Goal: Task Accomplishment & Management: Complete application form

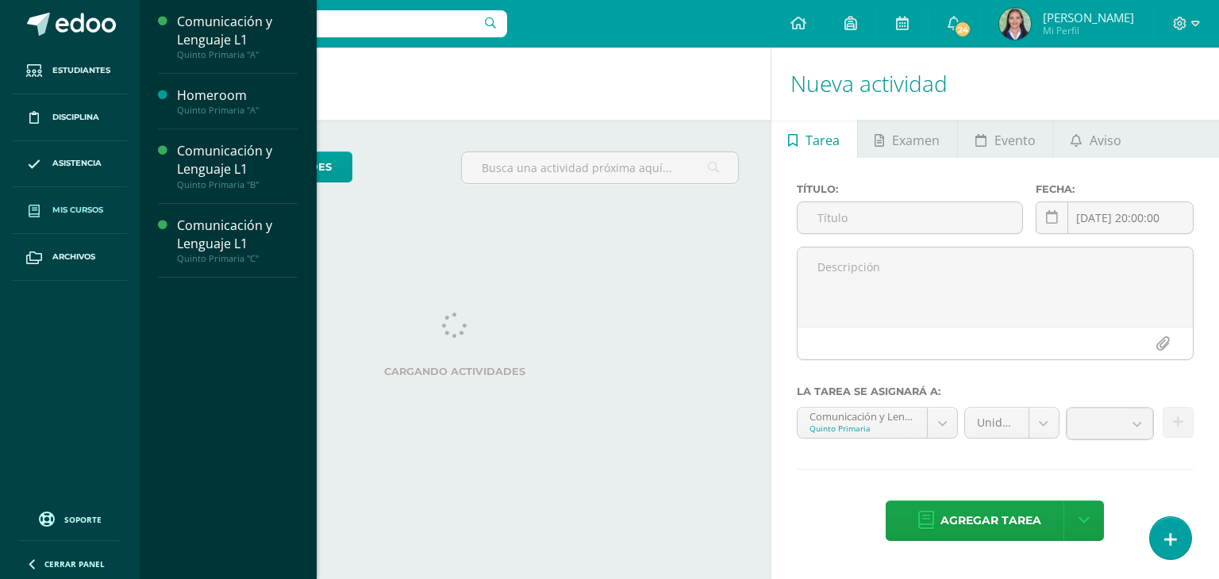
click at [99, 204] on span "Mis cursos" at bounding box center [77, 210] width 51 height 13
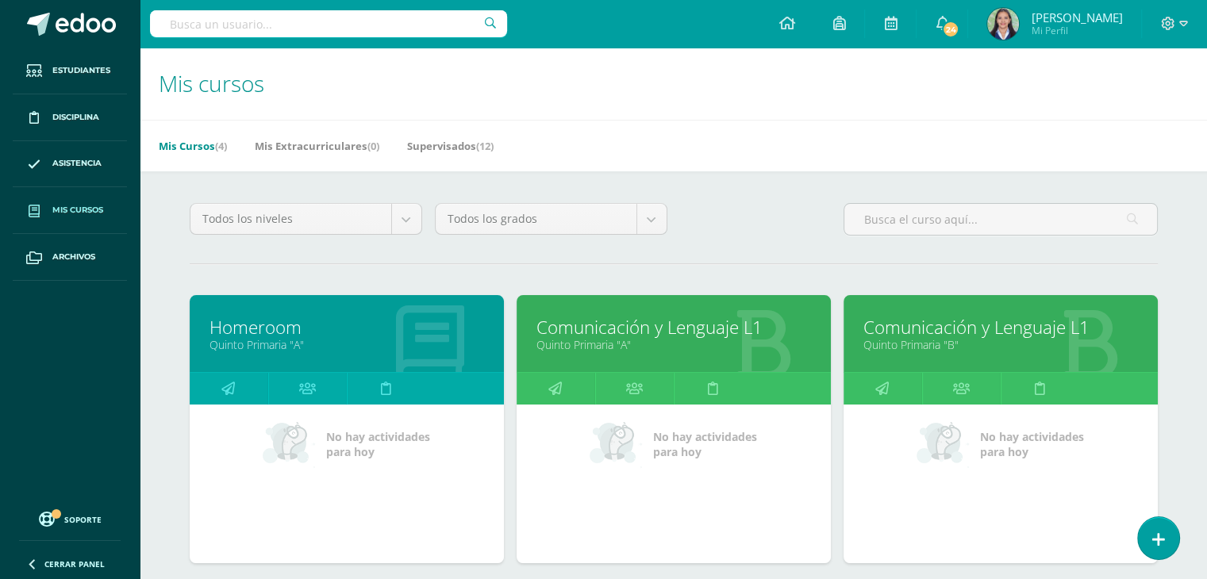
click at [267, 333] on link "Homeroom" at bounding box center [347, 327] width 275 height 25
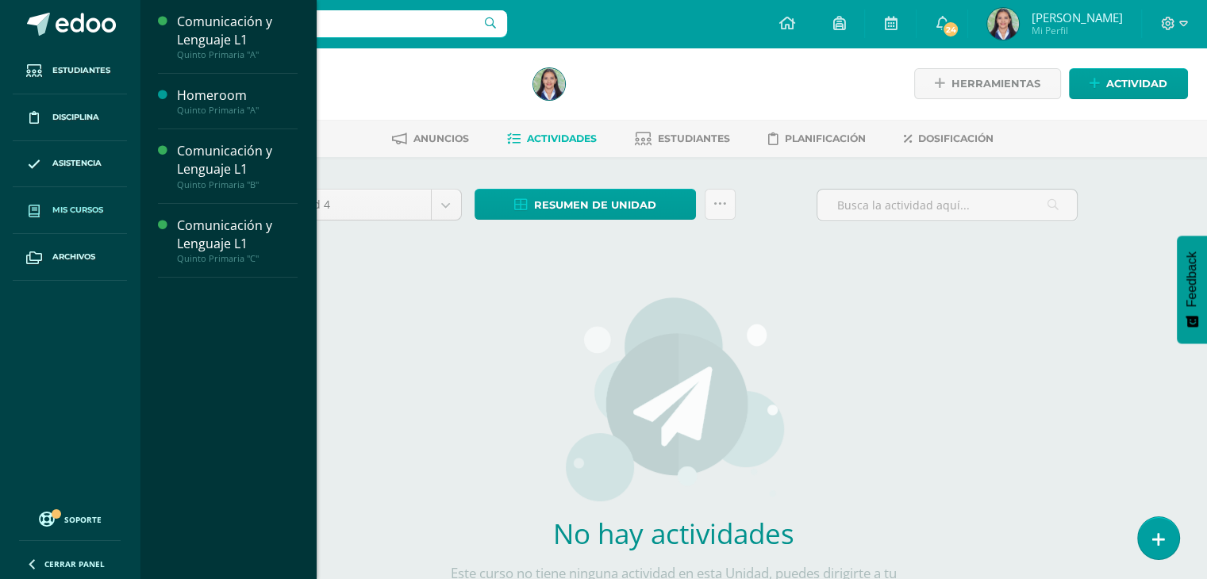
click at [70, 209] on span "Mis cursos" at bounding box center [77, 210] width 51 height 13
click at [71, 210] on span "Mis cursos" at bounding box center [77, 210] width 51 height 13
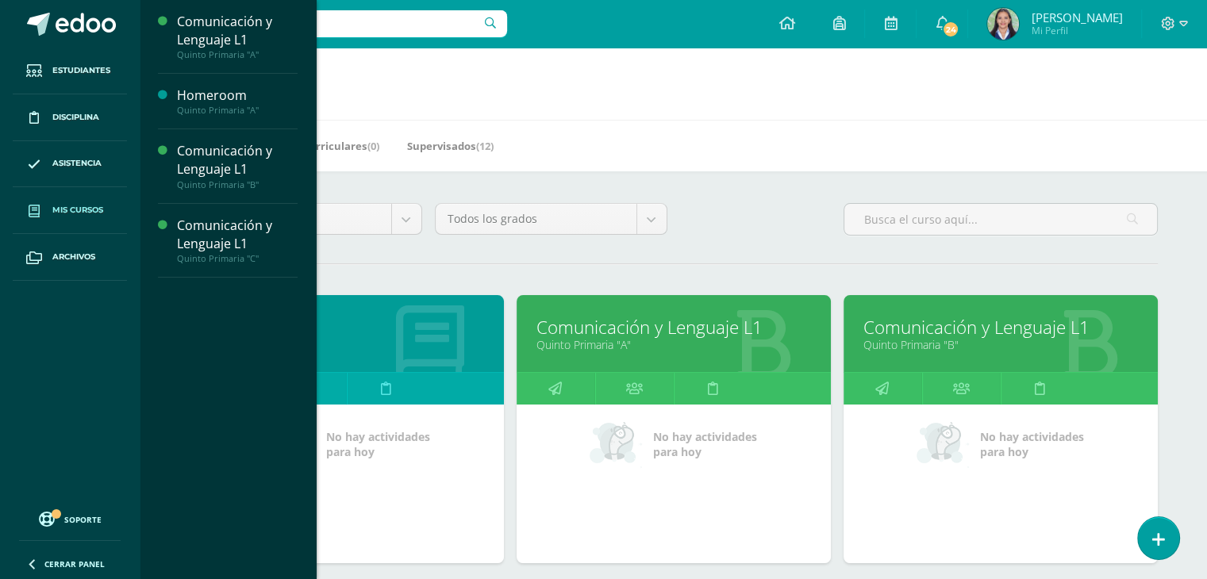
click at [375, 337] on link "Quinto Primaria "A"" at bounding box center [347, 344] width 275 height 15
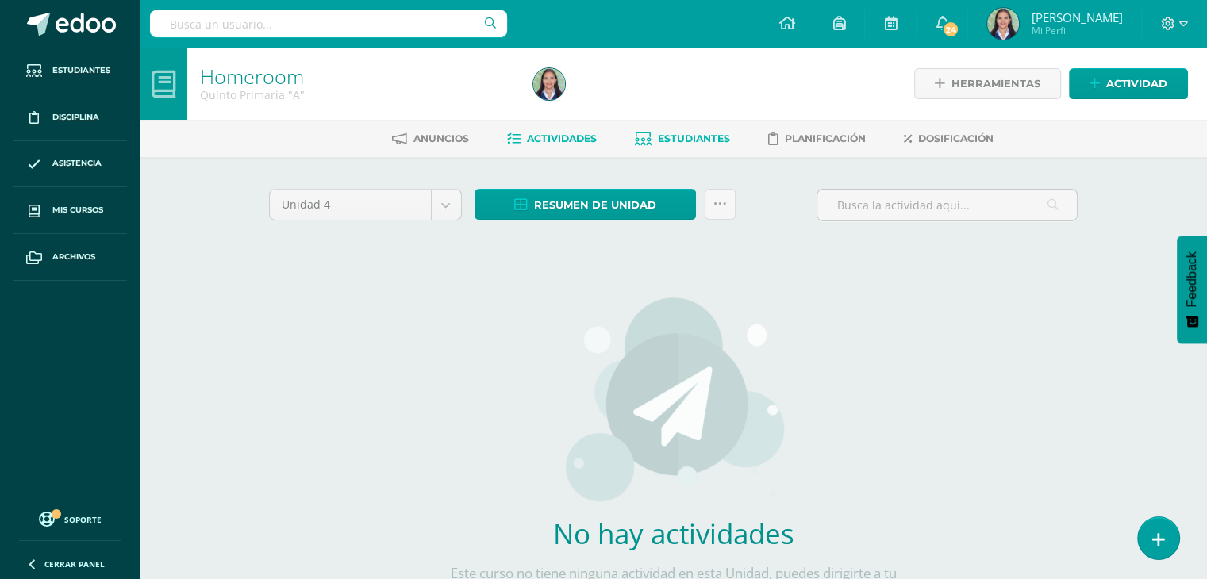
click at [710, 137] on span "Estudiantes" at bounding box center [694, 139] width 72 height 12
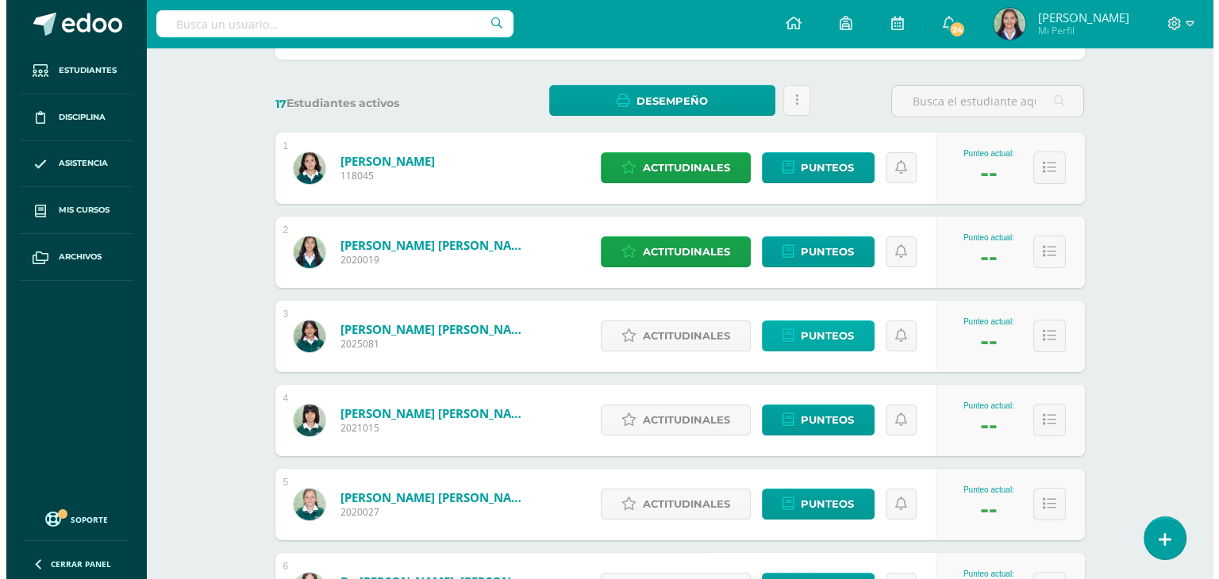
scroll to position [238, 0]
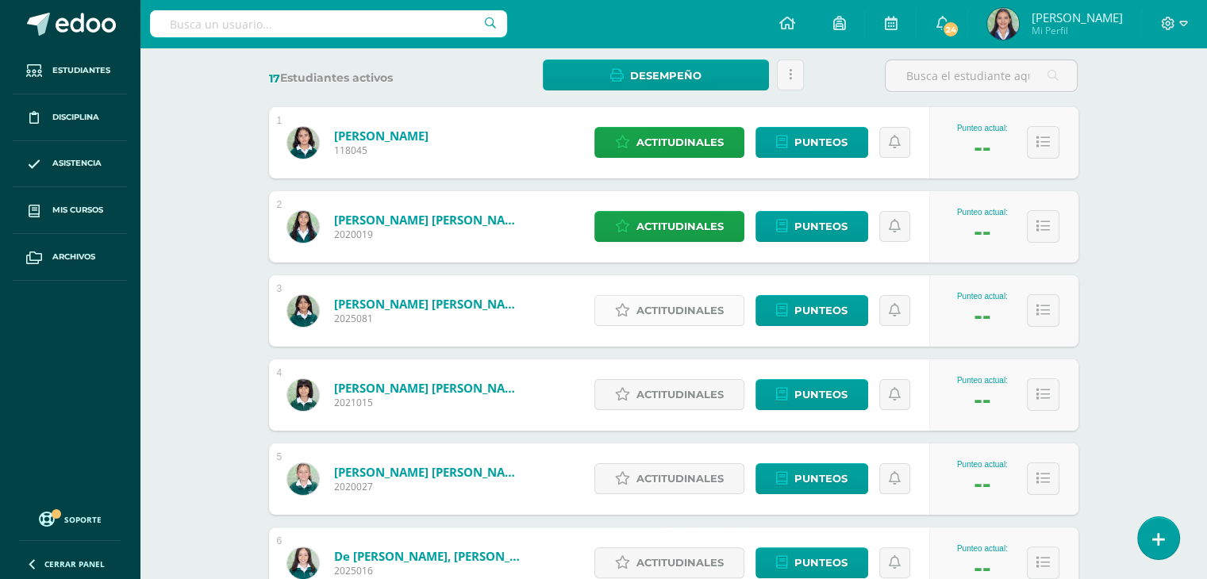
click at [713, 307] on span "Actitudinales" at bounding box center [680, 310] width 87 height 29
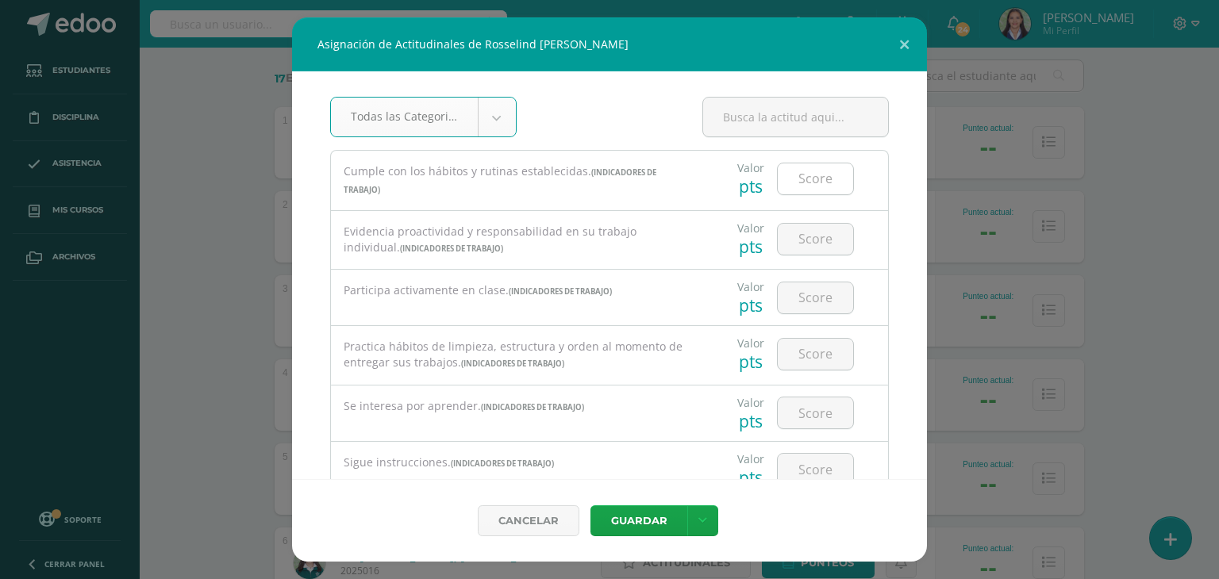
click at [791, 176] on input "number" at bounding box center [815, 179] width 75 height 31
type input "2"
click at [797, 239] on input "number" at bounding box center [815, 239] width 75 height 31
type input "3"
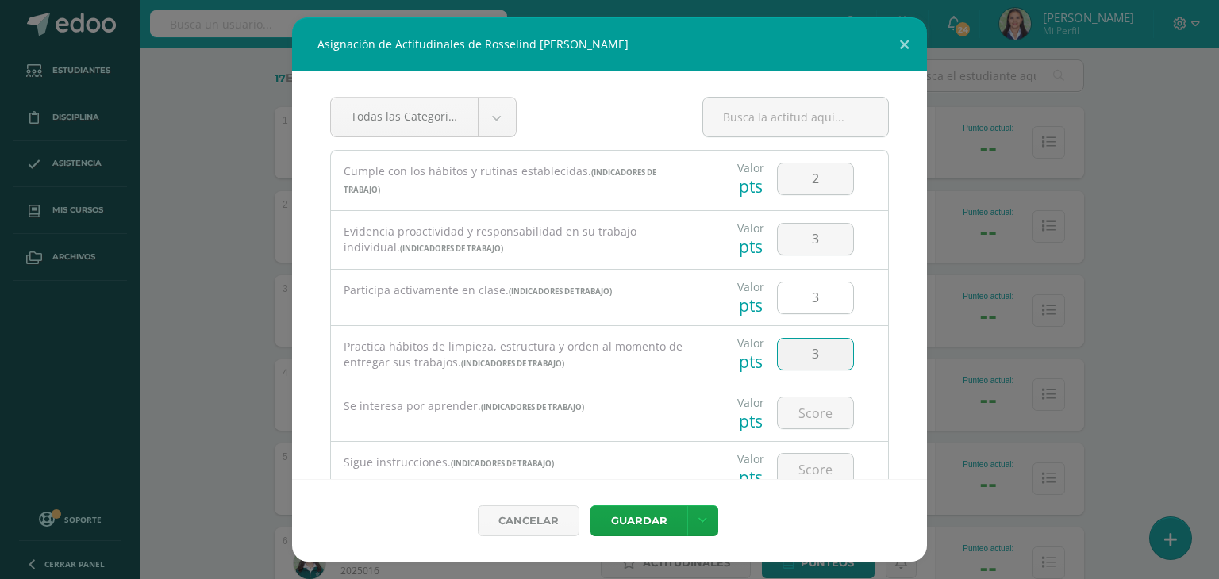
type input "3"
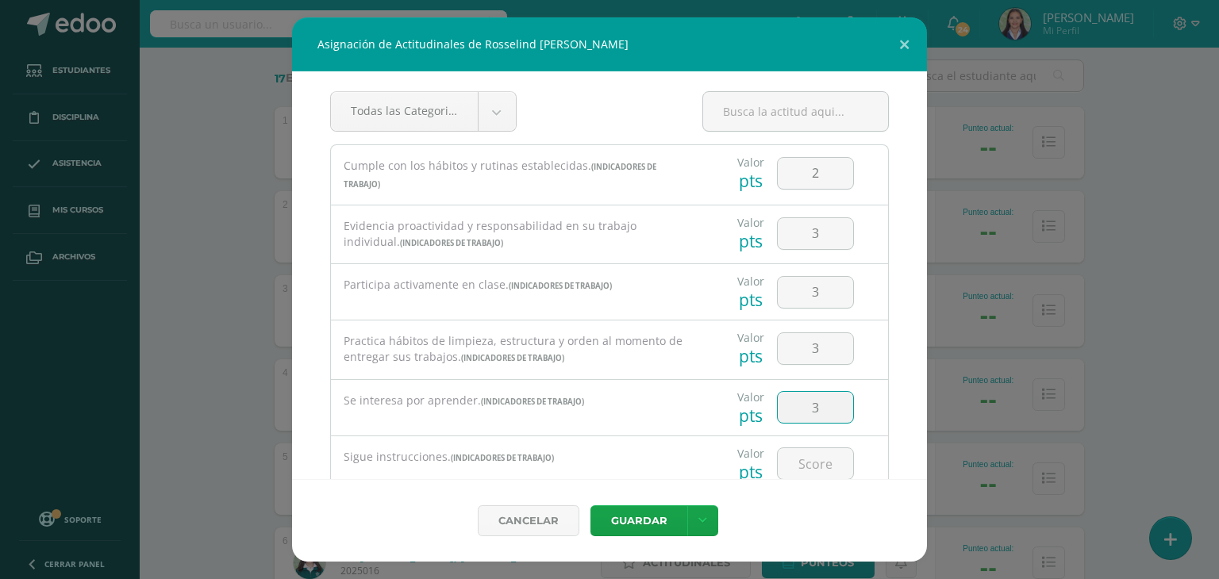
click at [811, 414] on input "3" at bounding box center [815, 407] width 75 height 31
type input "2"
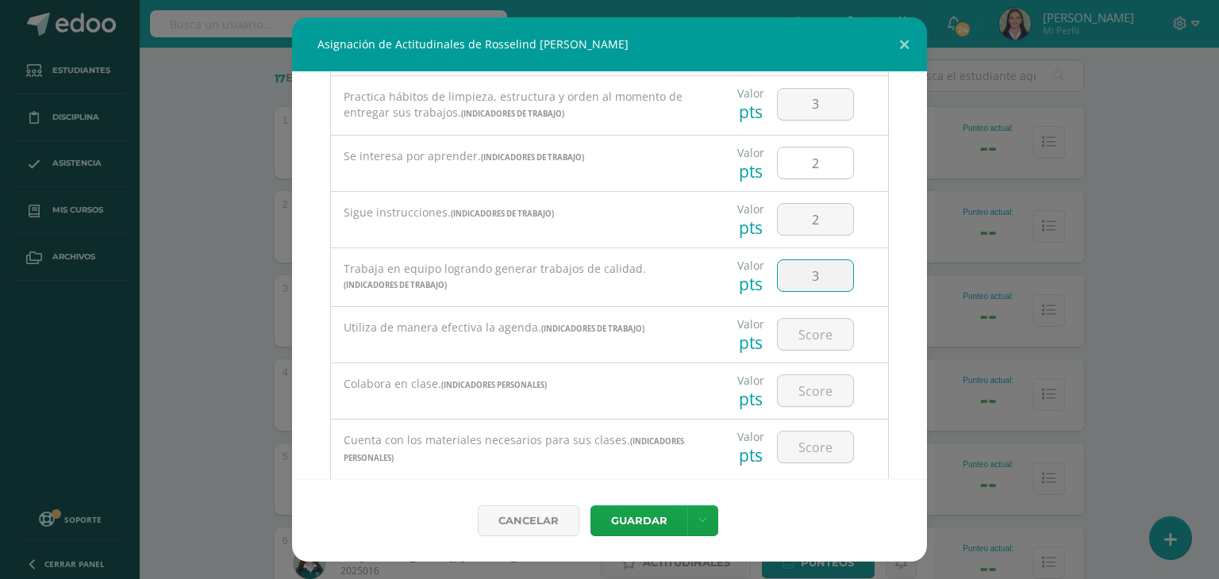
type input "3"
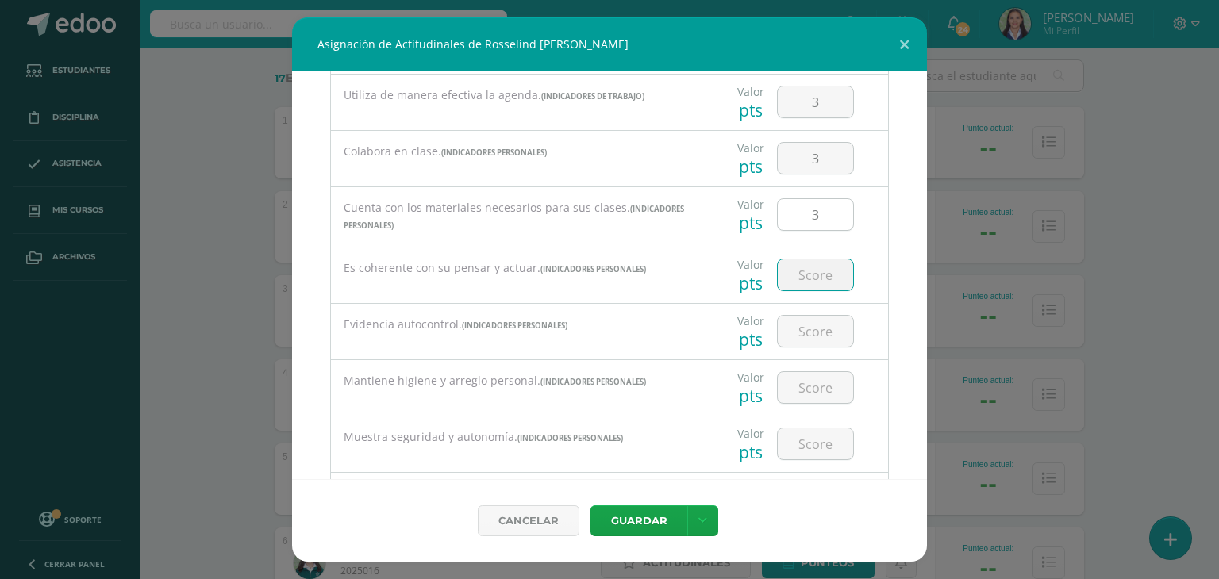
click at [816, 206] on input "3" at bounding box center [815, 214] width 75 height 31
type input "2"
type input "3"
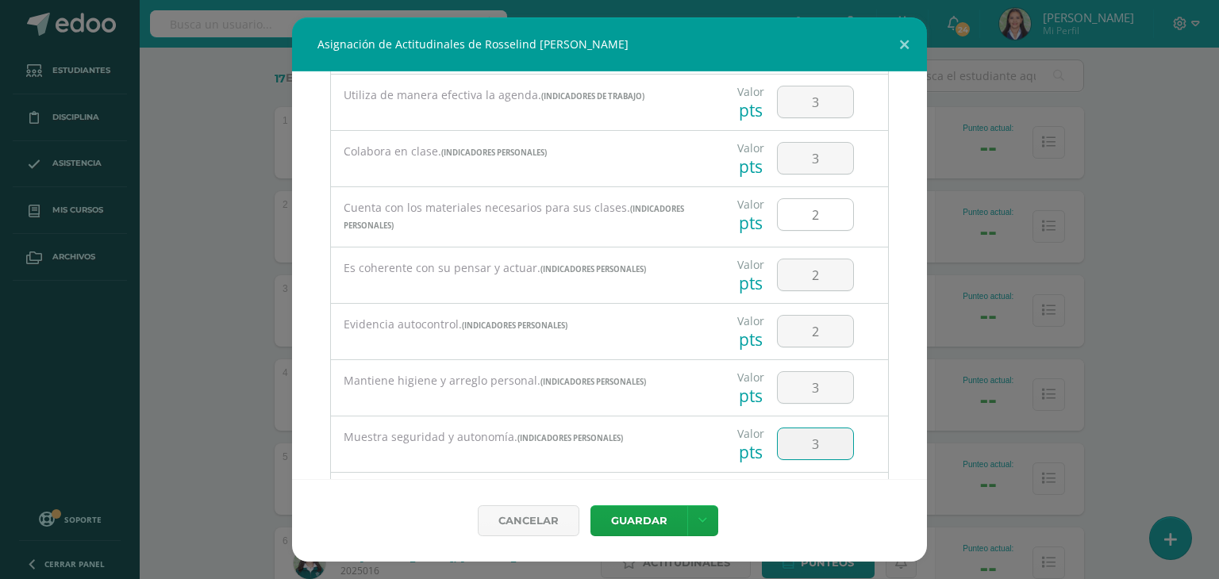
type input "3"
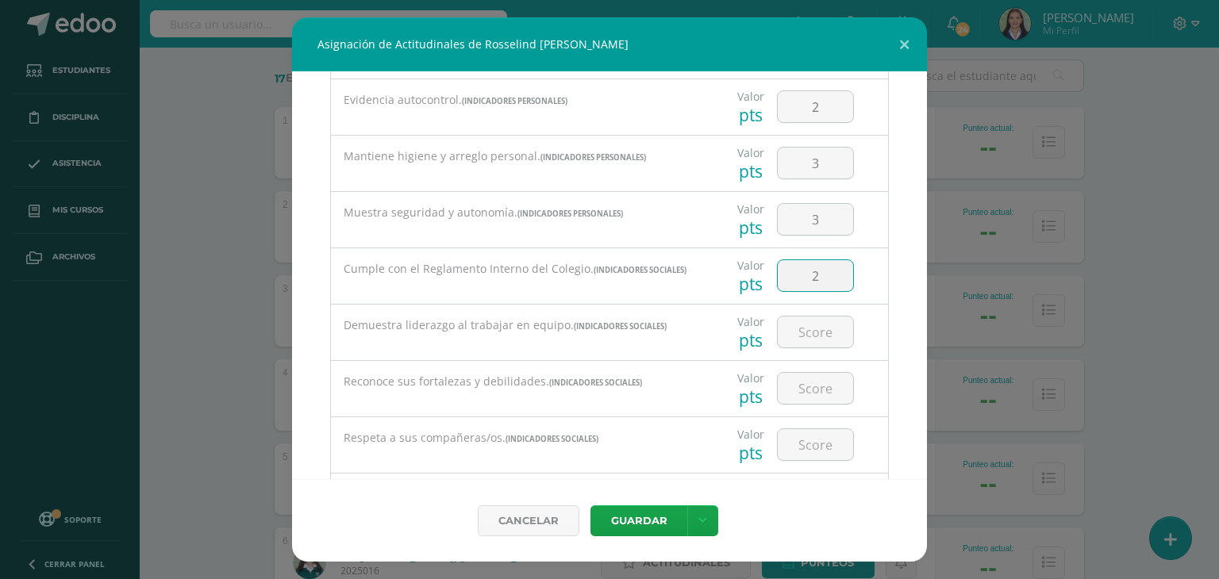
type input "2"
type input "3"
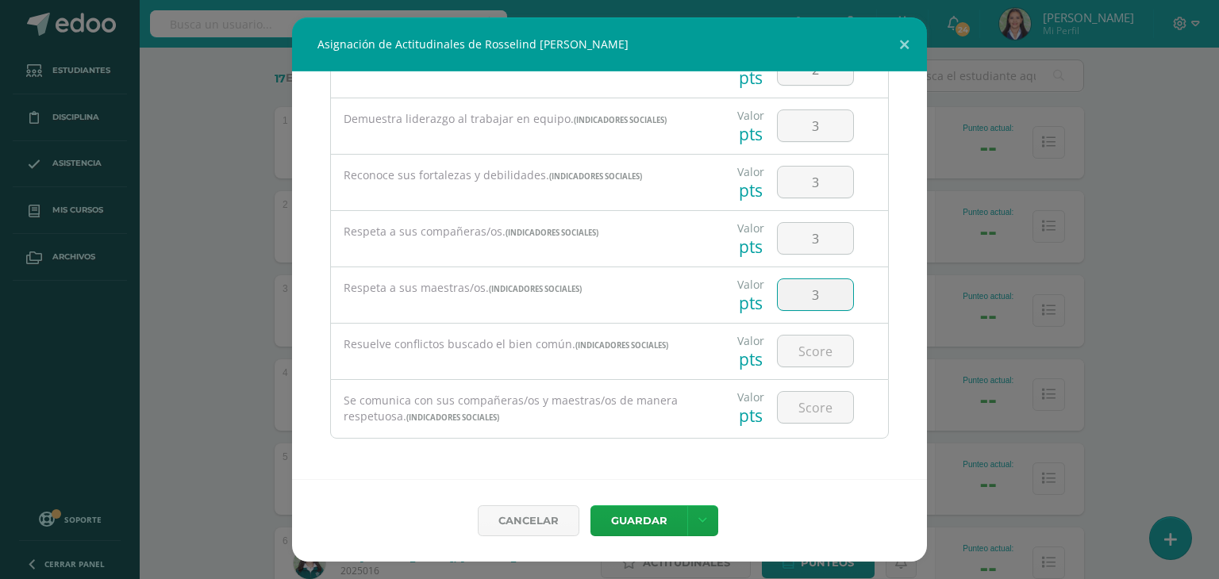
type input "3"
click at [704, 528] on link at bounding box center [702, 521] width 31 height 31
click at [669, 464] on link "Guardar y poblar en todos mis cursos" at bounding box center [670, 461] width 175 height 38
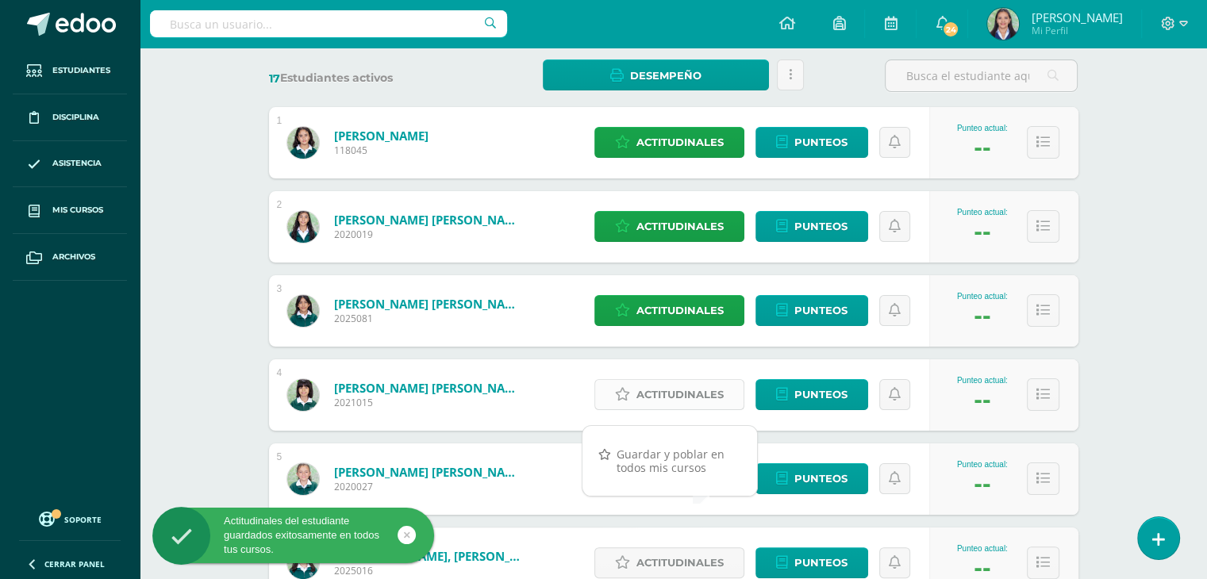
click at [698, 398] on span "Actitudinales" at bounding box center [680, 394] width 87 height 29
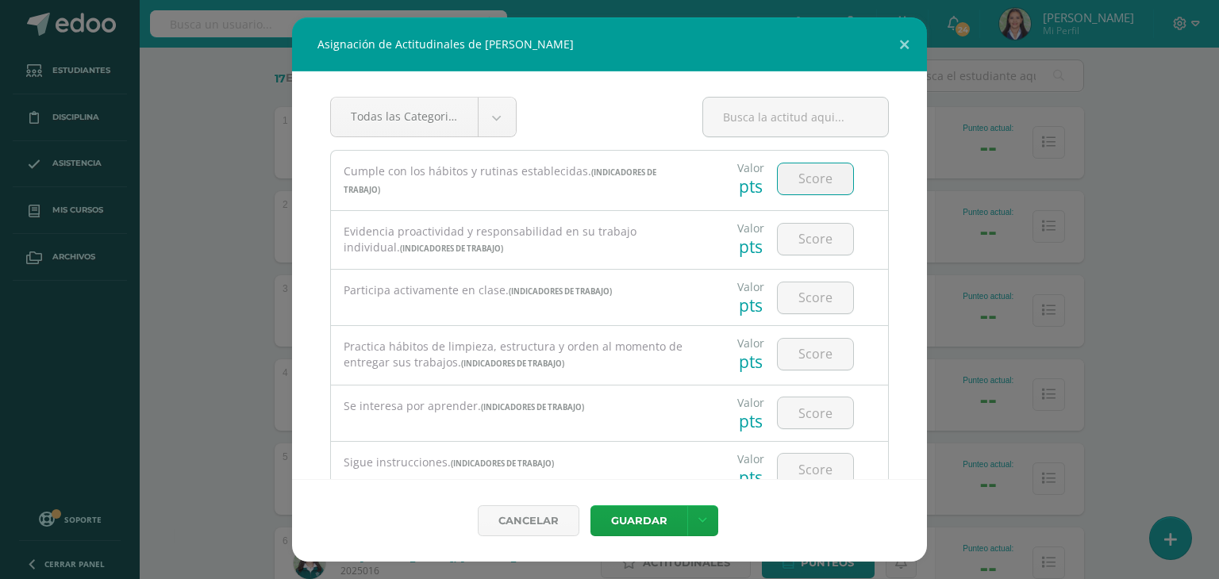
click at [812, 185] on input "number" at bounding box center [815, 179] width 75 height 31
drag, startPoint x: 895, startPoint y: 41, endPoint x: 883, endPoint y: 45, distance: 11.8
click at [895, 42] on button at bounding box center [904, 44] width 45 height 54
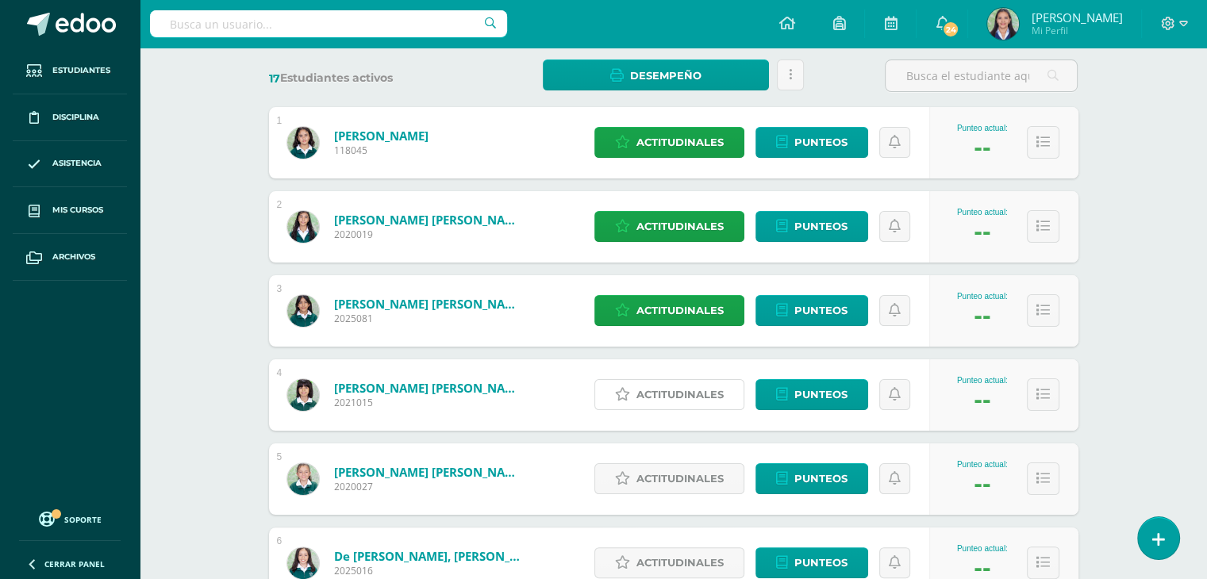
click at [698, 394] on span "Actitudinales" at bounding box center [680, 394] width 87 height 29
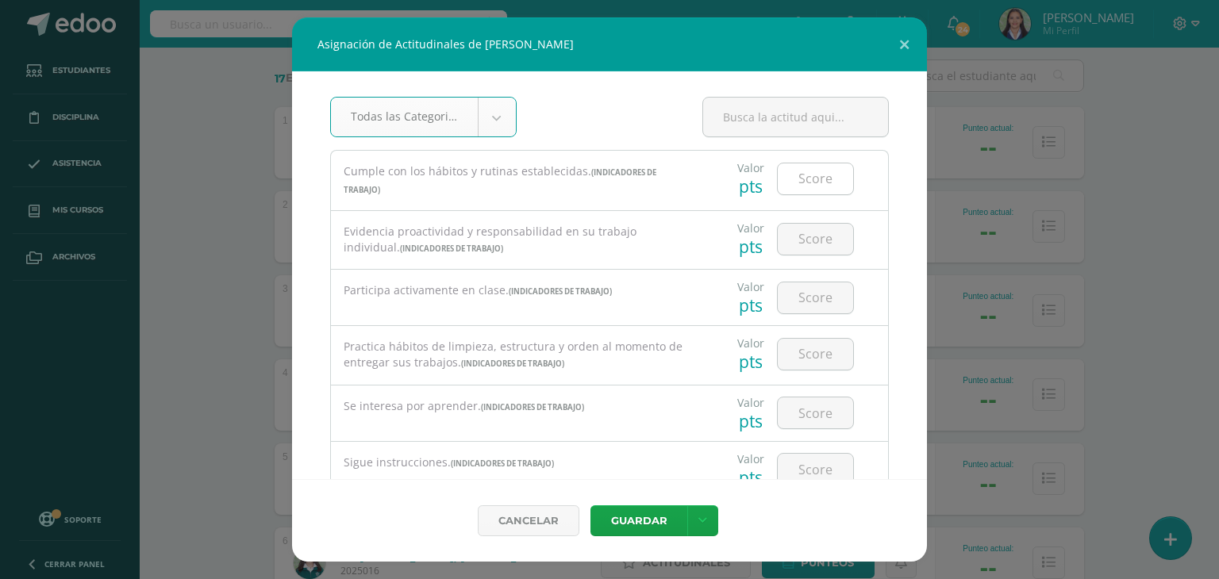
click at [791, 187] on input "number" at bounding box center [815, 179] width 75 height 31
type input "3"
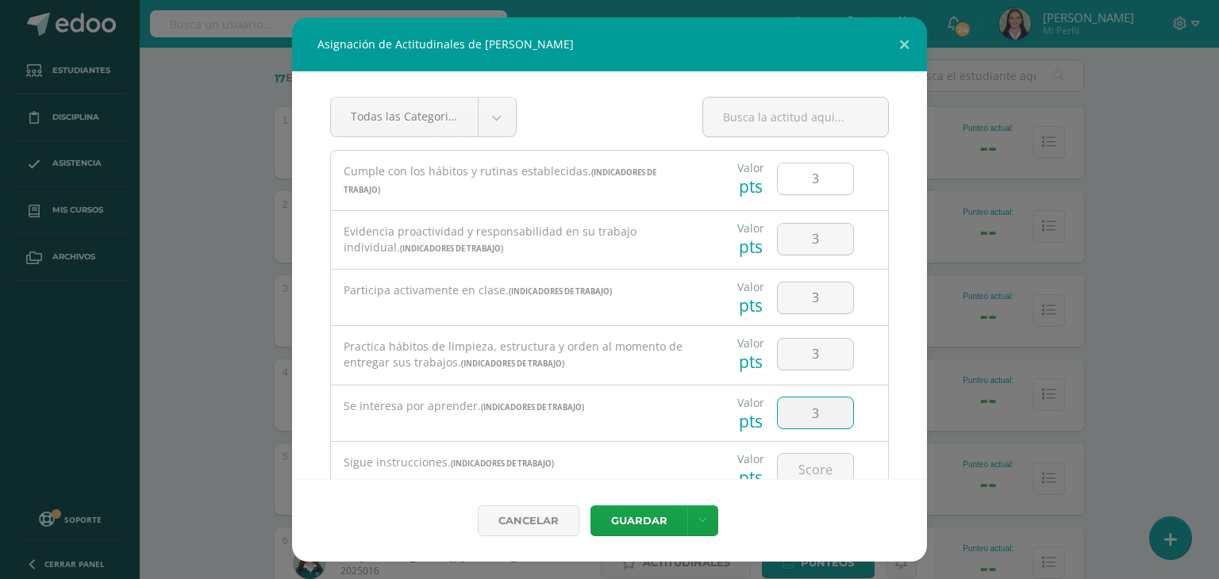
type input "3"
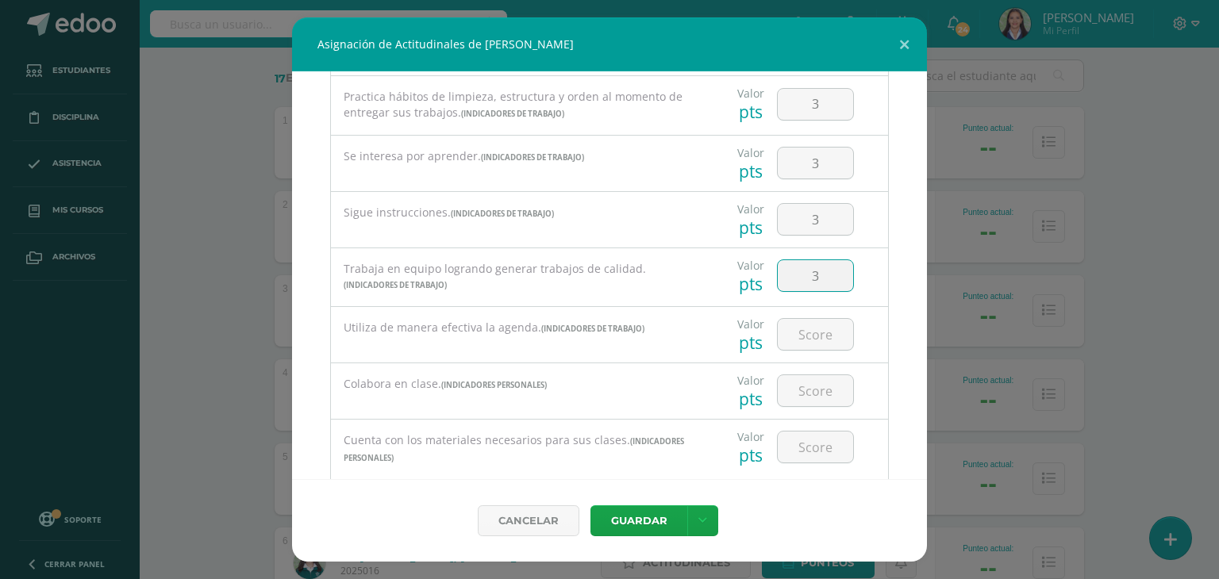
type input "3"
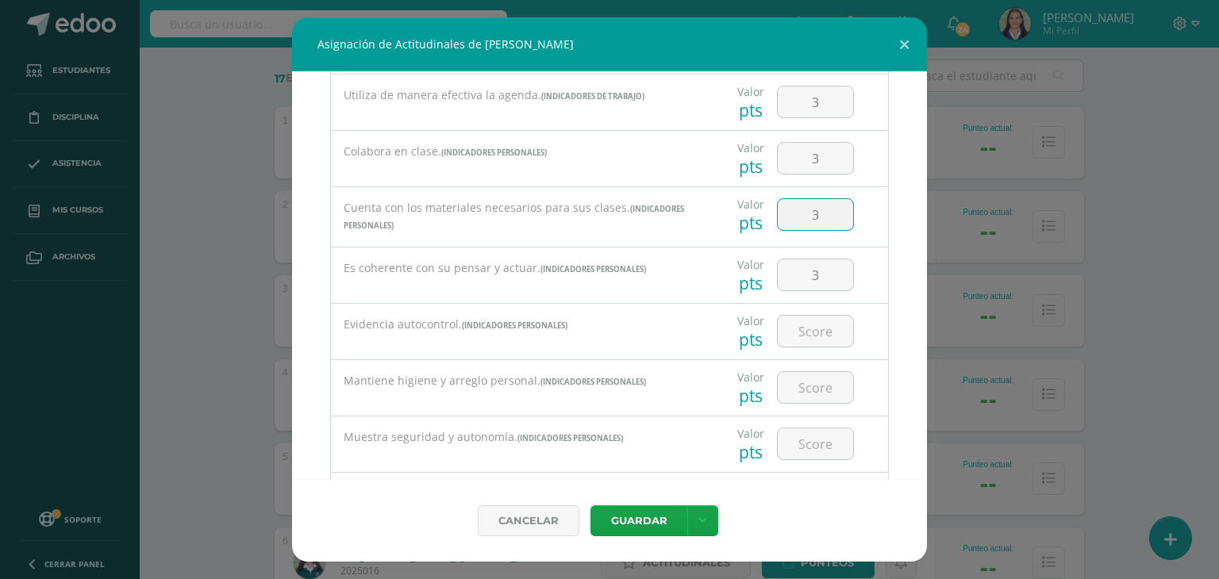
type input "3"
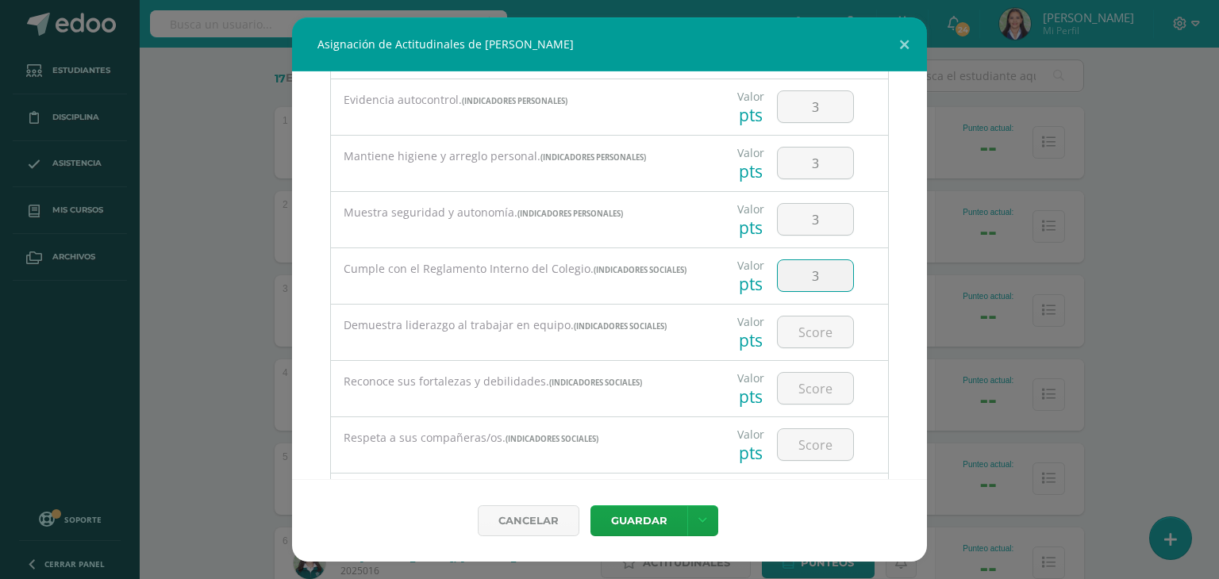
type input "3"
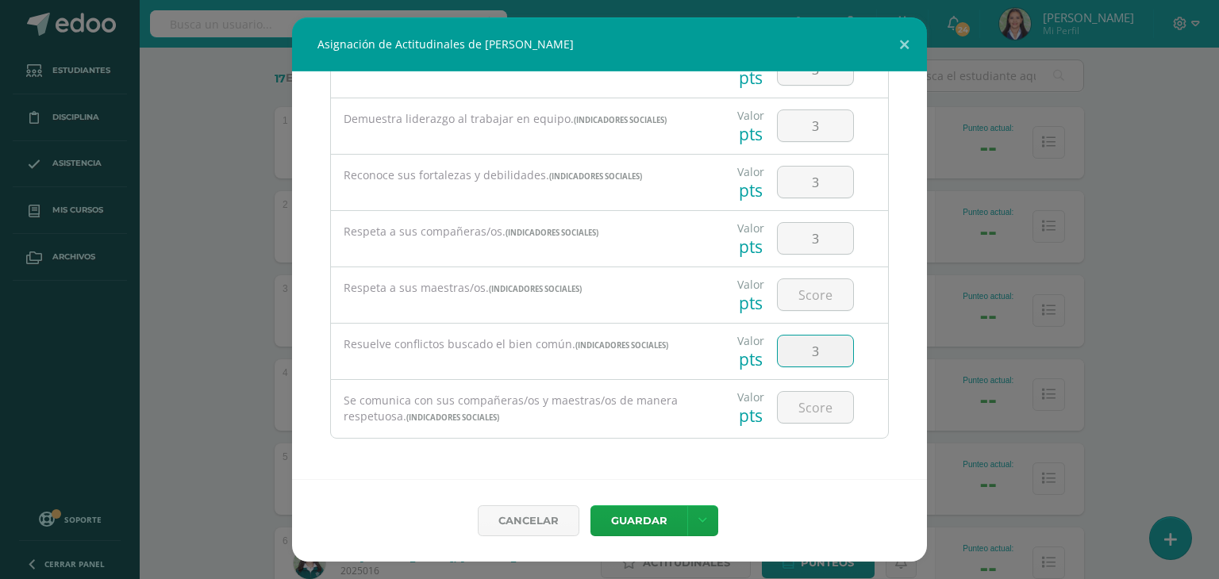
type input "3"
click at [804, 296] on input "number" at bounding box center [815, 294] width 75 height 31
type input "3"
click at [698, 520] on link at bounding box center [702, 521] width 31 height 31
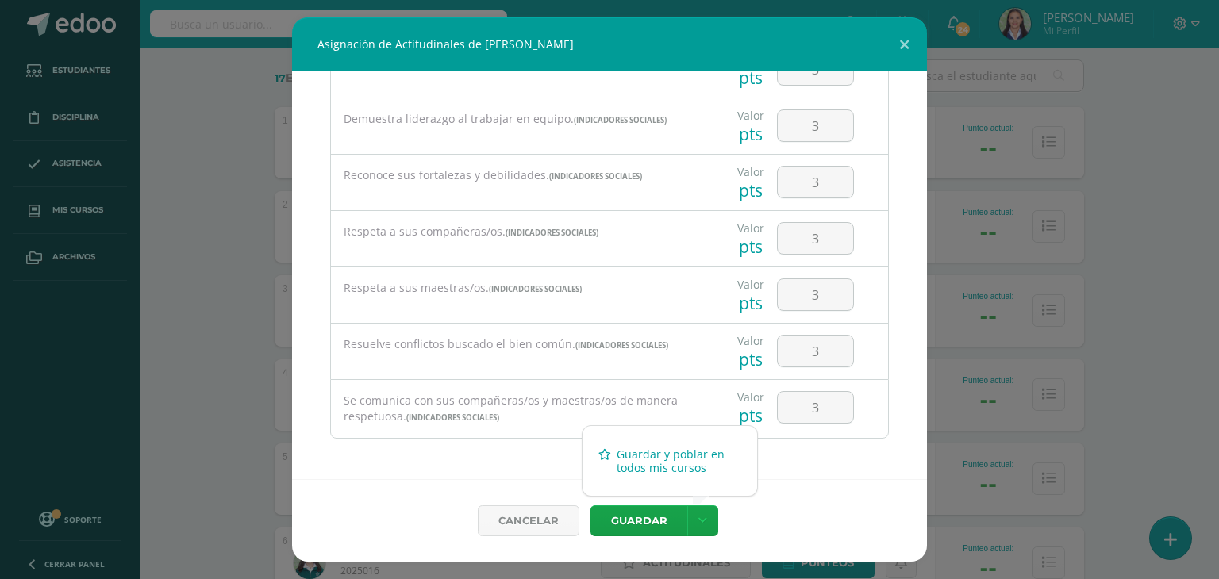
click at [663, 463] on link "Guardar y poblar en todos mis cursos" at bounding box center [670, 461] width 175 height 38
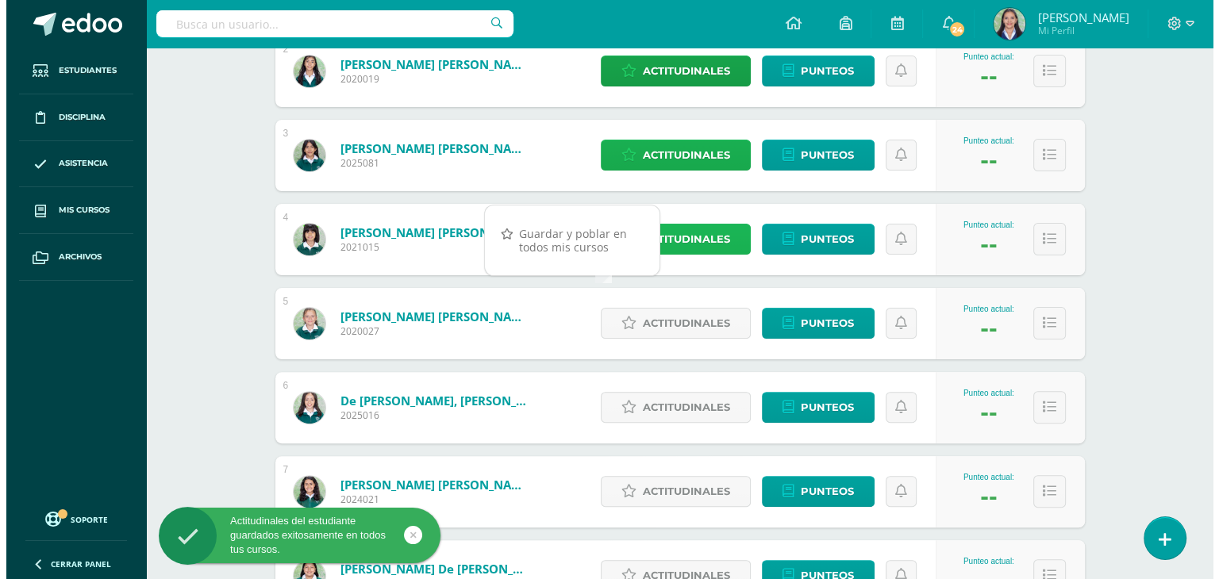
scroll to position [397, 0]
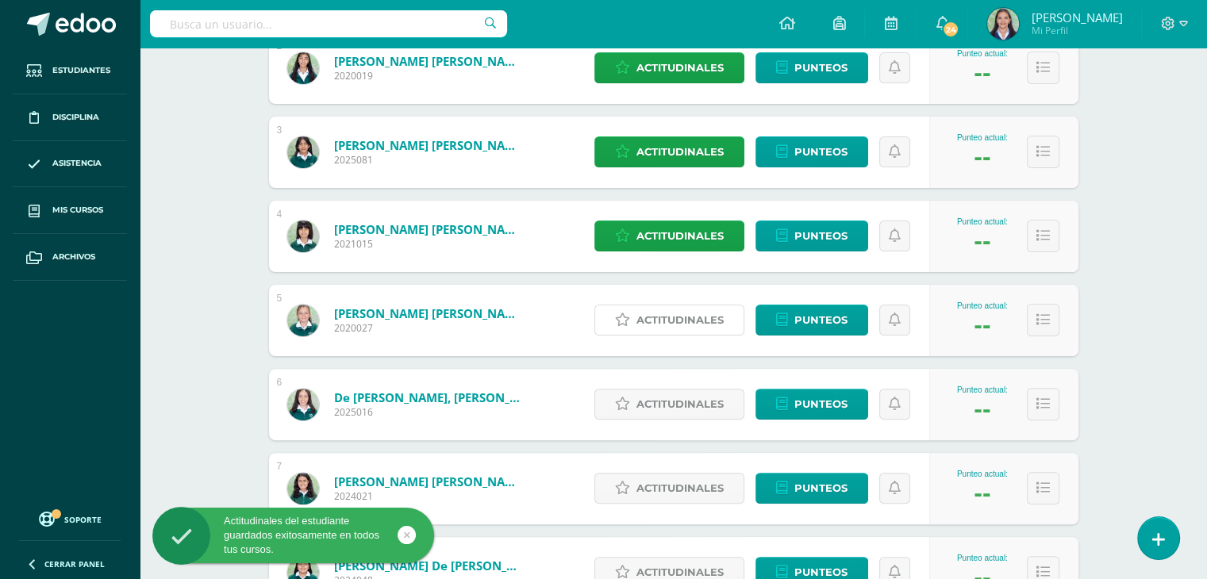
click at [677, 316] on span "Actitudinales" at bounding box center [680, 320] width 87 height 29
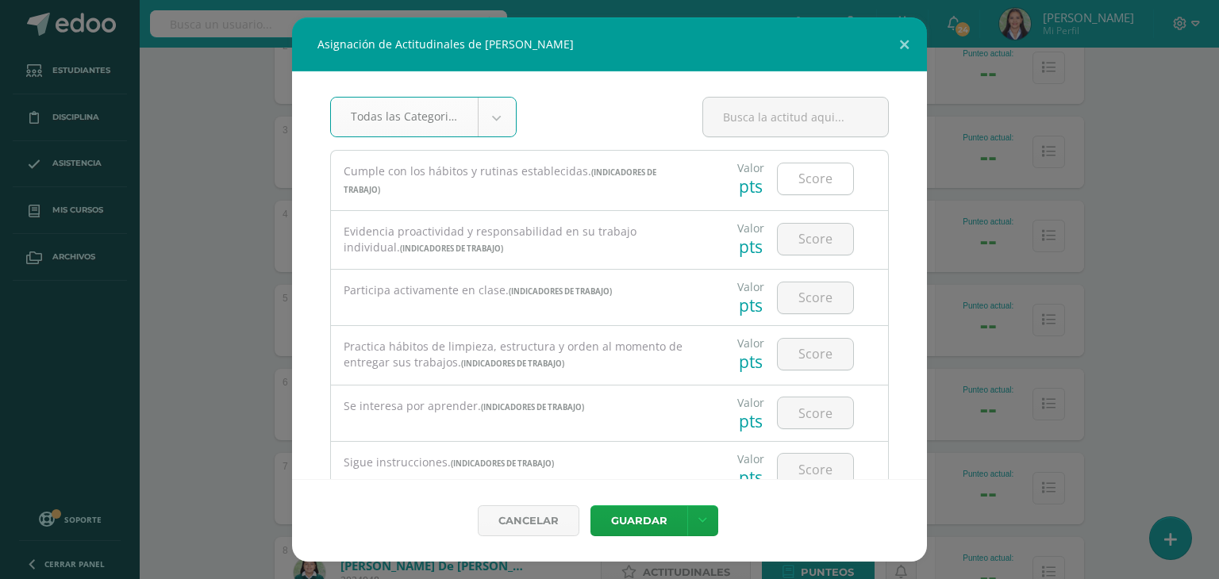
drag, startPoint x: 799, startPoint y: 175, endPoint x: 808, endPoint y: 181, distance: 10.3
click at [799, 175] on input "number" at bounding box center [815, 179] width 75 height 31
type input "3"
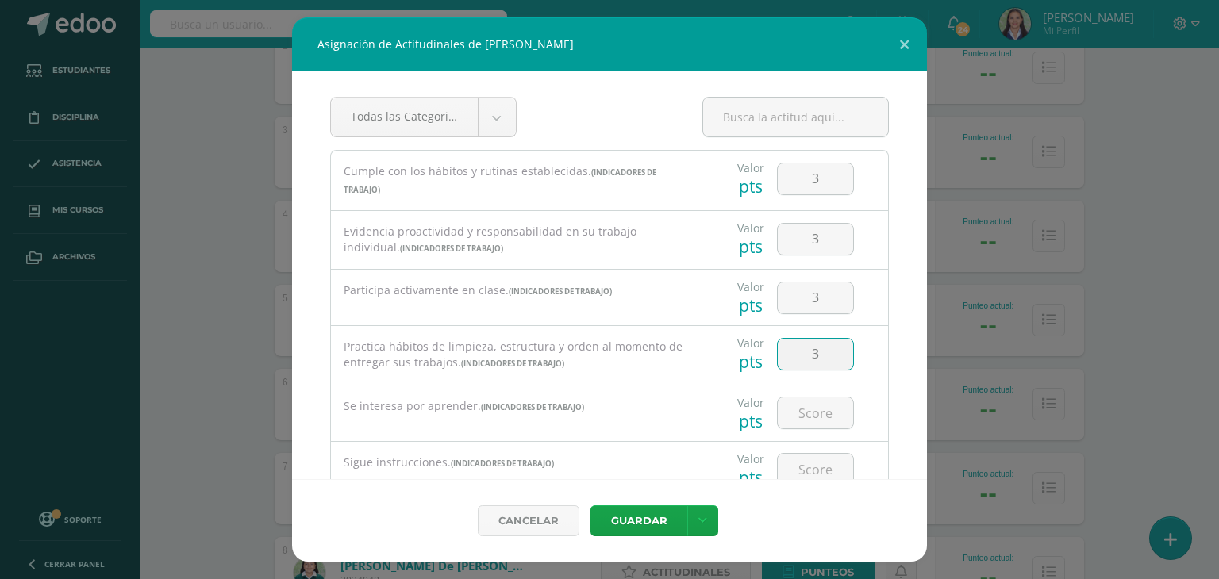
type input "3"
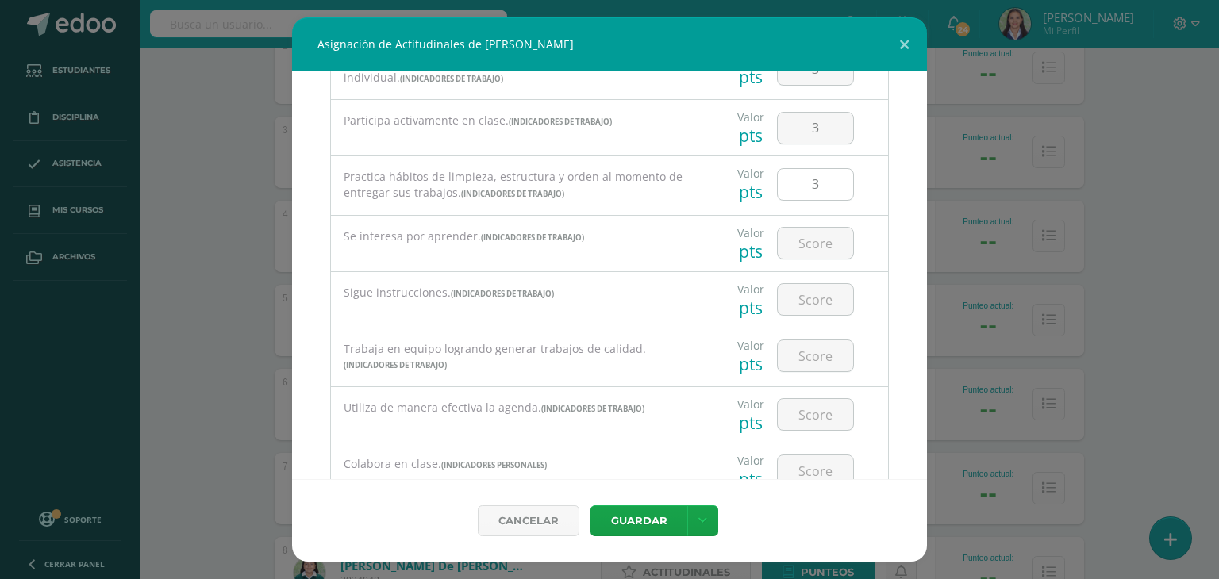
scroll to position [238, 0]
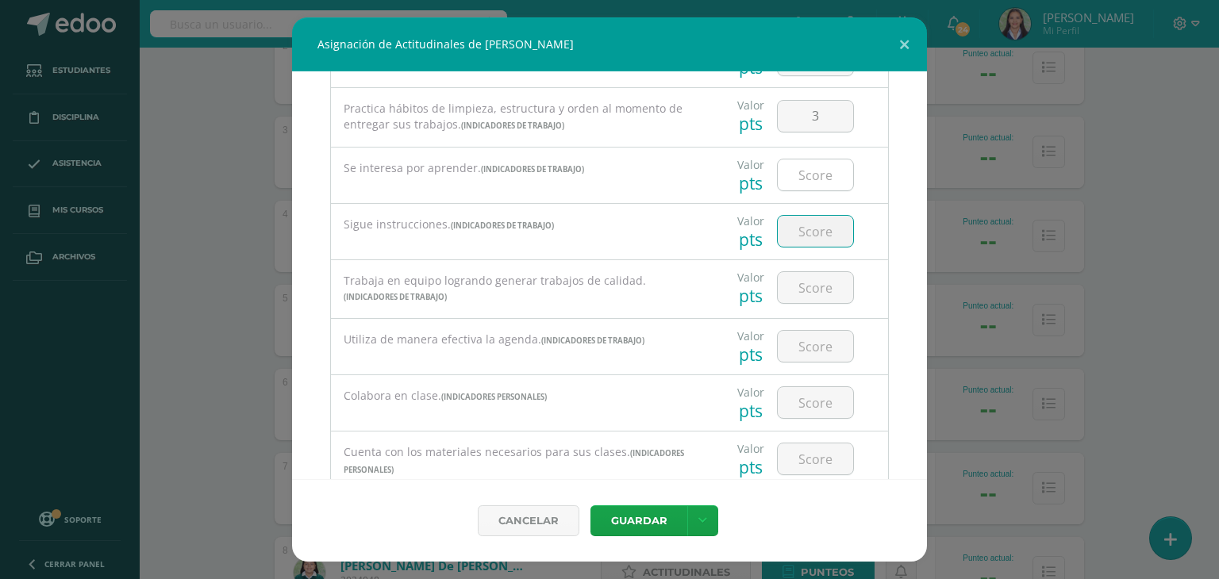
click at [809, 181] on input "number" at bounding box center [815, 175] width 75 height 31
type input "3"
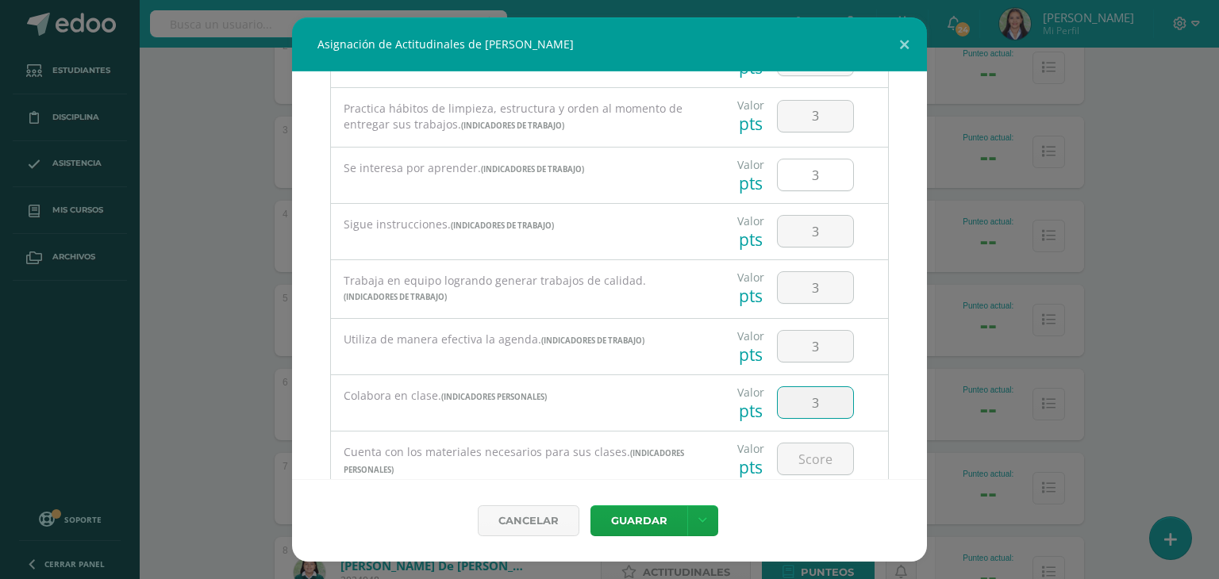
type input "3"
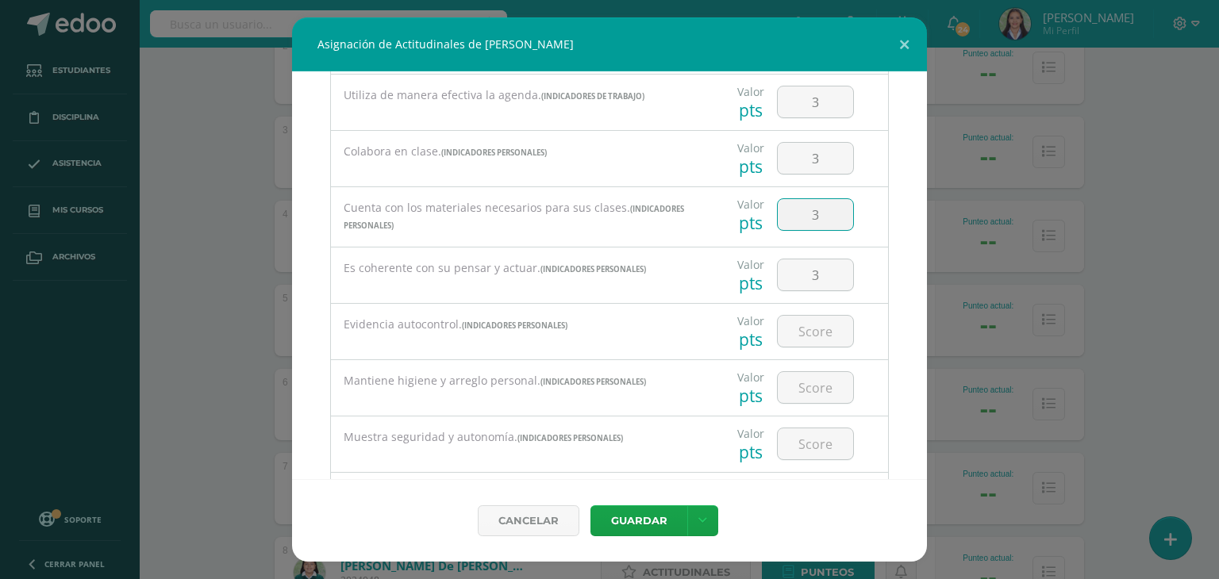
type input "3"
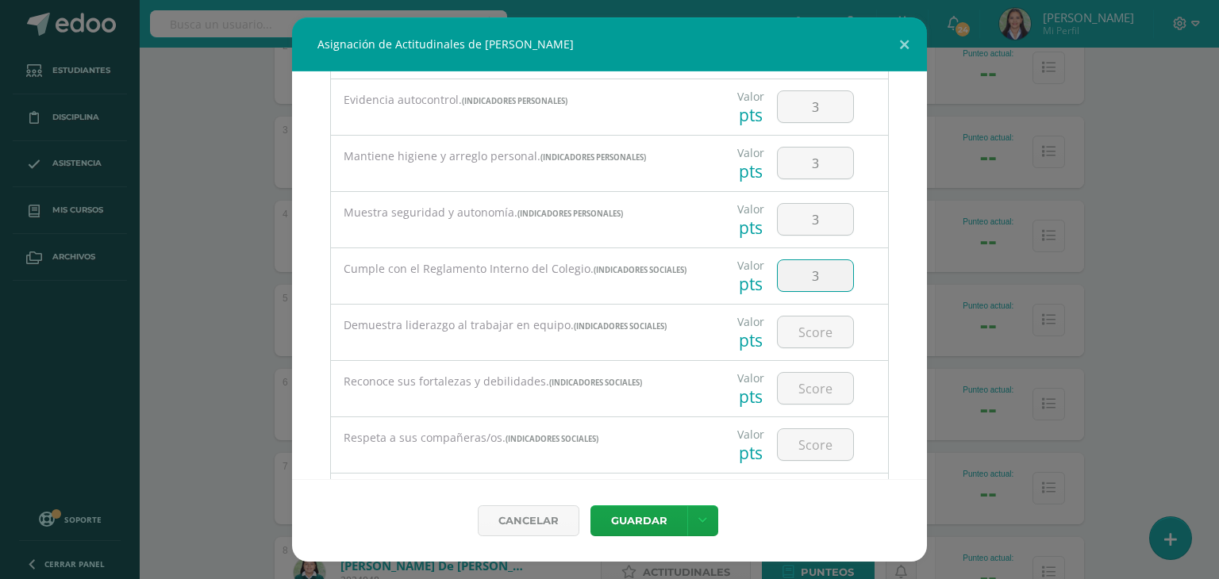
type input "3"
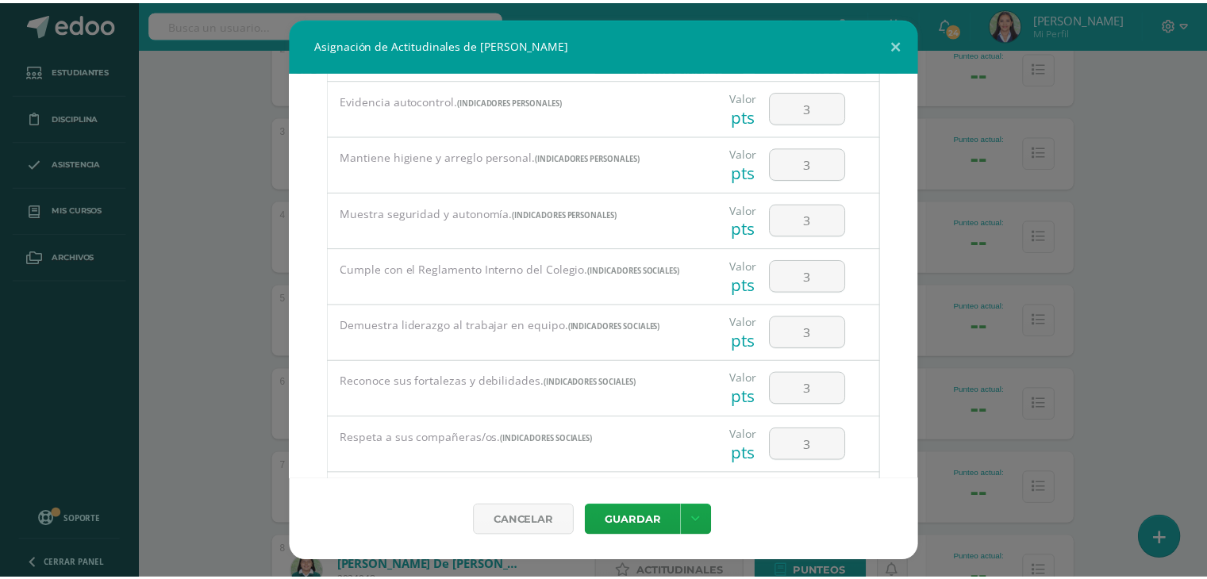
scroll to position [917, 0]
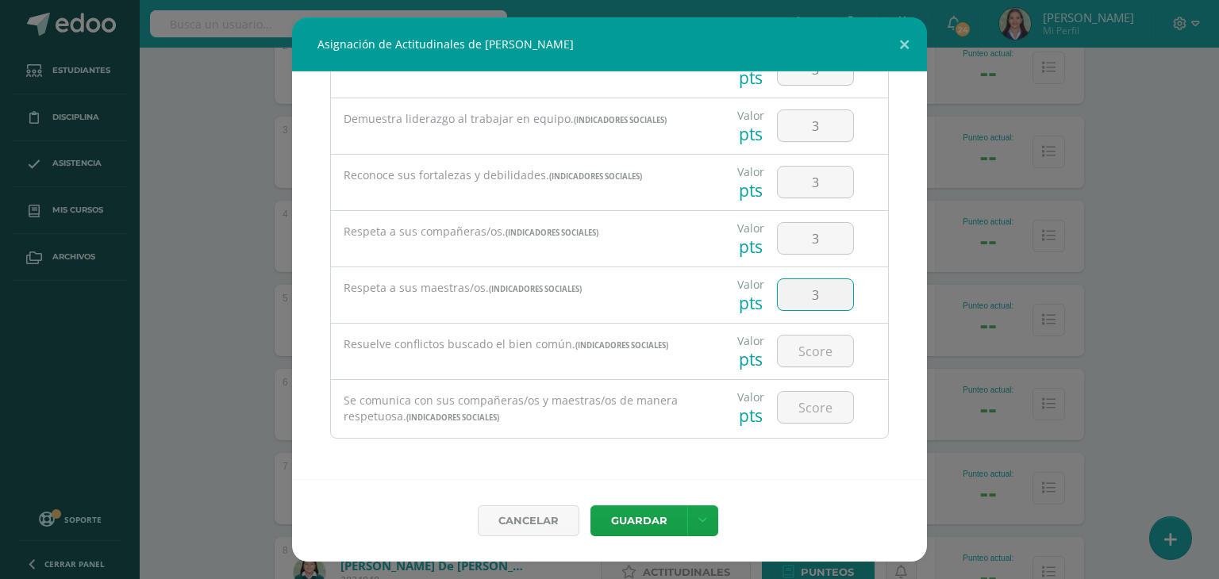
type input "3"
click at [702, 519] on icon at bounding box center [702, 520] width 9 height 13
click at [648, 466] on link "Guardar y poblar en todos mis cursos" at bounding box center [670, 461] width 175 height 38
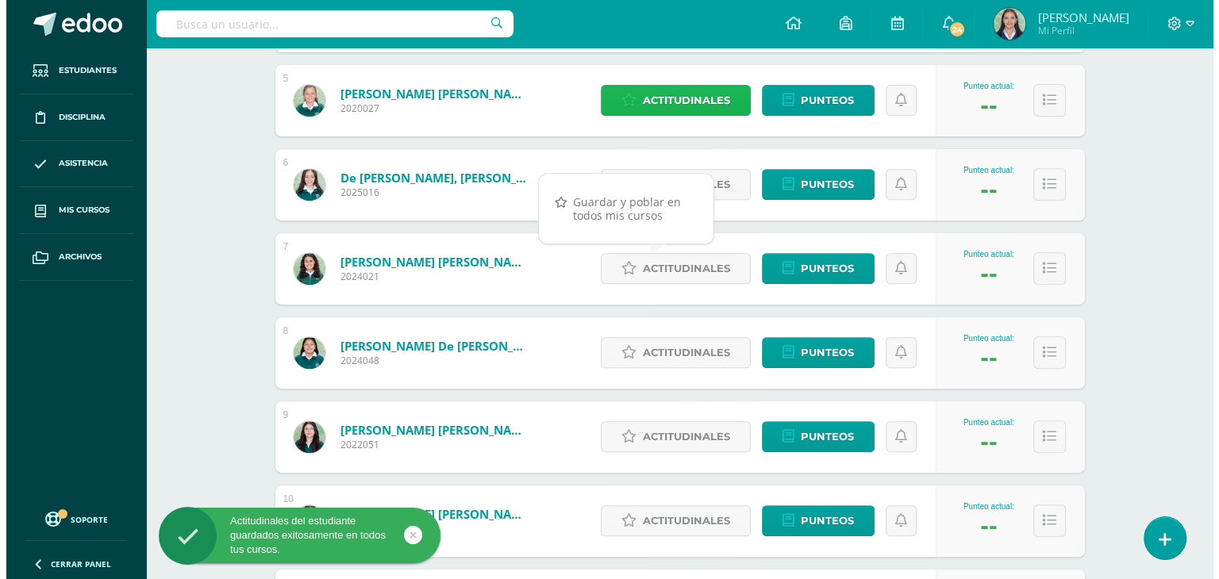
scroll to position [635, 0]
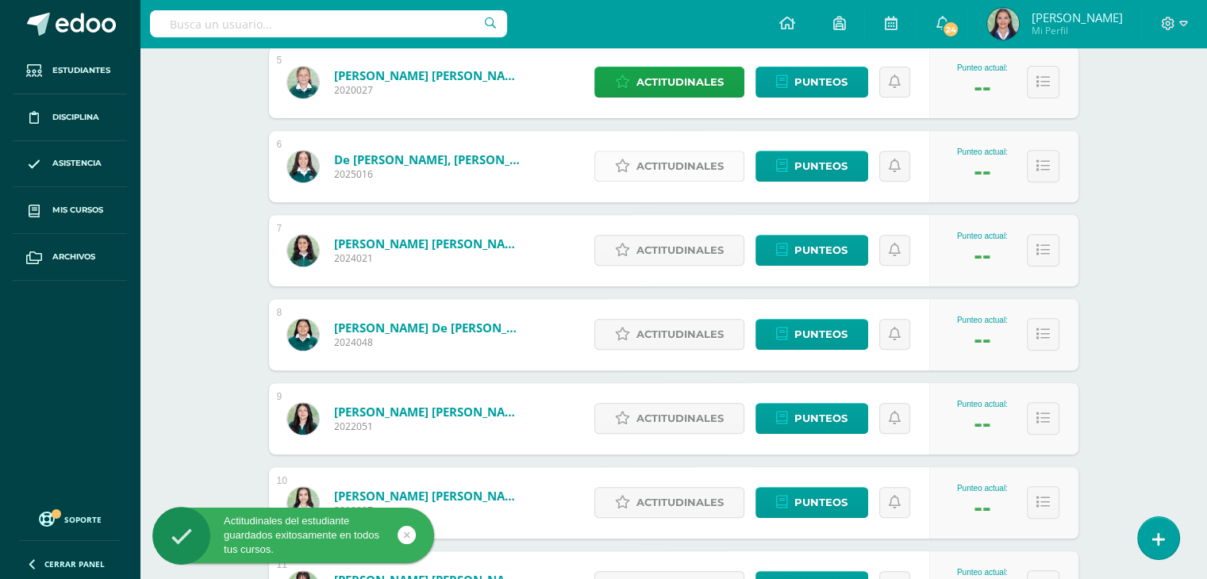
click at [654, 170] on span "Actitudinales" at bounding box center [680, 166] width 87 height 29
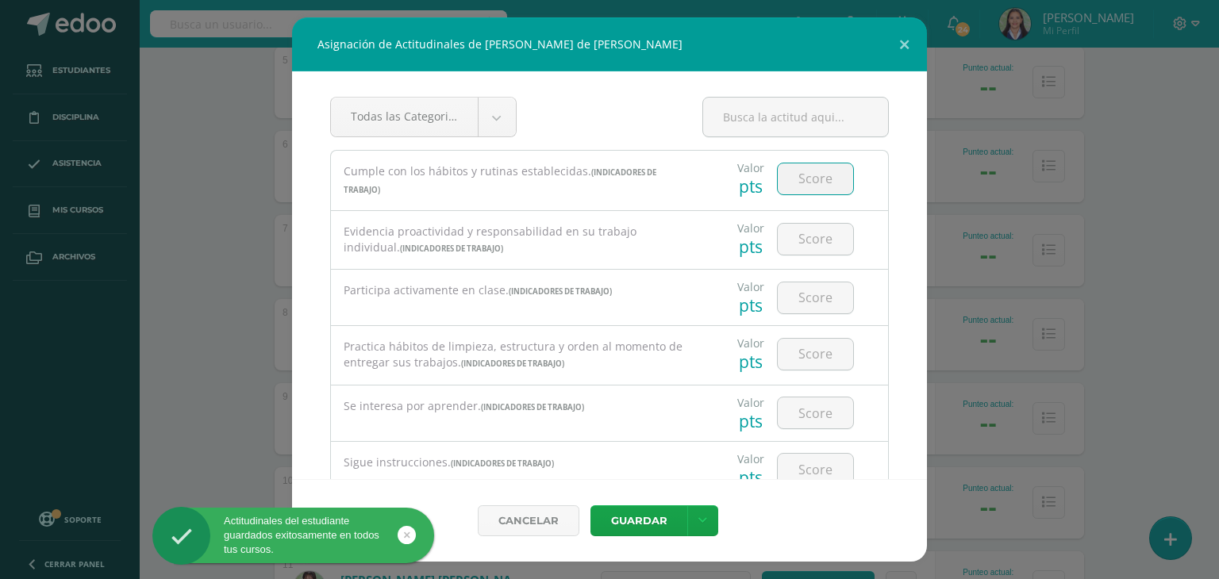
click at [802, 175] on input "number" at bounding box center [815, 179] width 75 height 31
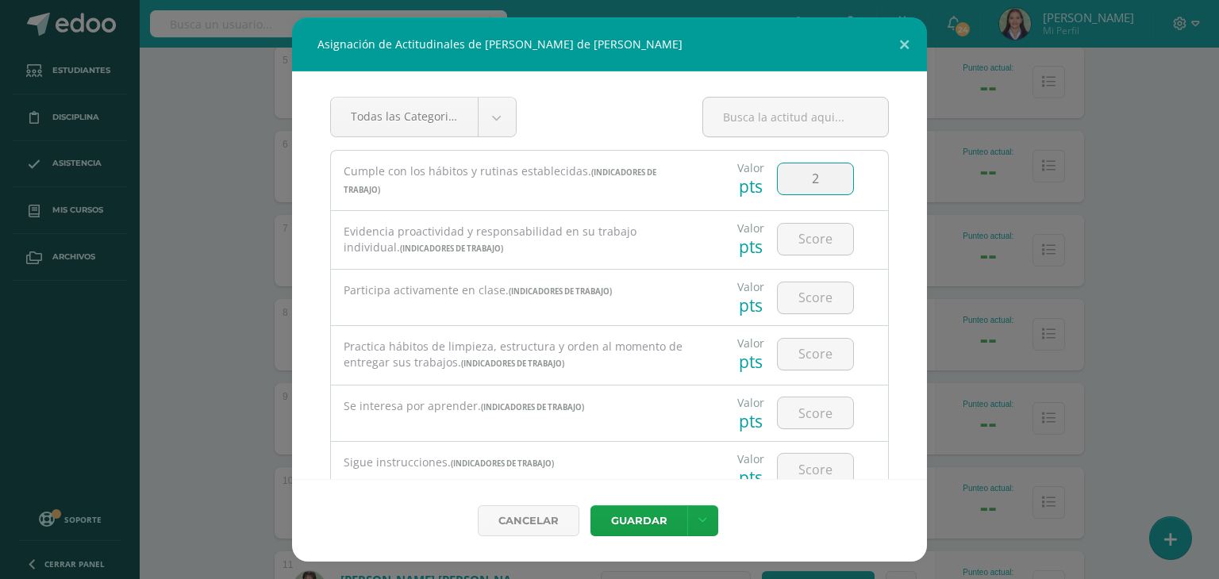
type input "2"
type input "3"
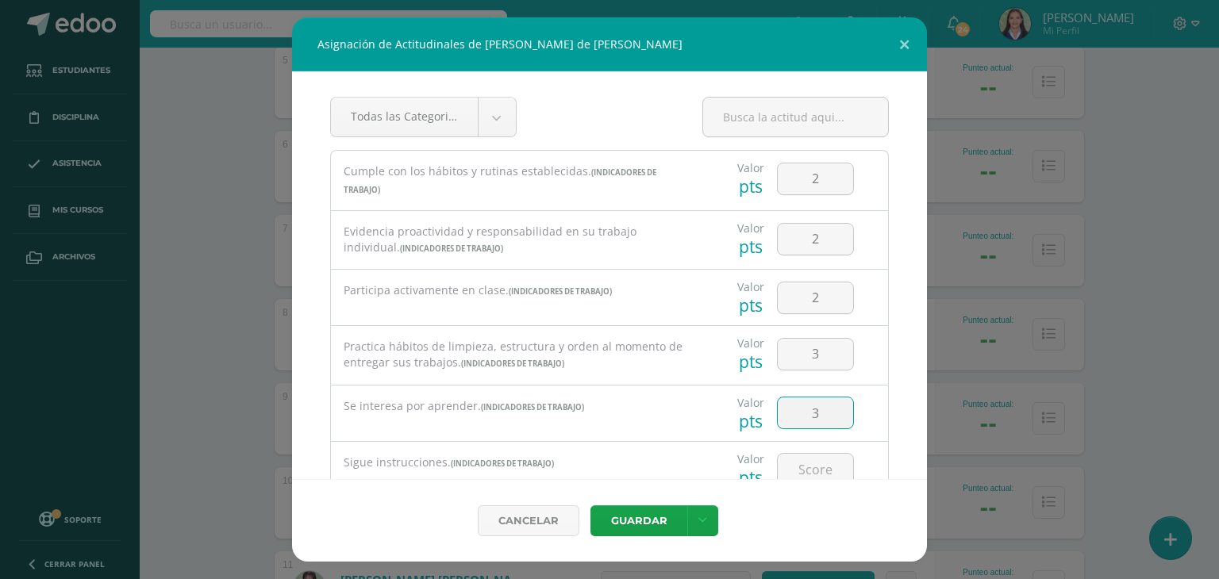
scroll to position [6, 0]
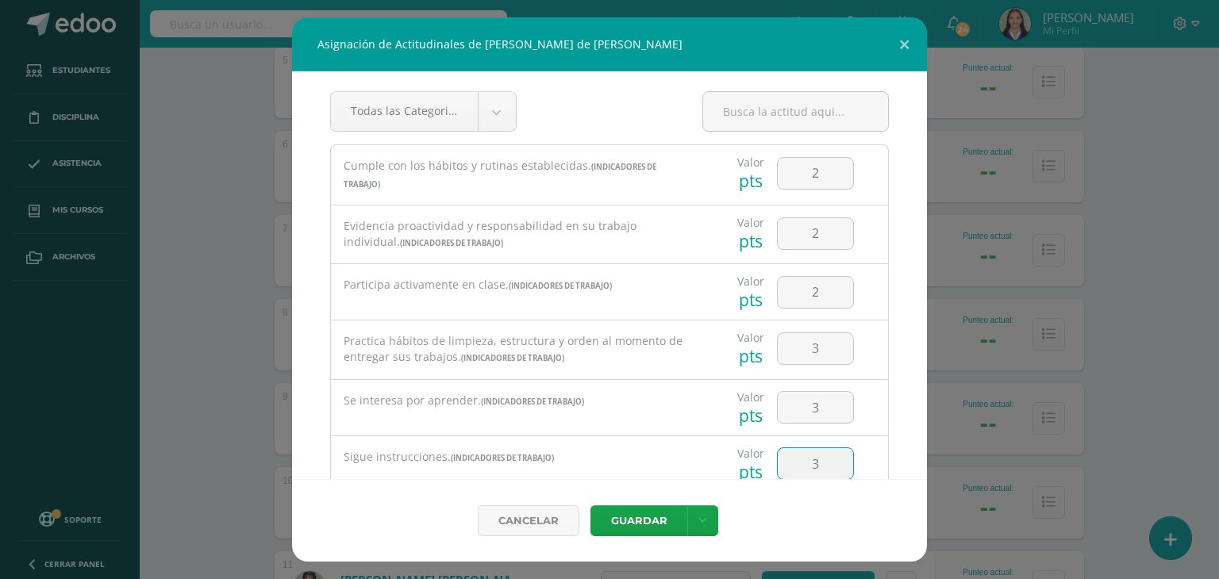
type input "3"
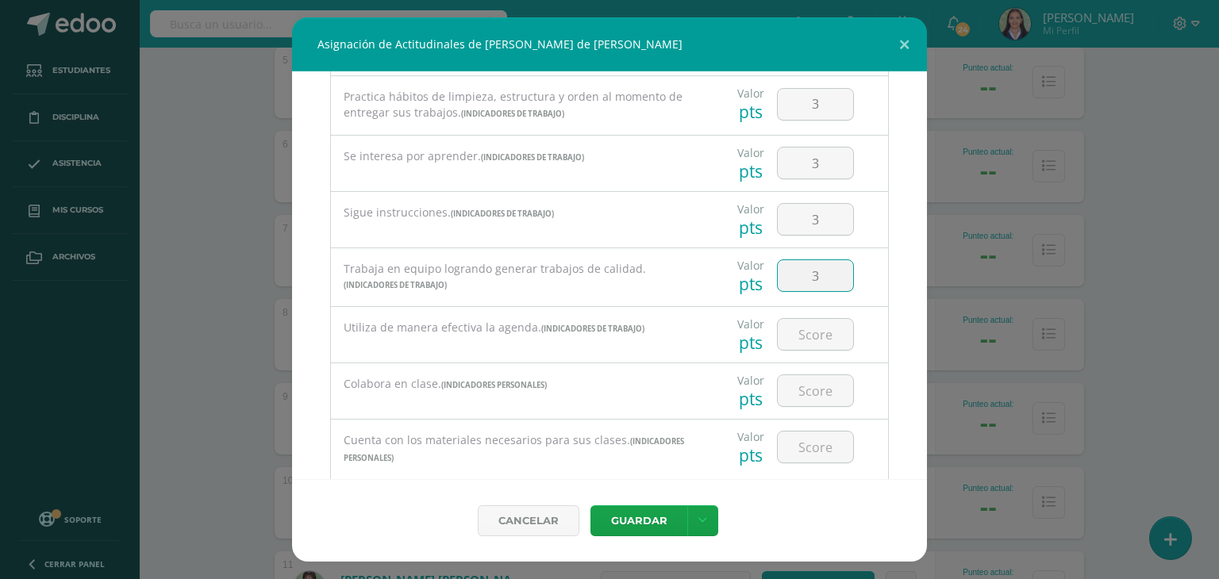
type input "3"
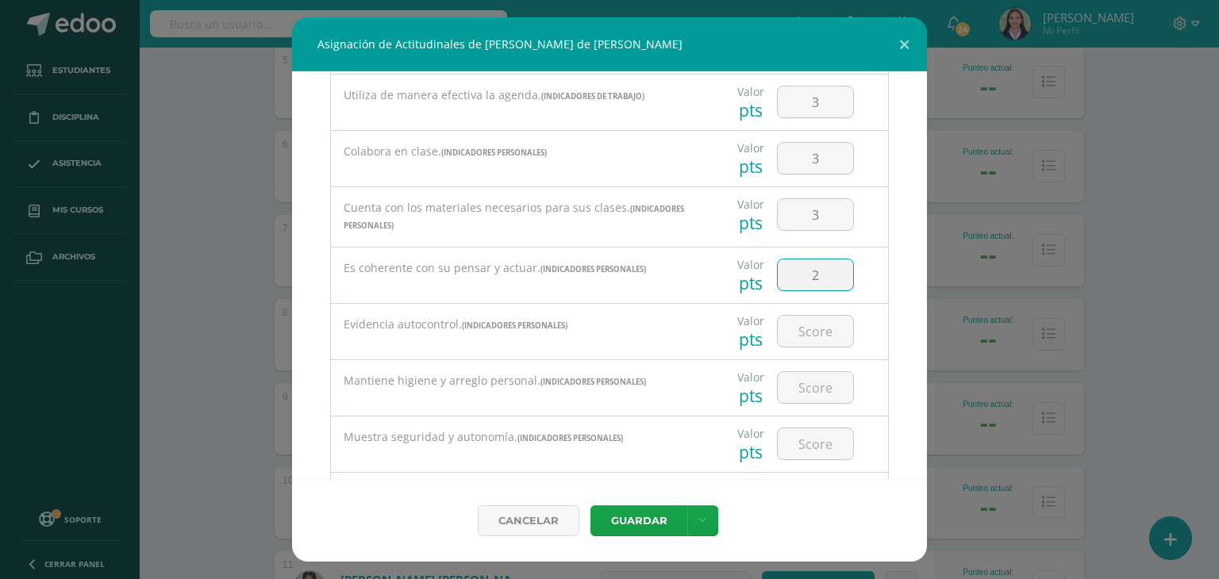
type input "2"
type input "3"
type input "2"
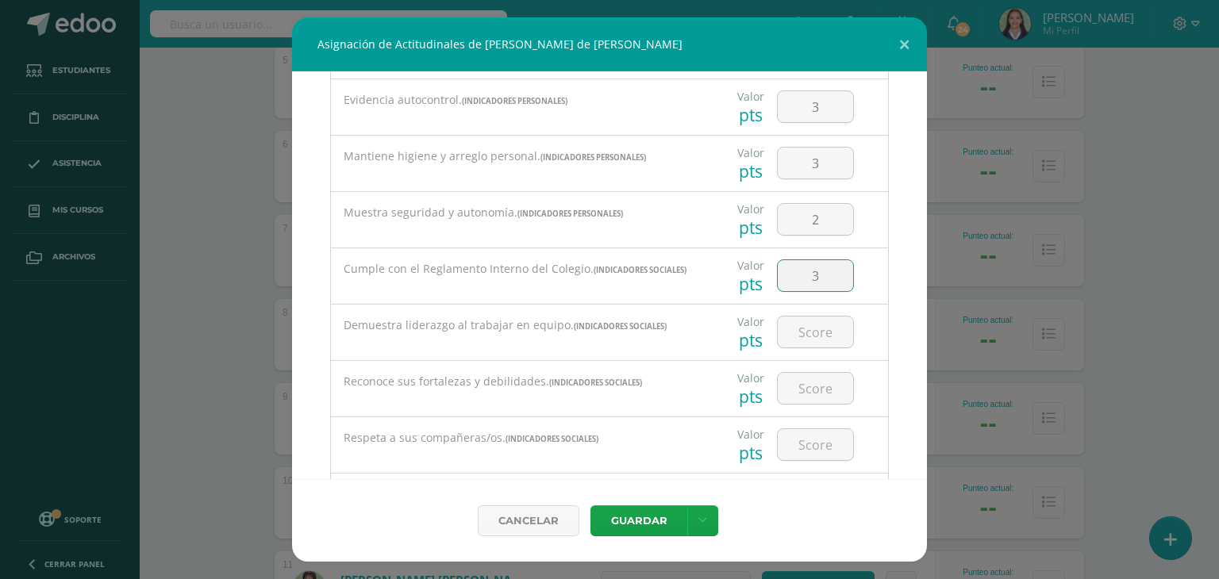
type input "3"
type input "2"
type input "3"
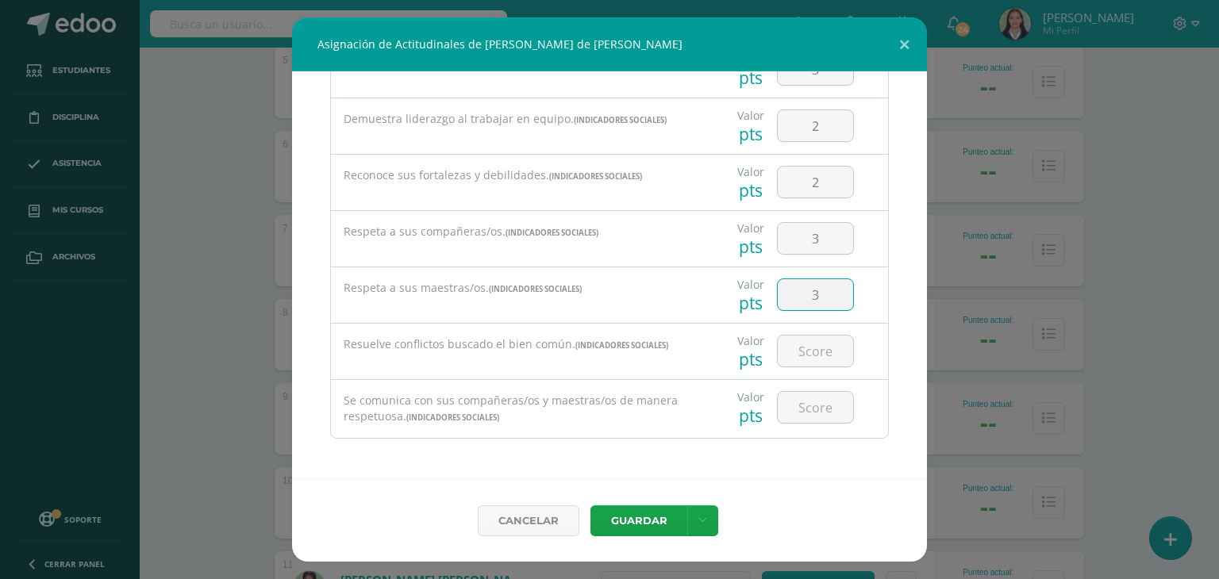
type input "3"
click at [691, 518] on link at bounding box center [702, 521] width 31 height 31
click at [648, 463] on link "Guardar y poblar en todos mis cursos" at bounding box center [670, 461] width 175 height 38
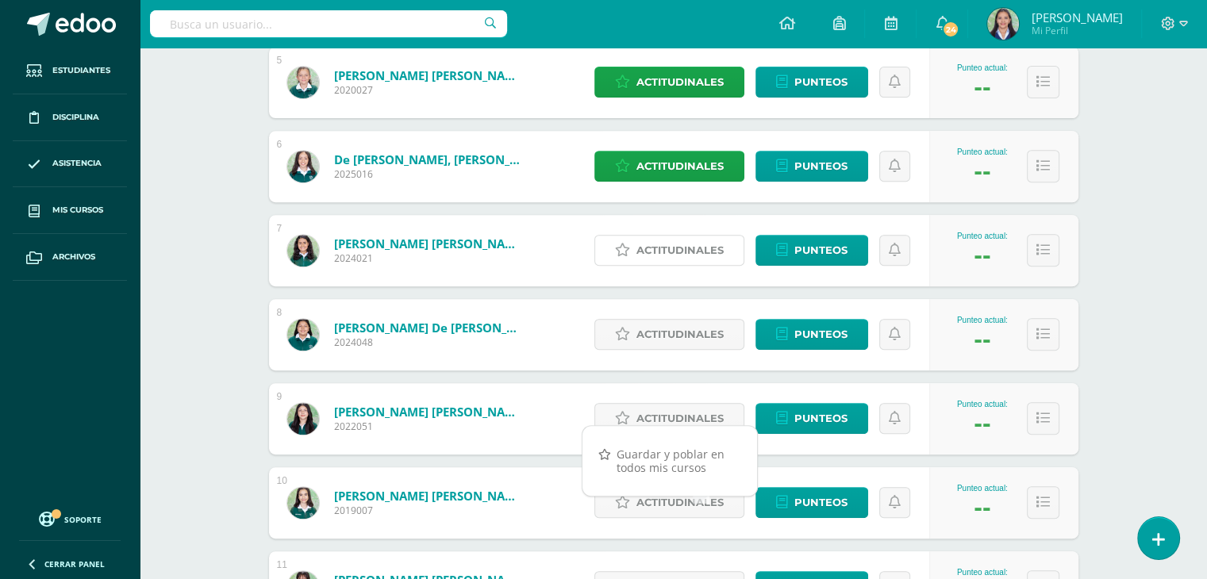
drag, startPoint x: 709, startPoint y: 248, endPoint x: 746, endPoint y: 295, distance: 59.9
click at [708, 248] on span "Actitudinales" at bounding box center [680, 250] width 87 height 29
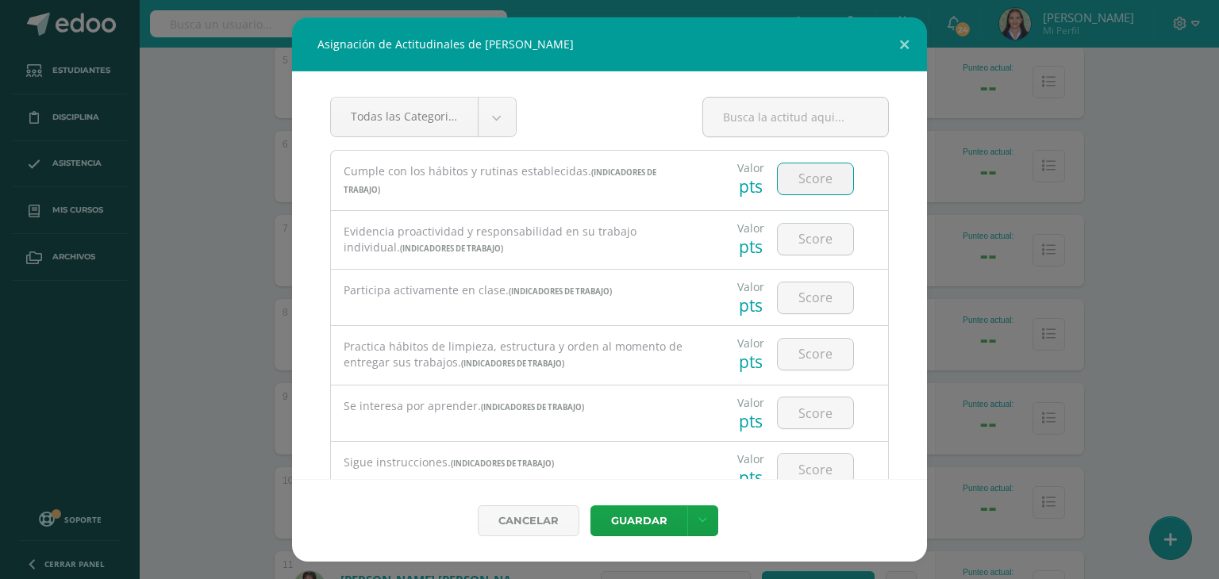
click at [809, 176] on input "number" at bounding box center [815, 179] width 75 height 31
type input "3"
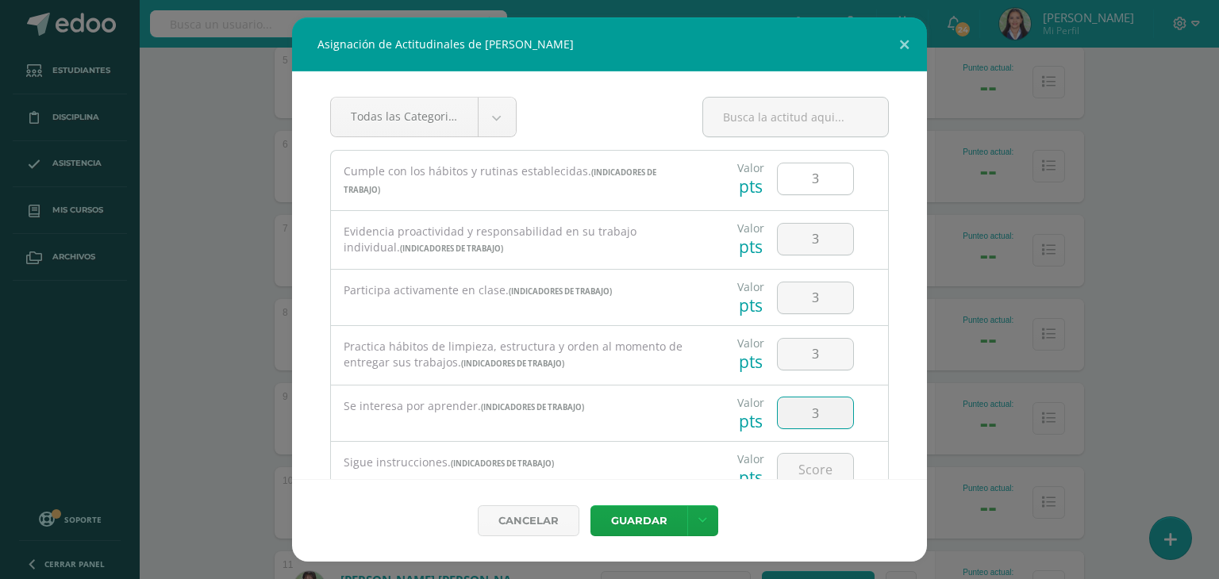
type input "3"
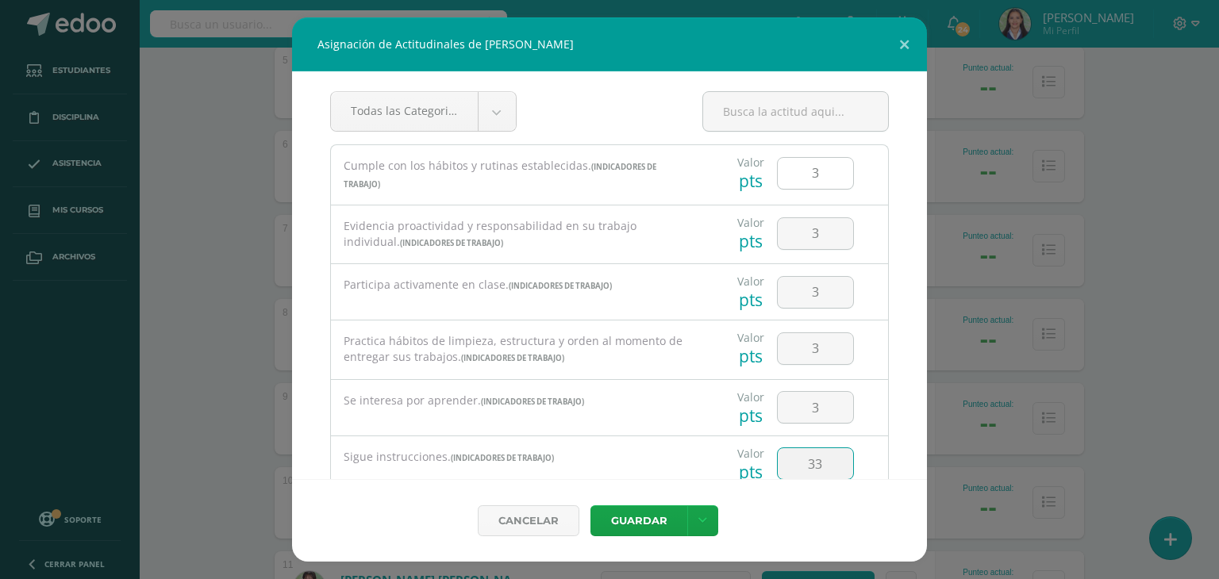
type input "33"
type input "3"
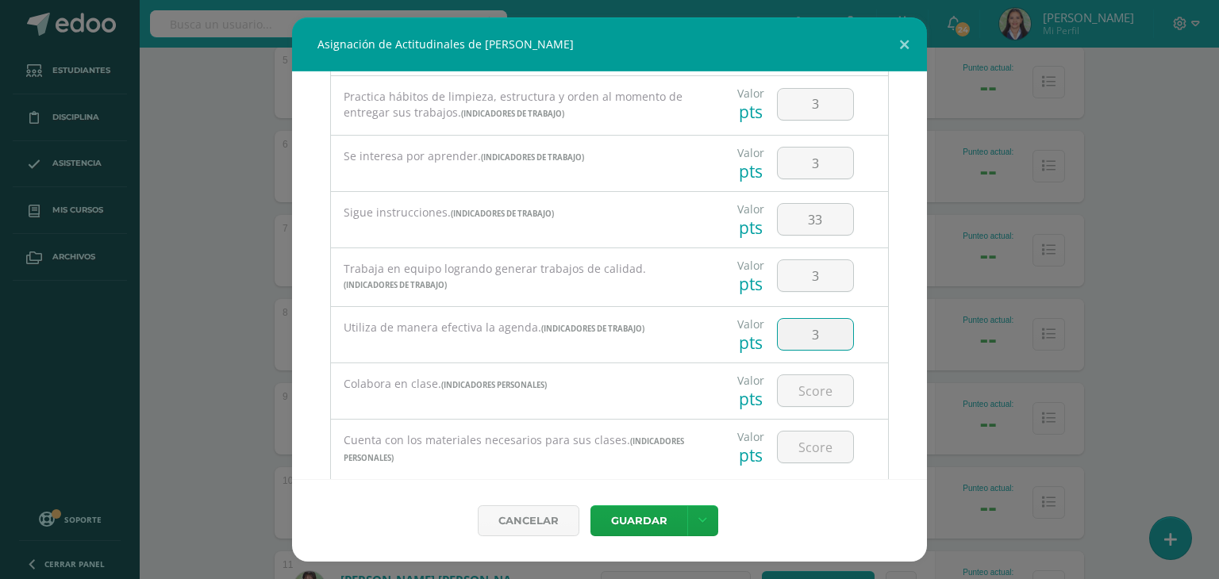
type input "3"
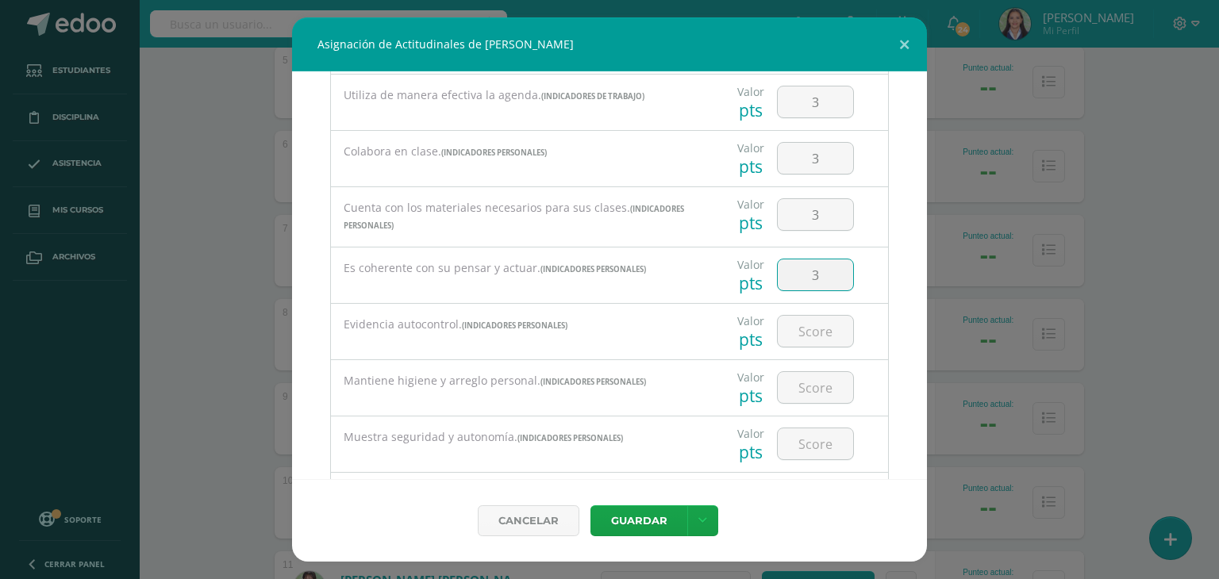
type input "3"
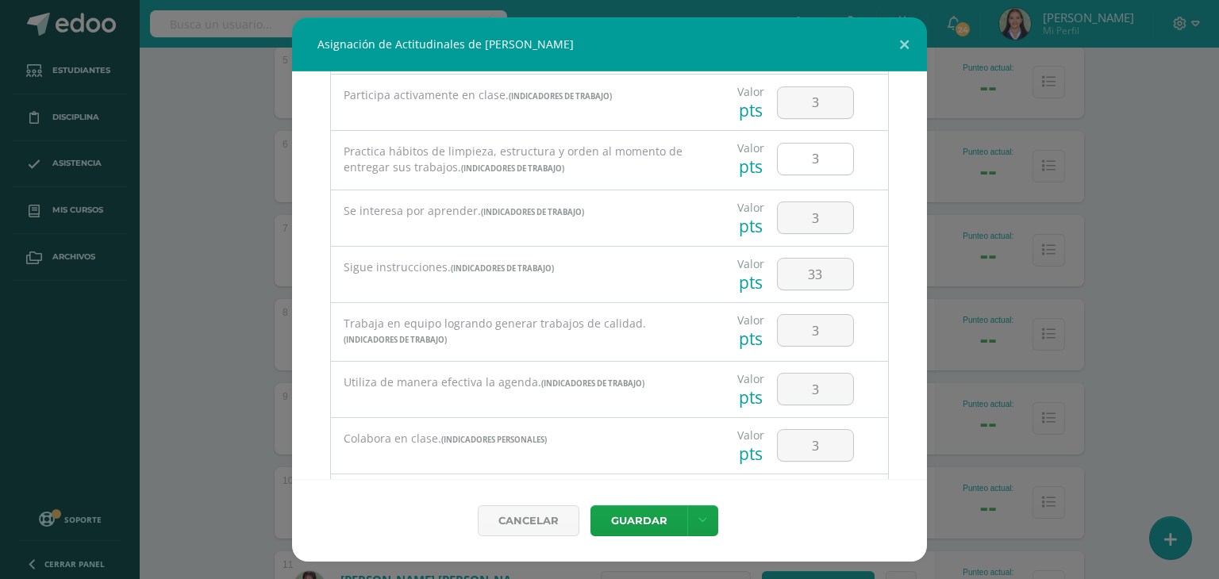
scroll to position [165, 0]
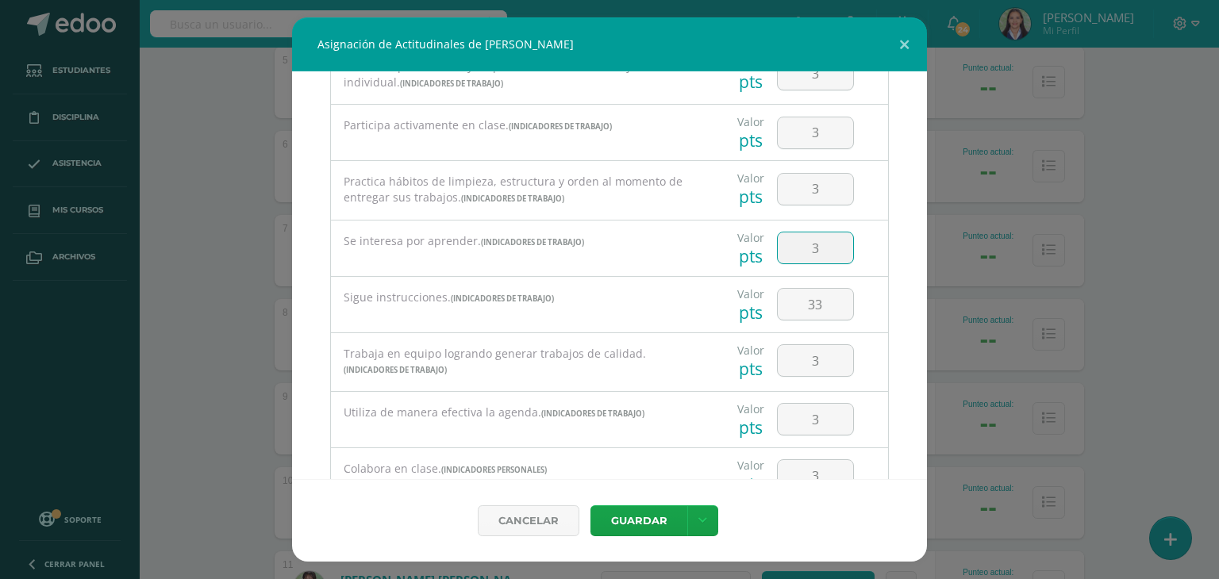
drag, startPoint x: 824, startPoint y: 244, endPoint x: 835, endPoint y: 337, distance: 93.5
click at [833, 322] on div "Cumple con los hábitos y rutinas establecidas. (Indicadores de Trabajo) Valor p…" at bounding box center [609, 586] width 559 height 1203
drag, startPoint x: 775, startPoint y: 256, endPoint x: 829, endPoint y: 301, distance: 70.4
click at [794, 275] on div "Cumple con los hábitos y rutinas establecidas. (Indicadores de Trabajo) Valor p…" at bounding box center [609, 586] width 559 height 1203
click at [826, 303] on input "33" at bounding box center [815, 304] width 75 height 31
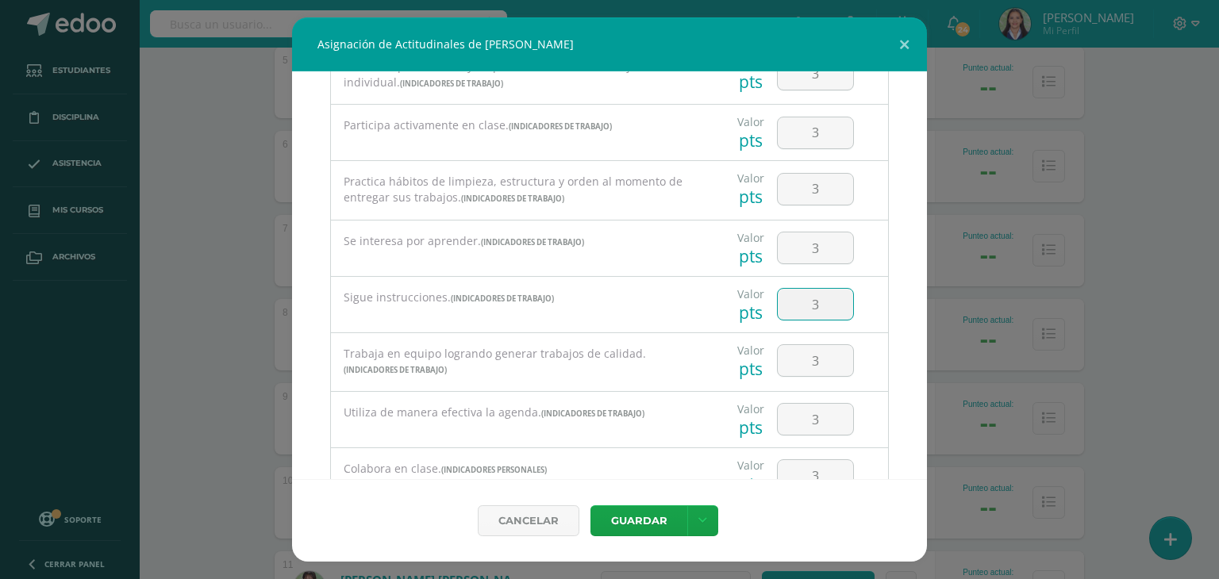
type input "3"
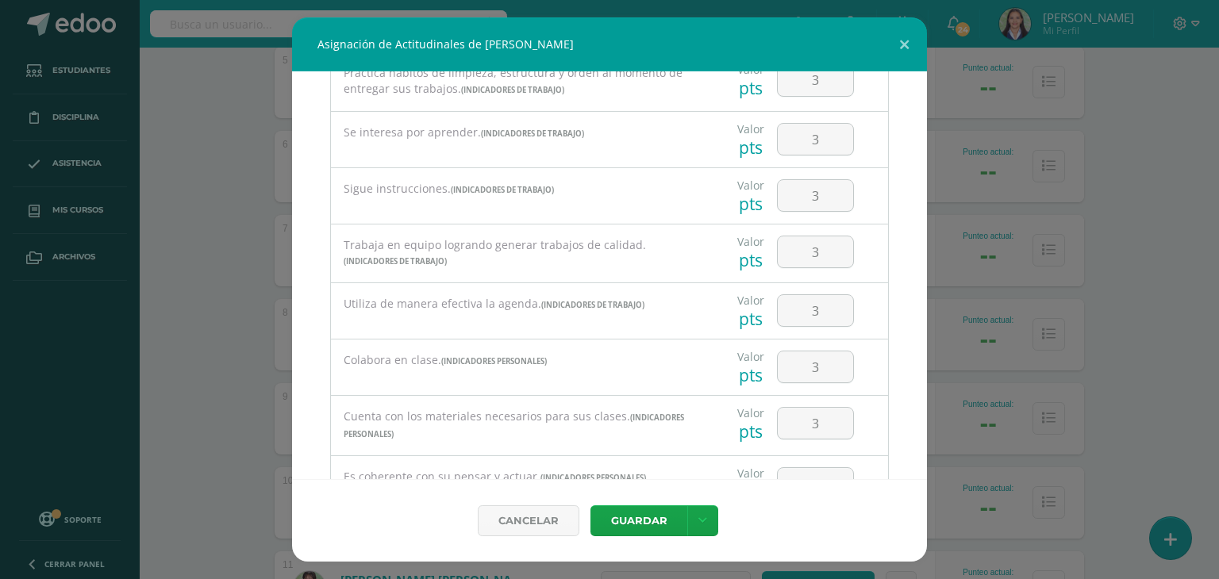
scroll to position [483, 0]
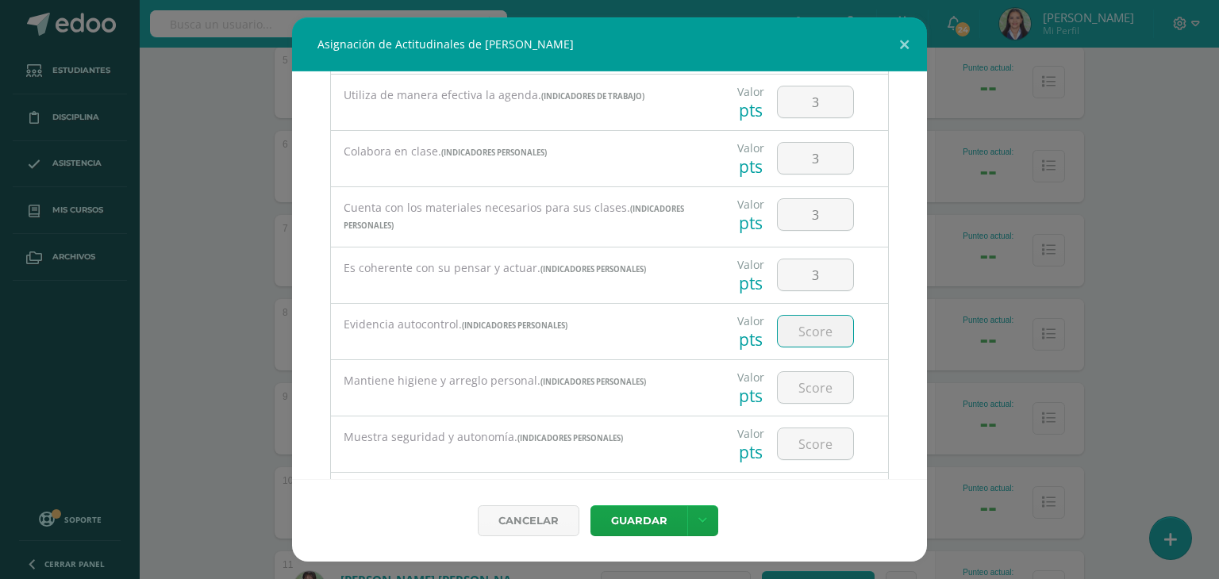
click at [799, 339] on input "number" at bounding box center [815, 331] width 75 height 31
type input "3"
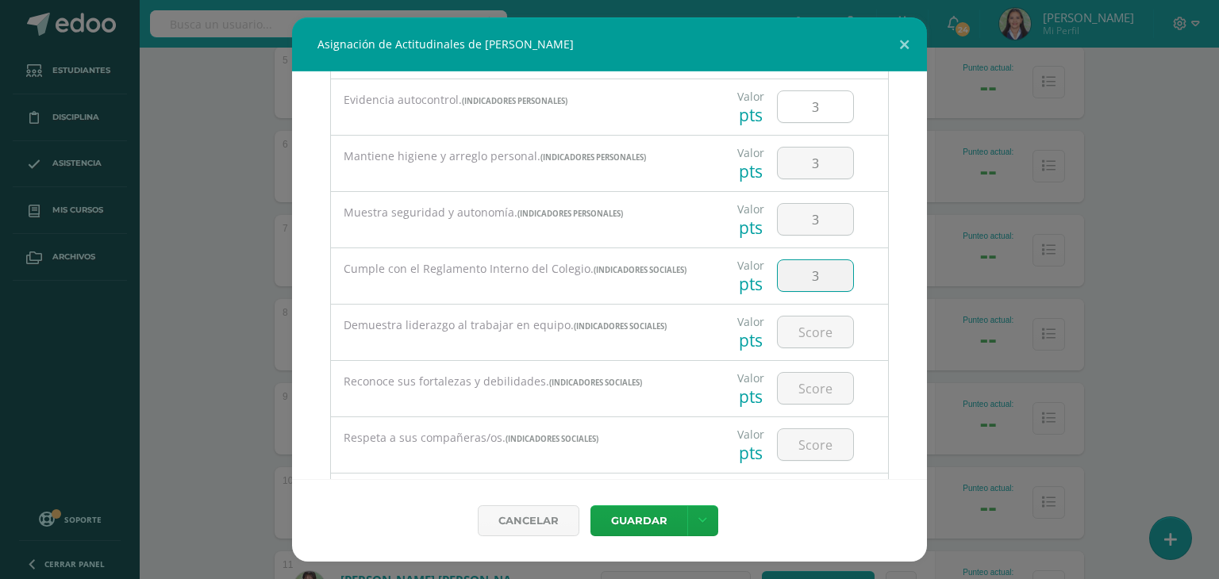
type input "3"
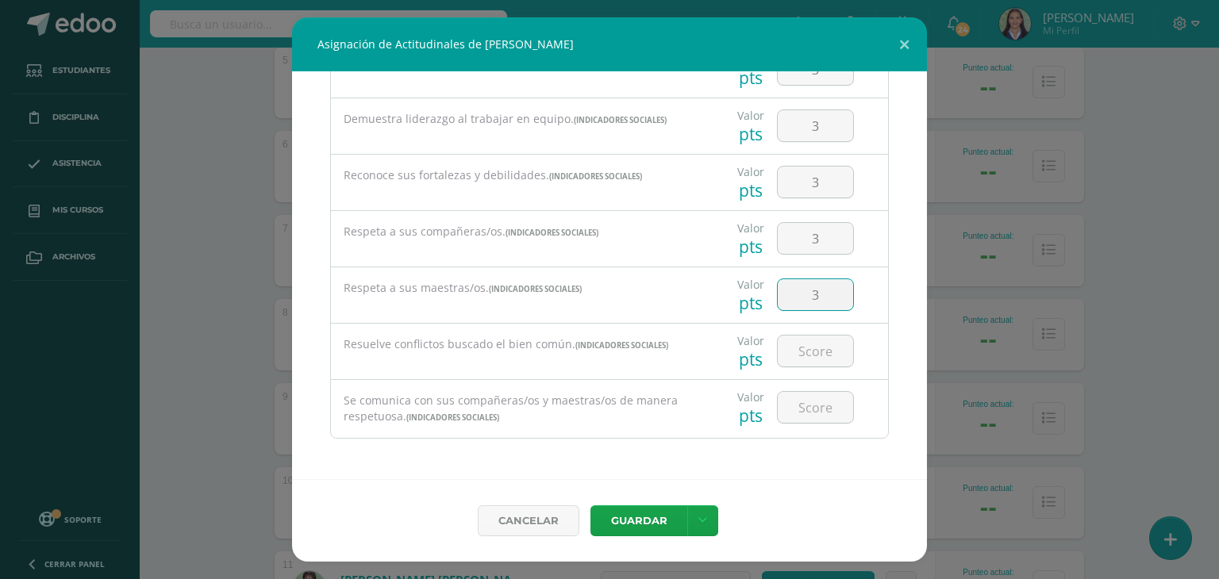
type input "3"
click at [708, 529] on link at bounding box center [702, 521] width 31 height 31
click at [635, 460] on link "Guardar y poblar en todos mis cursos" at bounding box center [670, 461] width 175 height 38
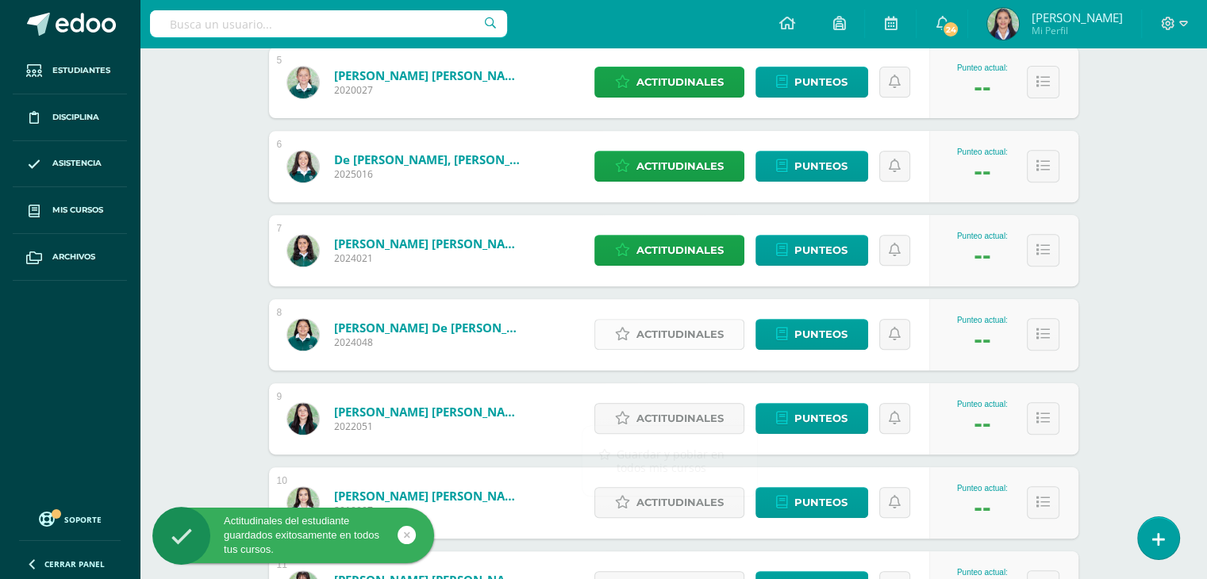
click at [670, 331] on span "Actitudinales" at bounding box center [680, 334] width 87 height 29
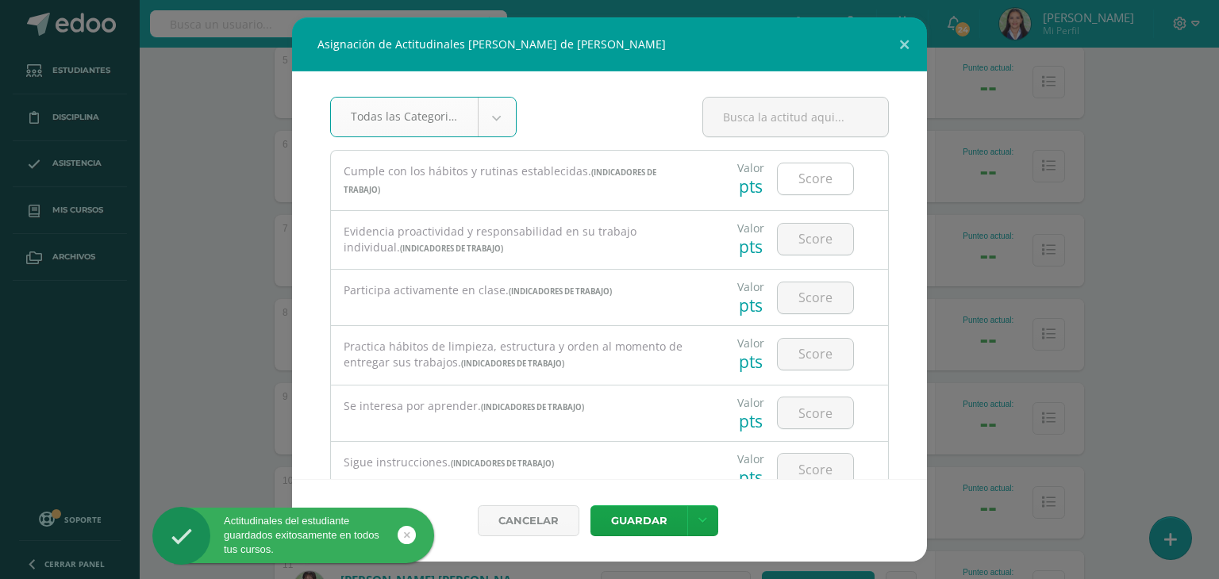
click at [801, 176] on input "number" at bounding box center [815, 179] width 75 height 31
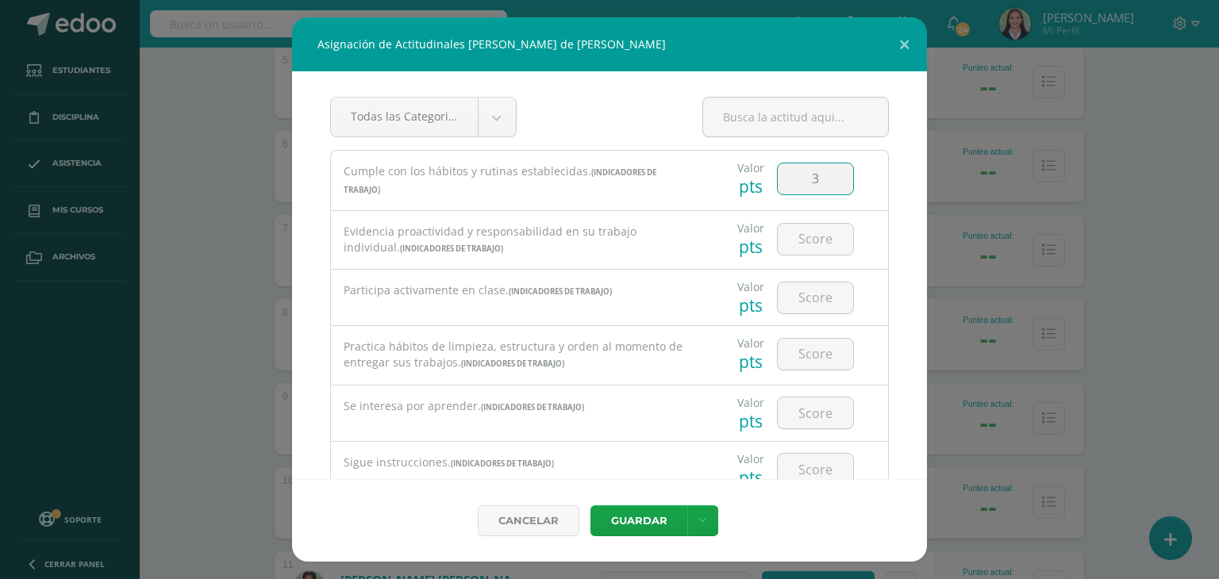
type input "3"
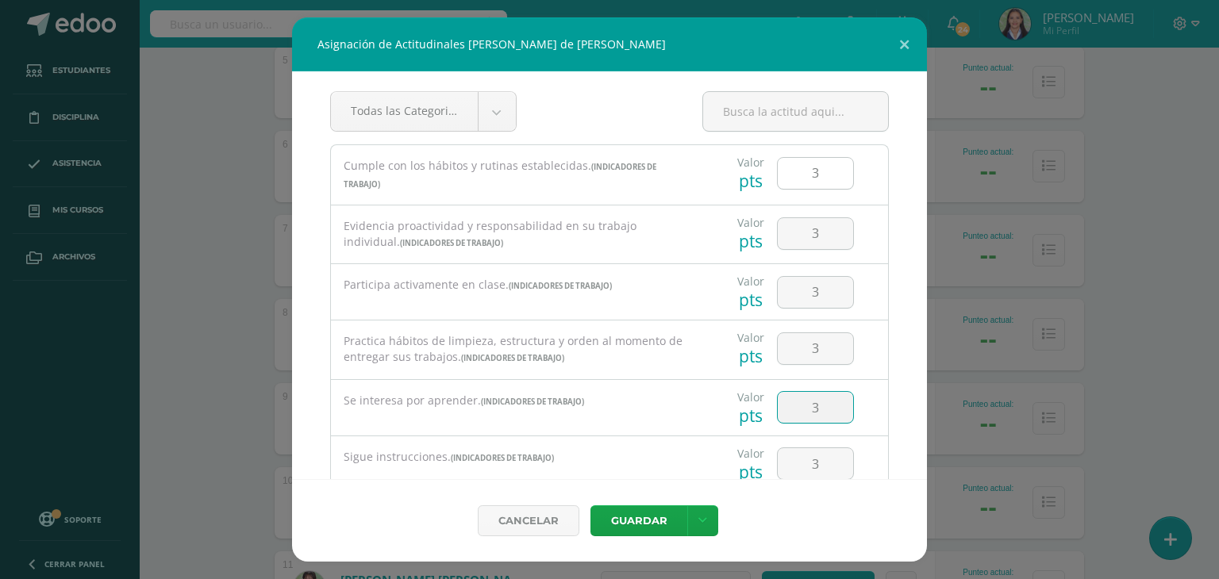
type input "3"
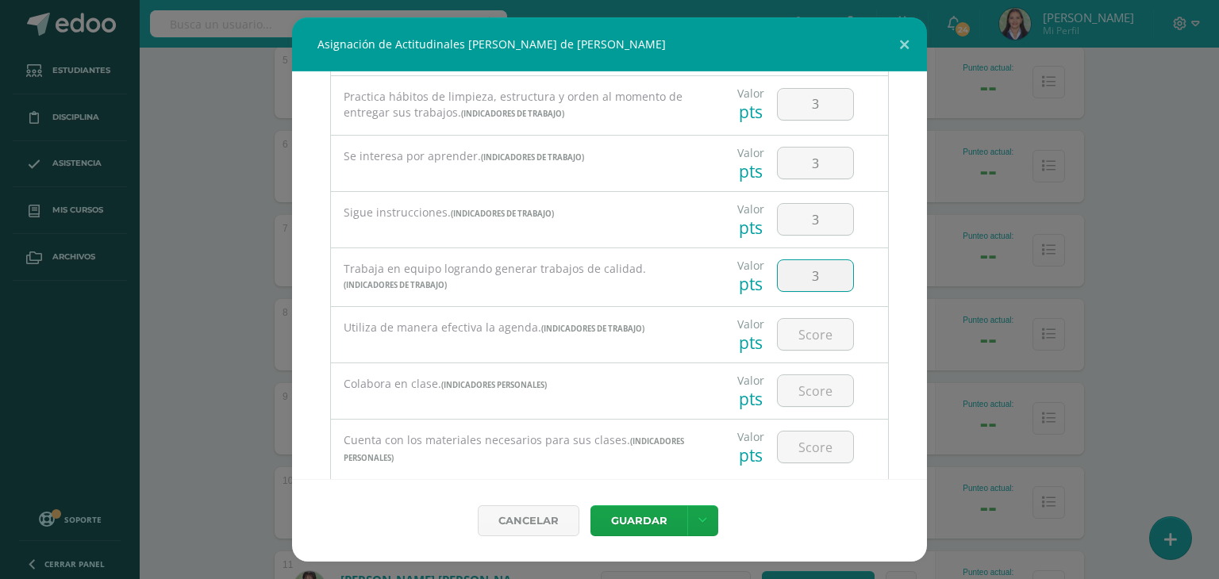
type input "3"
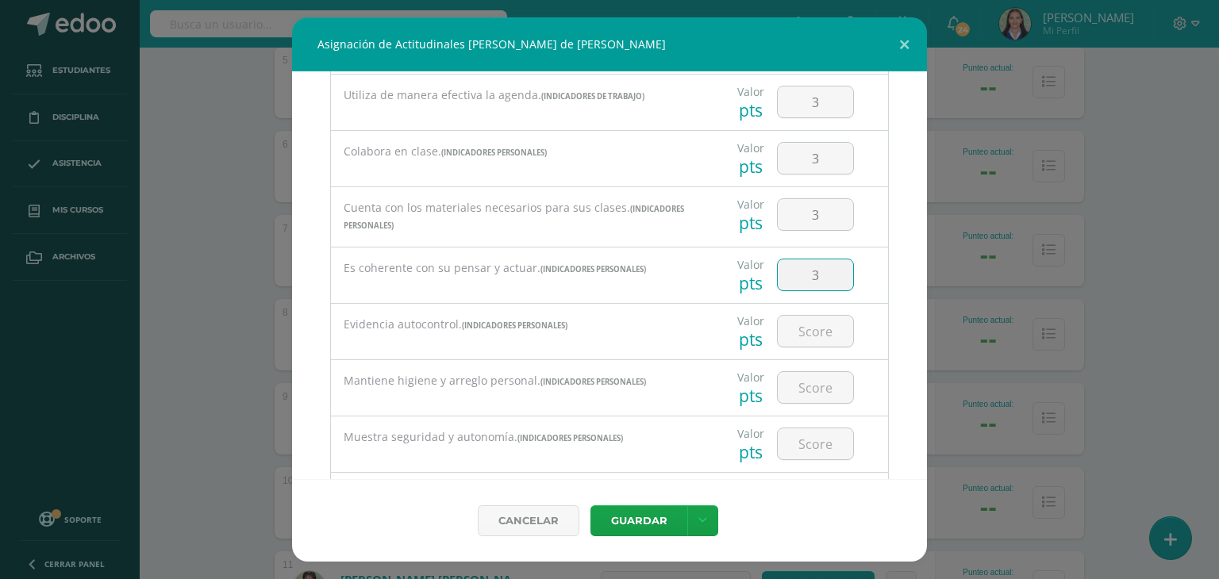
type input "3"
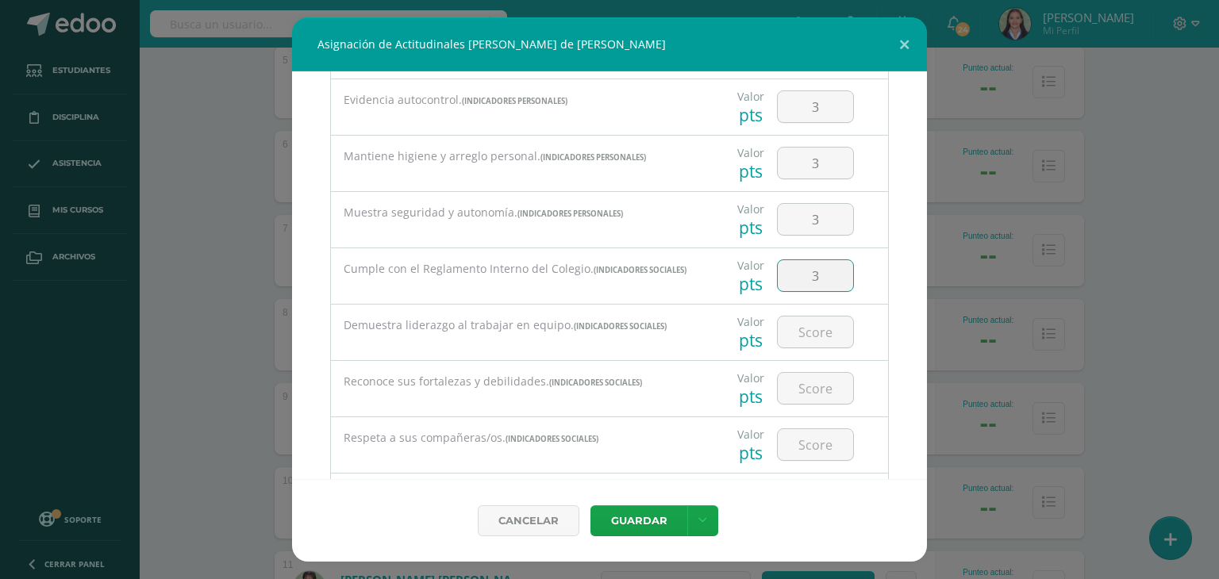
type input "3"
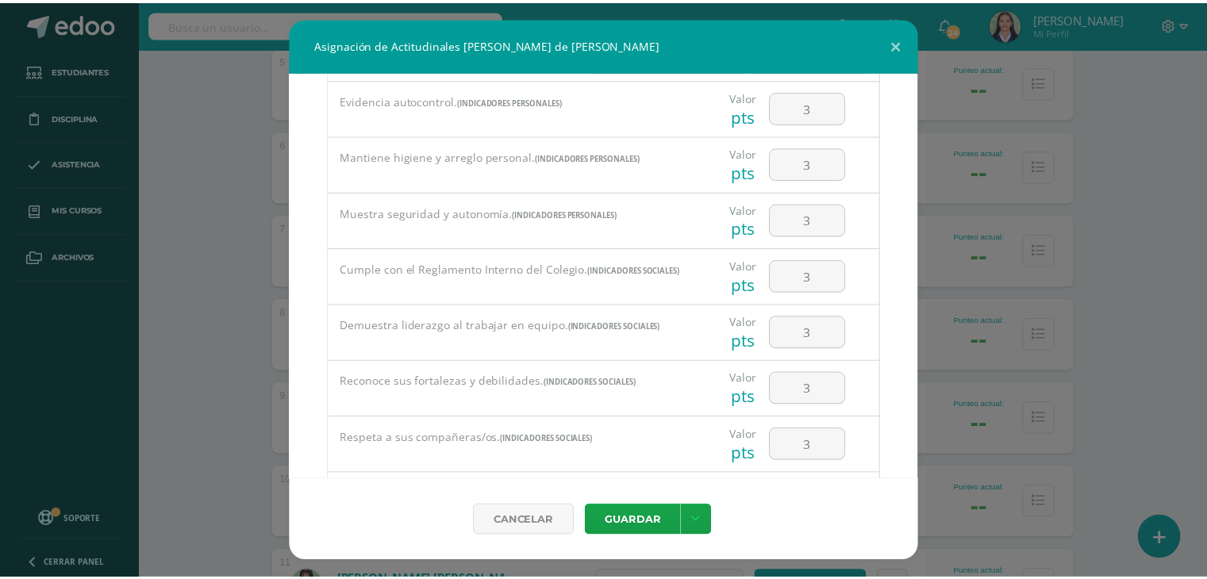
scroll to position [917, 0]
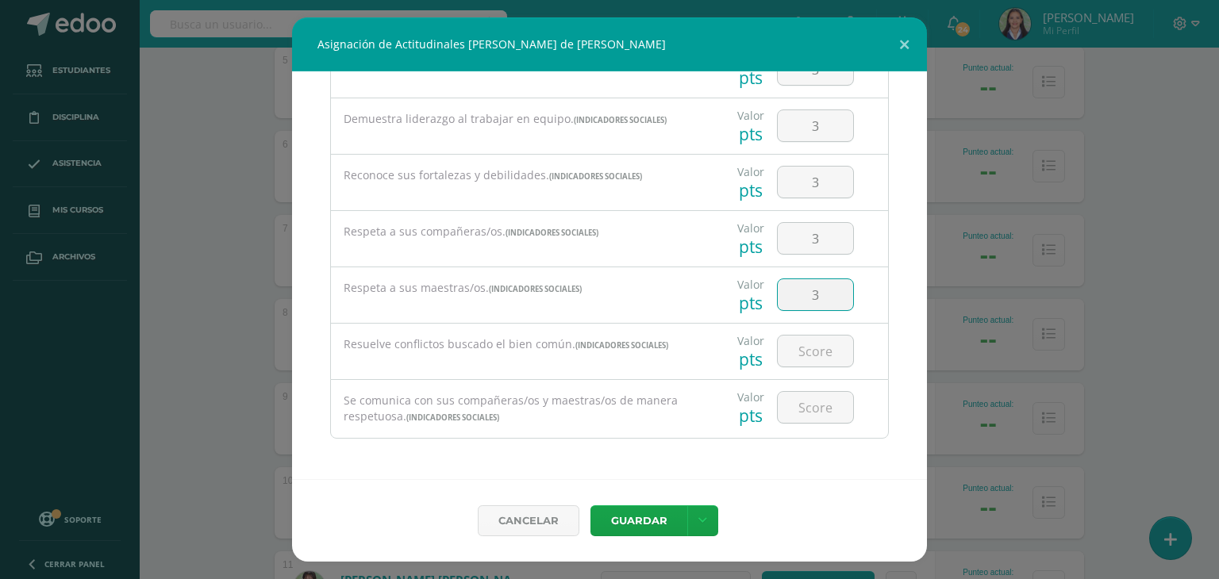
type input "3"
click at [705, 518] on icon at bounding box center [702, 520] width 9 height 13
click at [659, 456] on link "Guardar y poblar en todos mis cursos" at bounding box center [670, 461] width 175 height 38
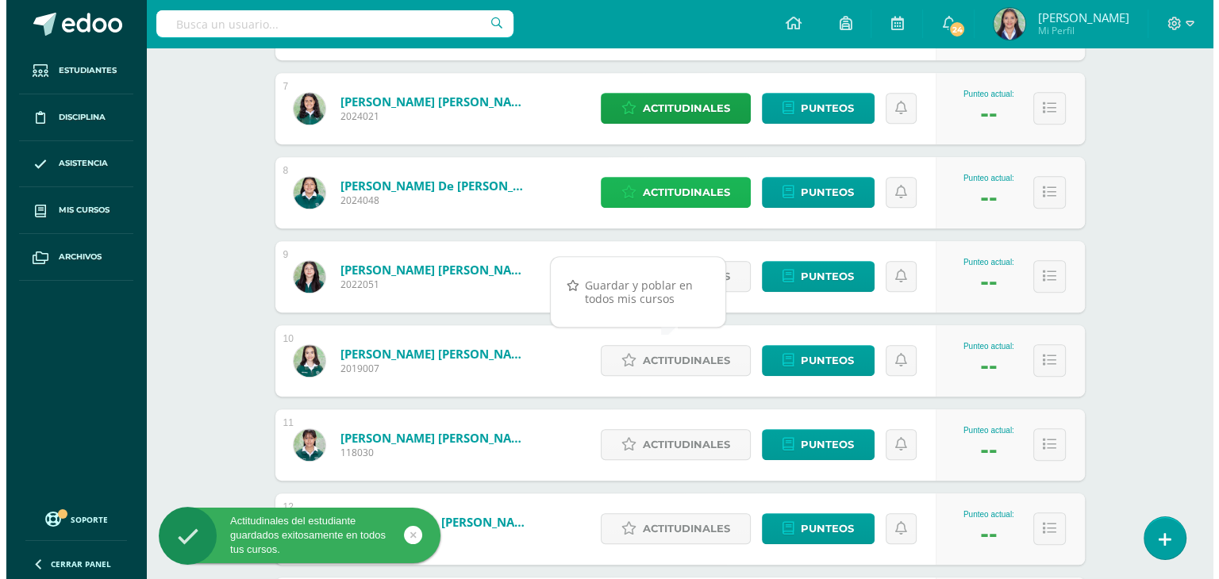
scroll to position [873, 0]
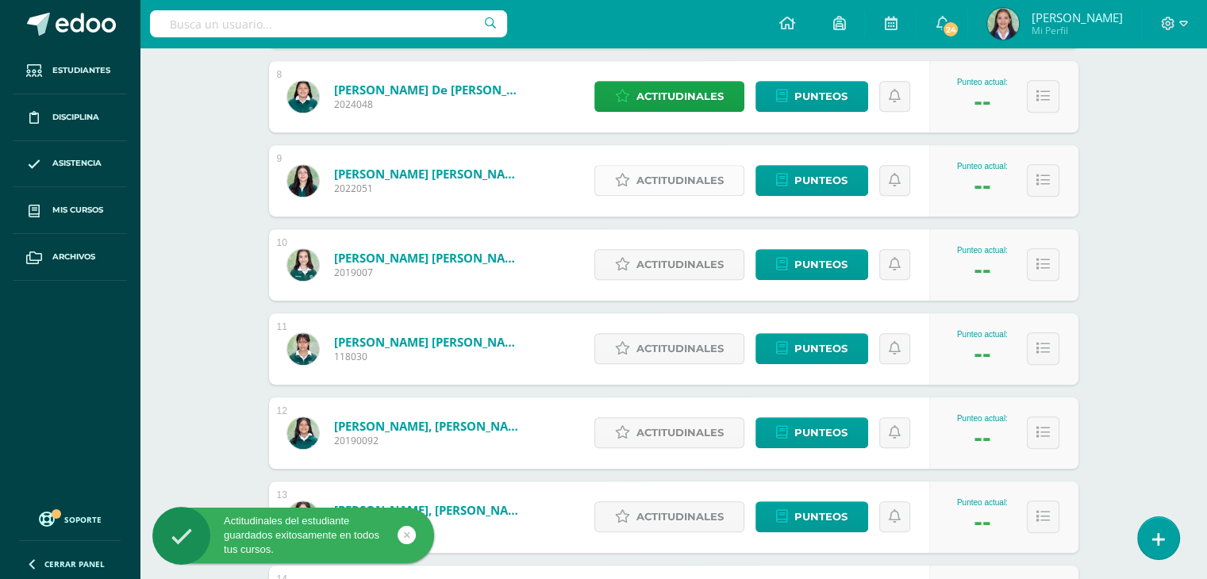
click at [684, 185] on span "Actitudinales" at bounding box center [680, 180] width 87 height 29
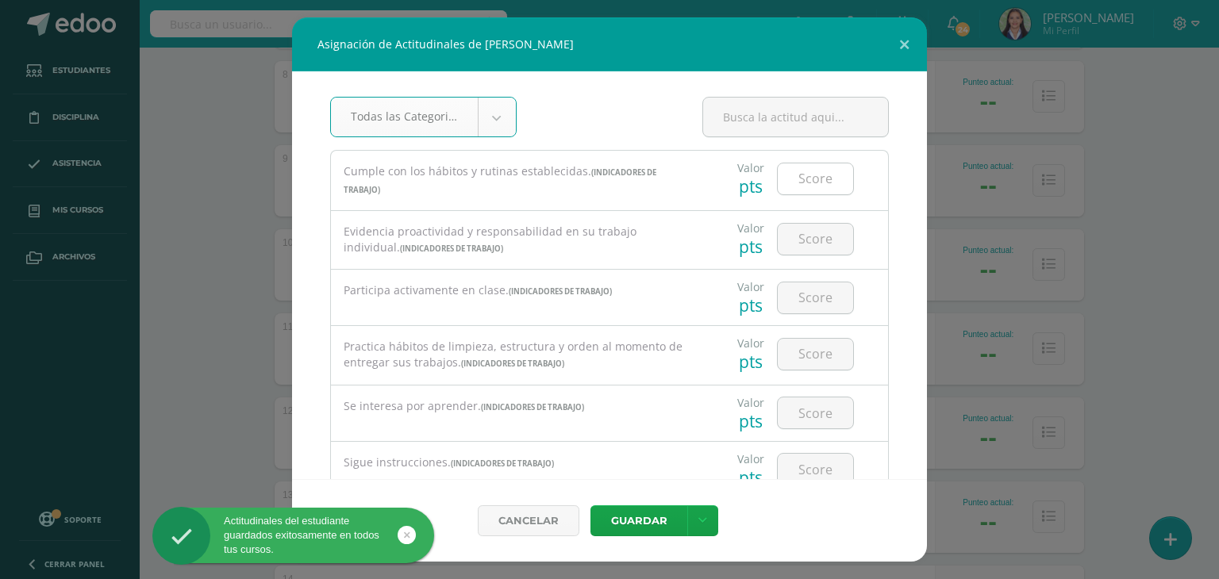
click at [792, 183] on input "number" at bounding box center [815, 179] width 75 height 31
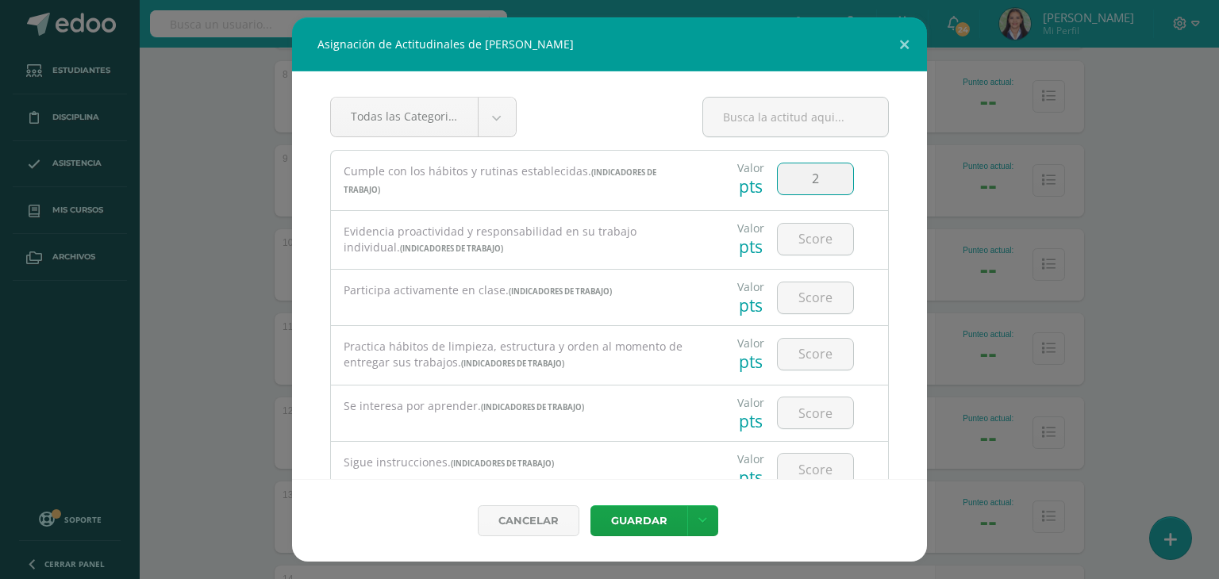
type input "2"
type input "3"
type input "2"
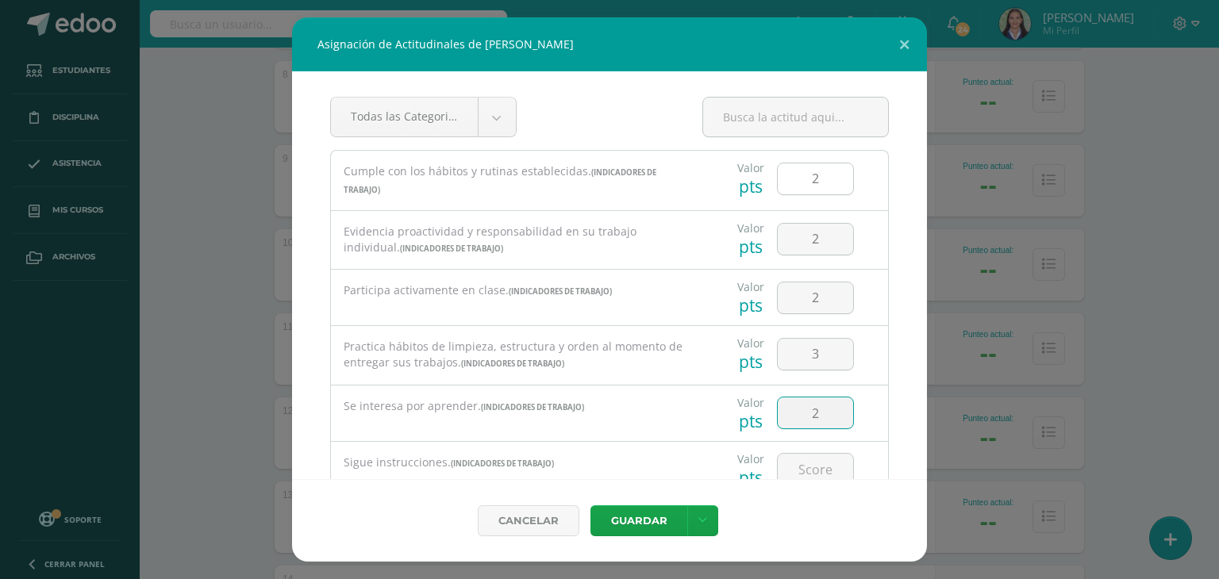
scroll to position [6, 0]
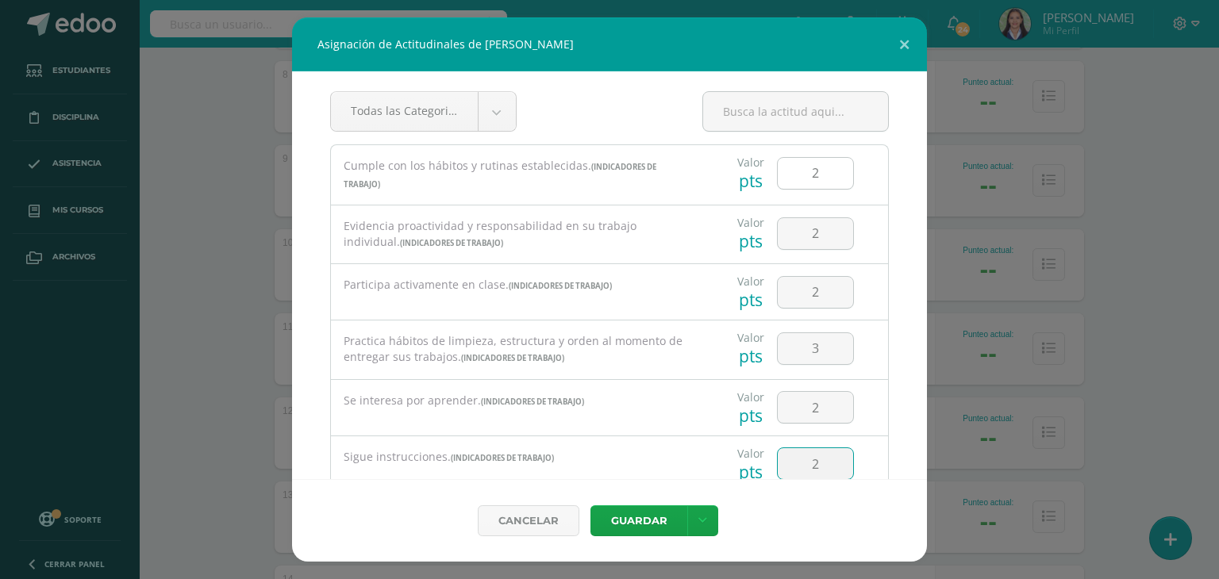
type input "2"
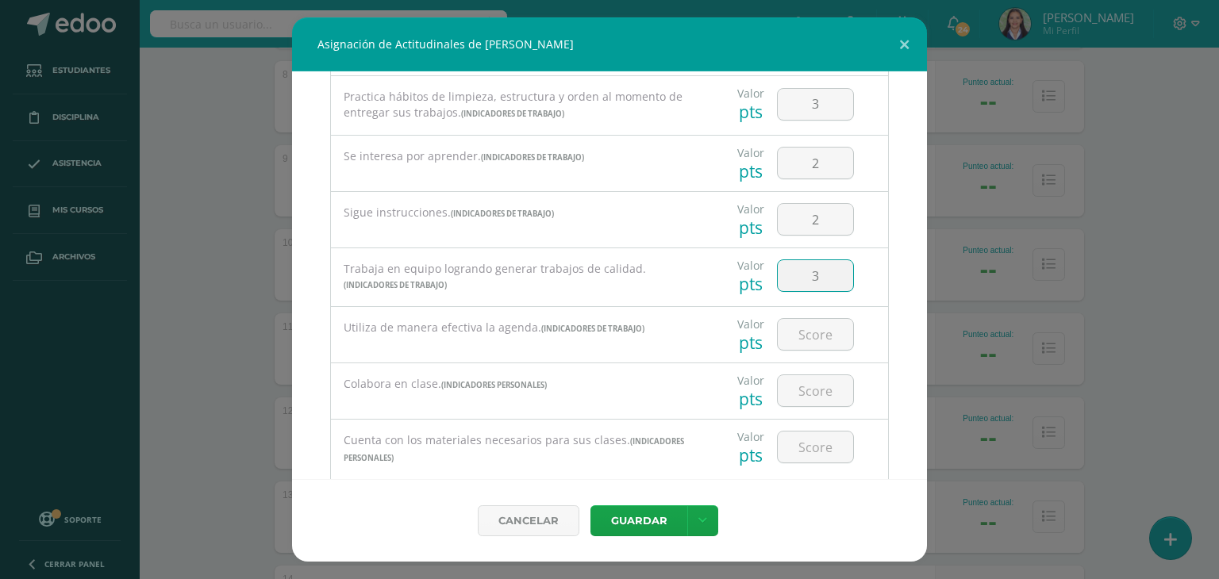
type input "3"
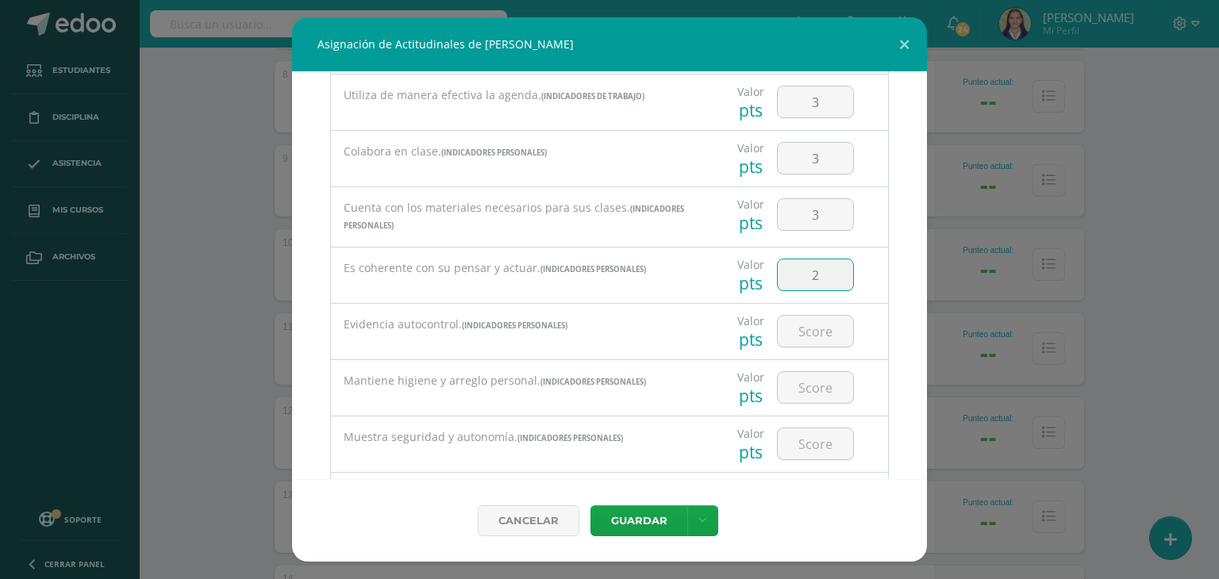
type input "2"
type input "3"
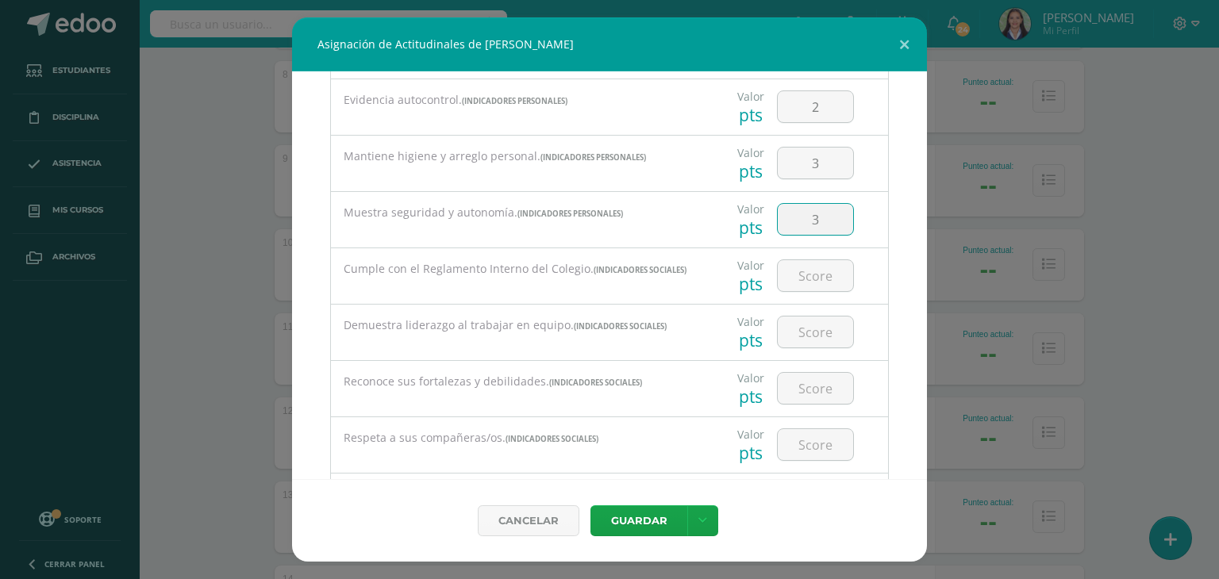
click at [813, 211] on input "3" at bounding box center [815, 219] width 75 height 31
type input "2"
type input "3"
type input "2"
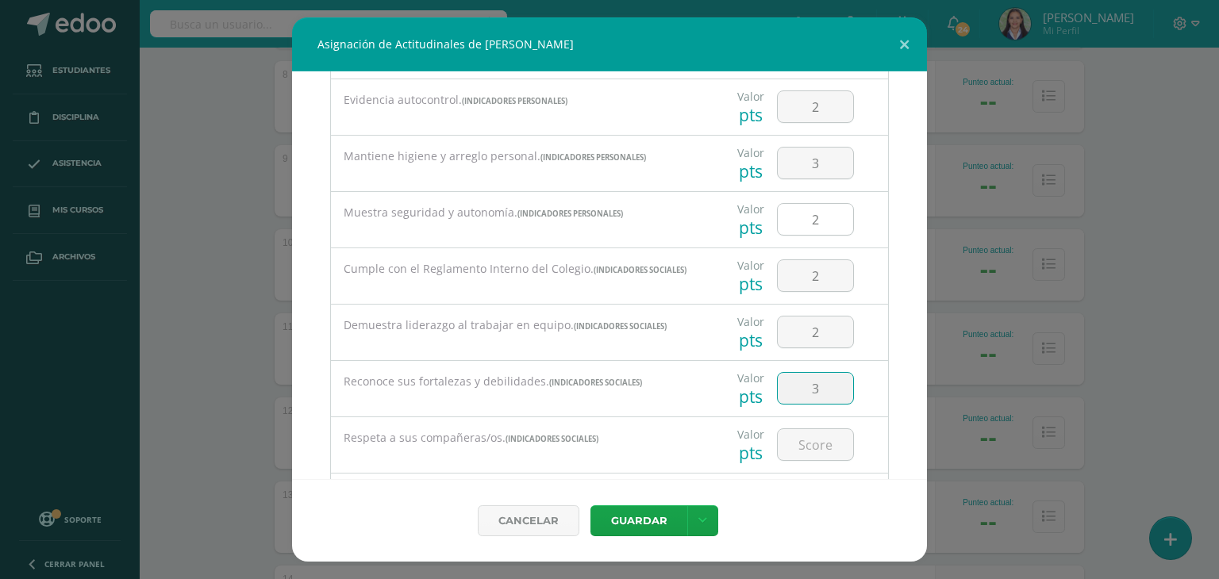
type input "3"
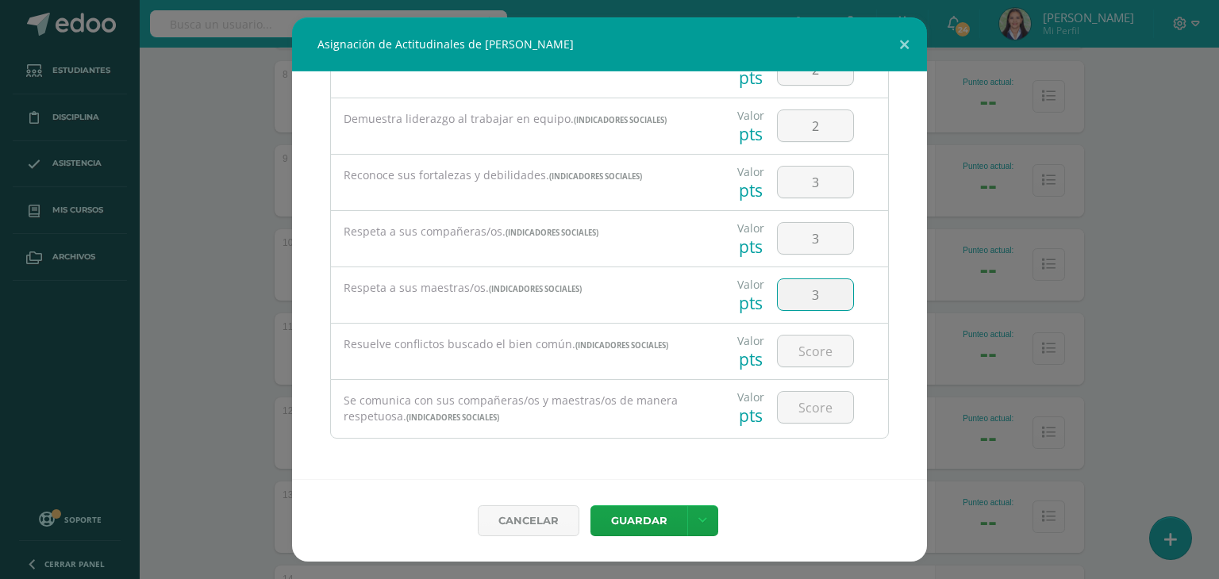
type input "3"
click at [701, 517] on icon at bounding box center [702, 520] width 9 height 13
click at [641, 440] on div "Guardar y poblar en todos mis cursos" at bounding box center [670, 460] width 176 height 71
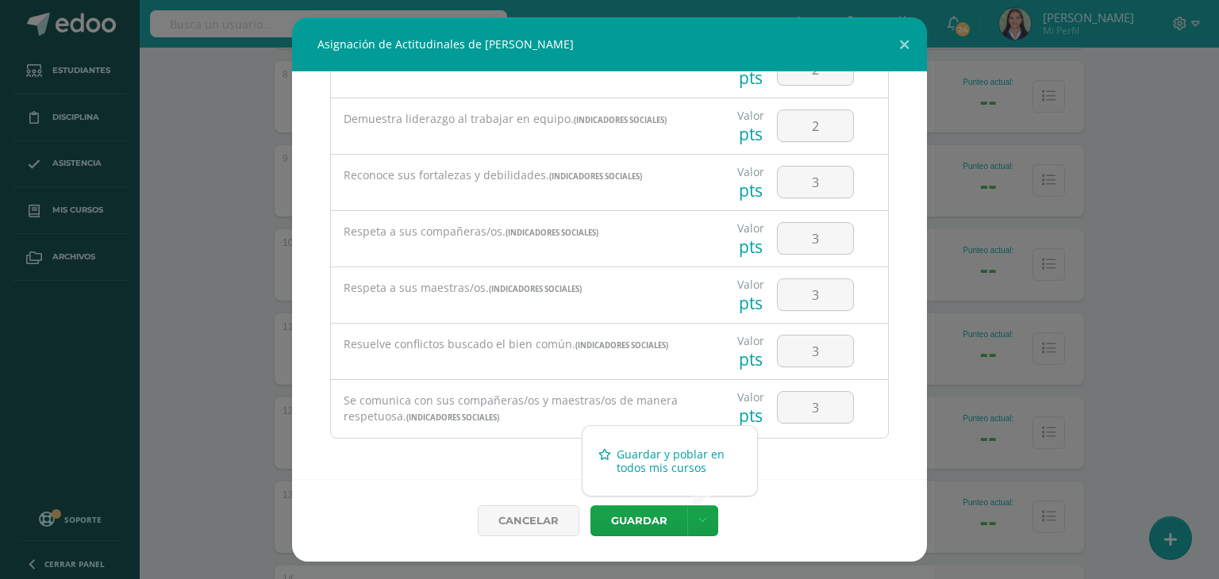
click at [656, 464] on link "Guardar y poblar en todos mis cursos" at bounding box center [670, 461] width 175 height 38
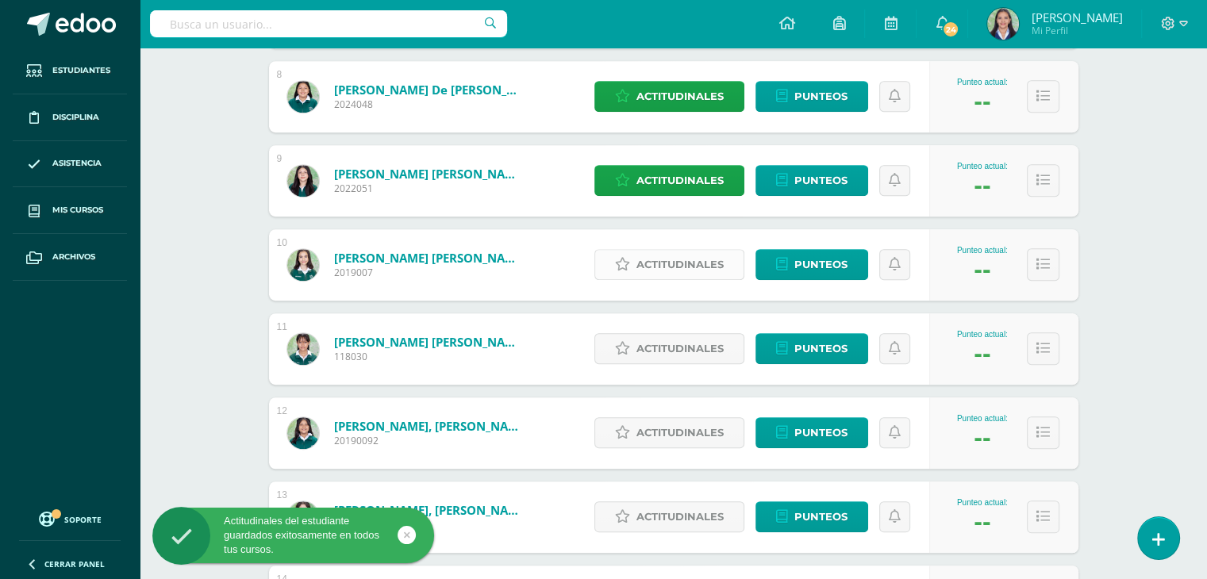
click at [660, 264] on span "Actitudinales" at bounding box center [680, 264] width 87 height 29
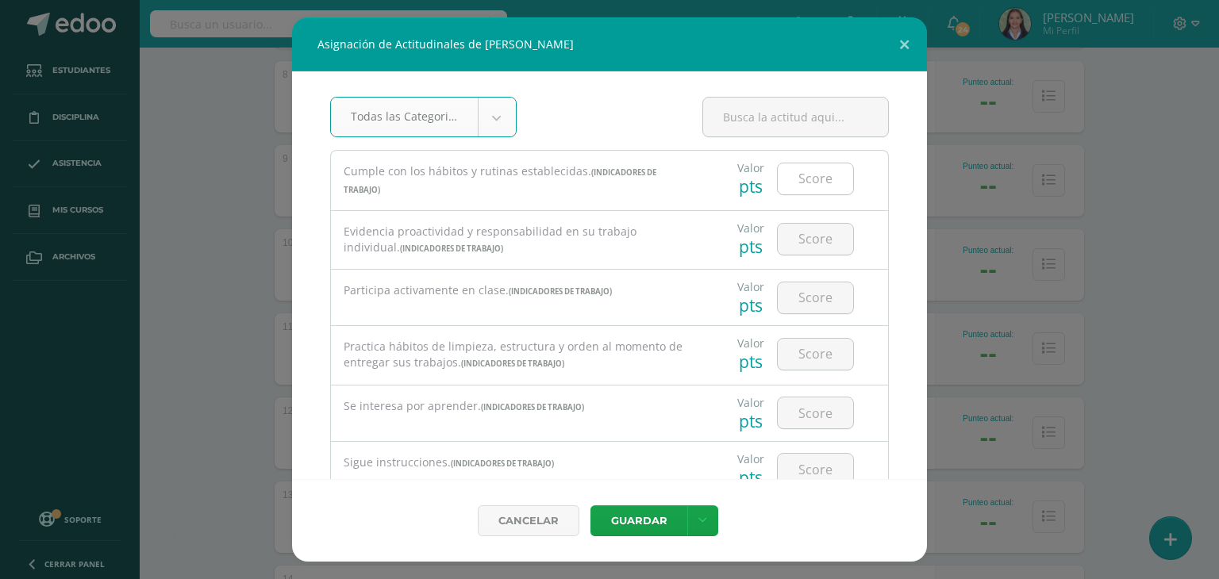
click at [814, 183] on input "number" at bounding box center [815, 179] width 75 height 31
type input "3"
type input "33"
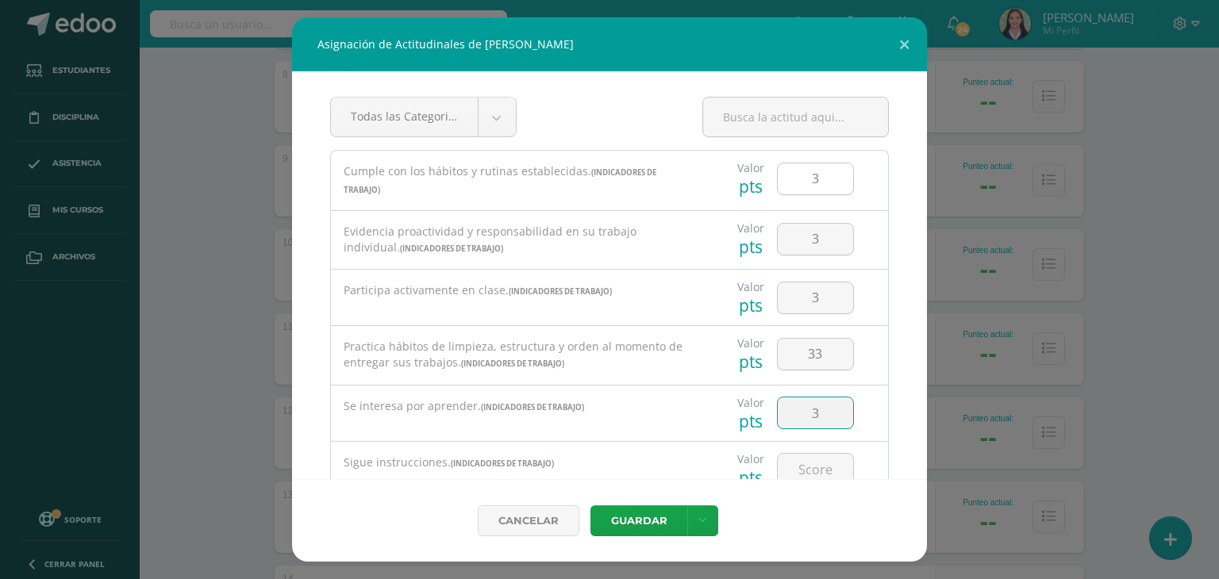
type input "3"
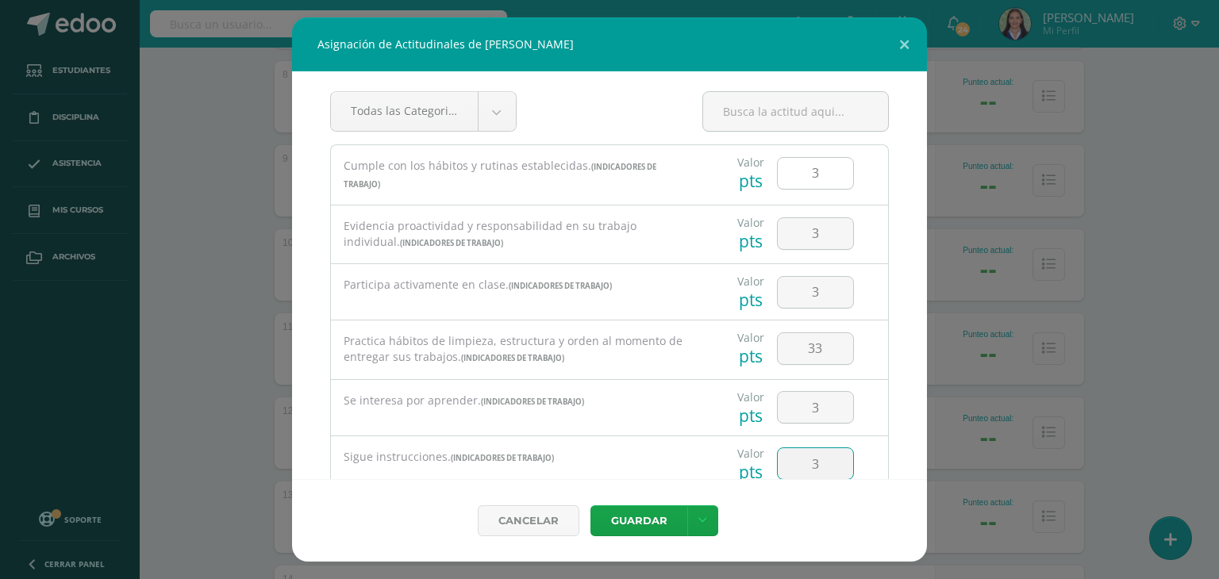
type input "3"
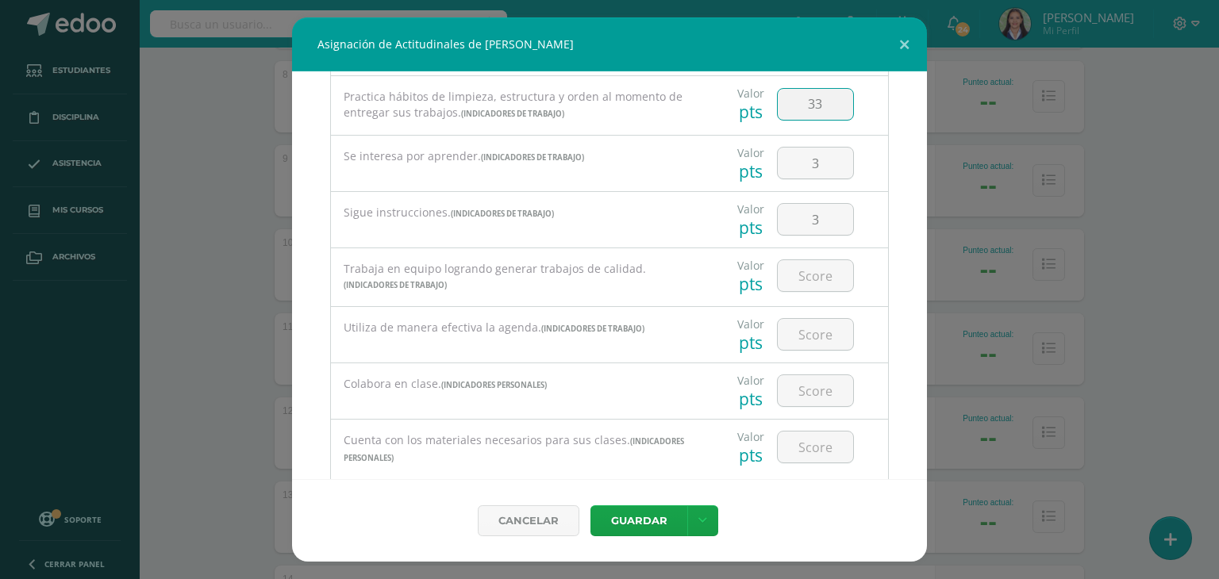
click at [805, 100] on input "33" at bounding box center [815, 104] width 75 height 31
type input "3"
click at [819, 283] on input "number" at bounding box center [815, 275] width 75 height 31
type input "3"
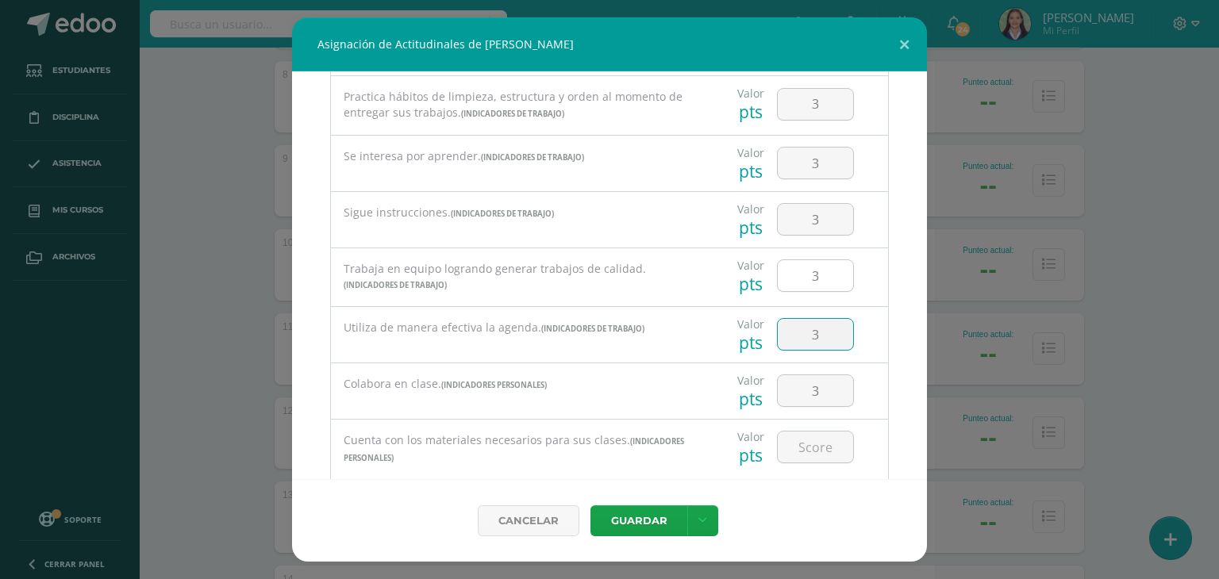
type input "3"
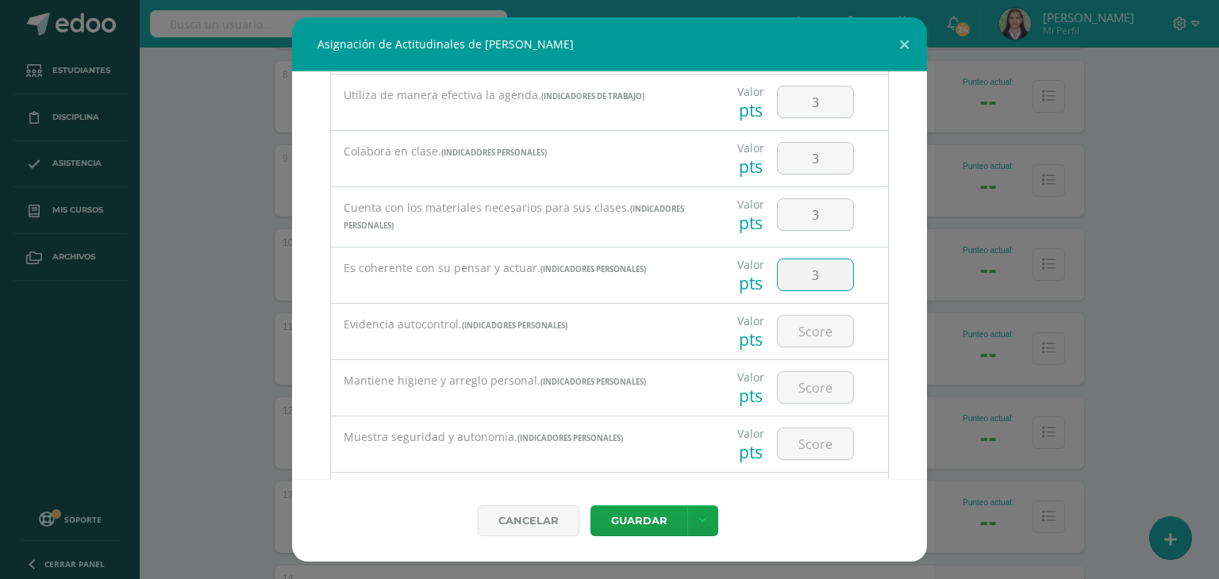
type input "3"
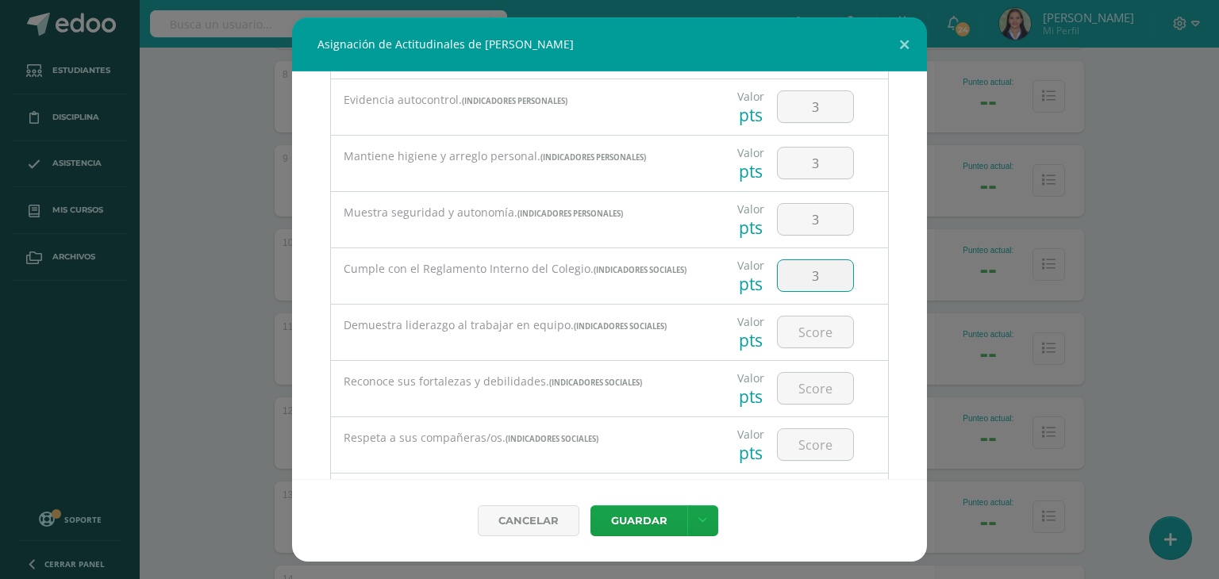
type input "3"
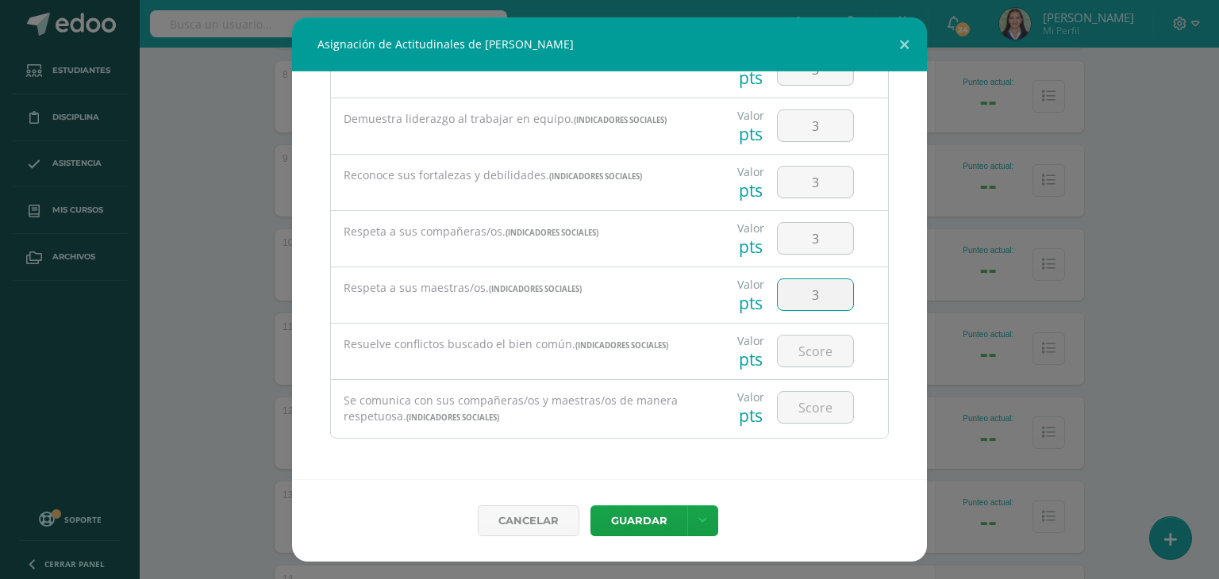
type input "3"
click at [703, 523] on icon at bounding box center [702, 520] width 9 height 13
click at [649, 456] on link "Guardar y poblar en todos mis cursos" at bounding box center [670, 461] width 175 height 38
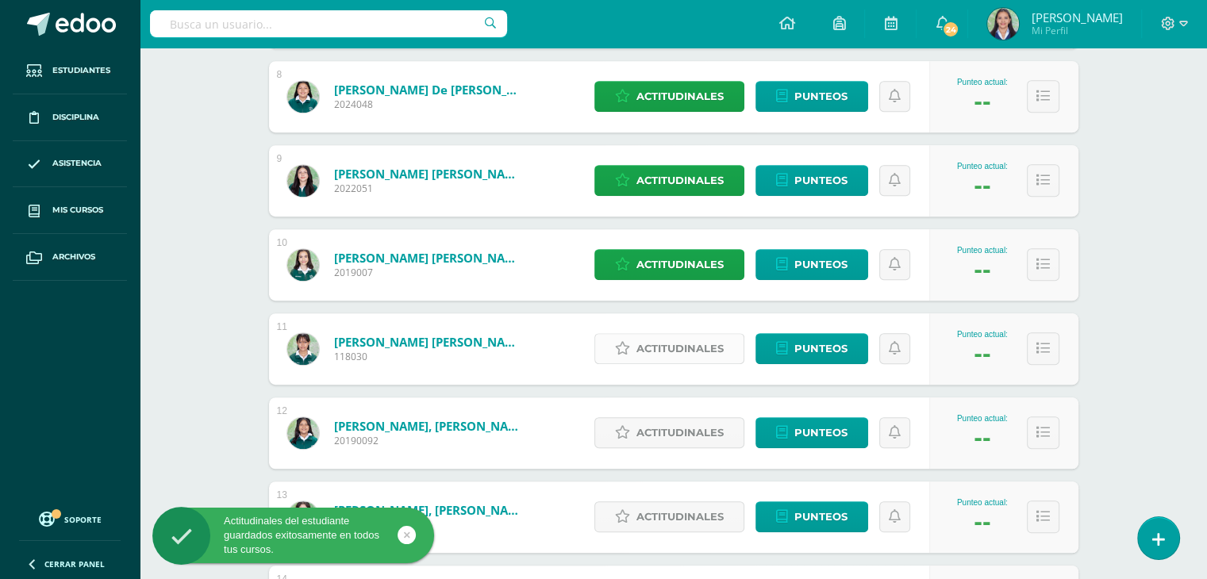
click at [695, 352] on span "Actitudinales" at bounding box center [680, 348] width 87 height 29
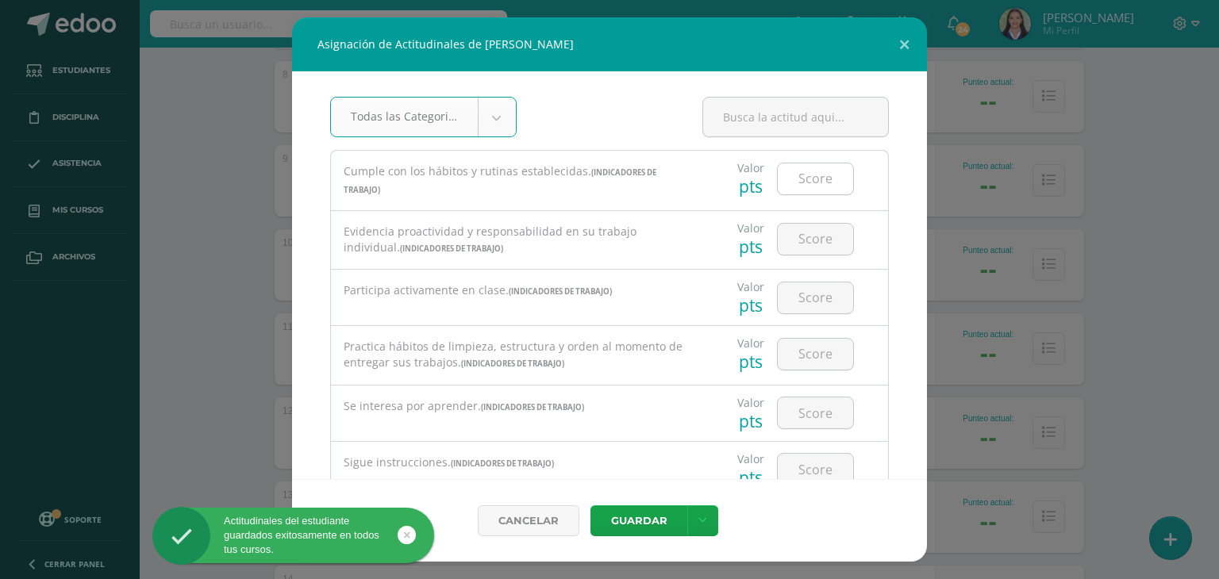
click at [824, 191] on input "number" at bounding box center [815, 179] width 75 height 31
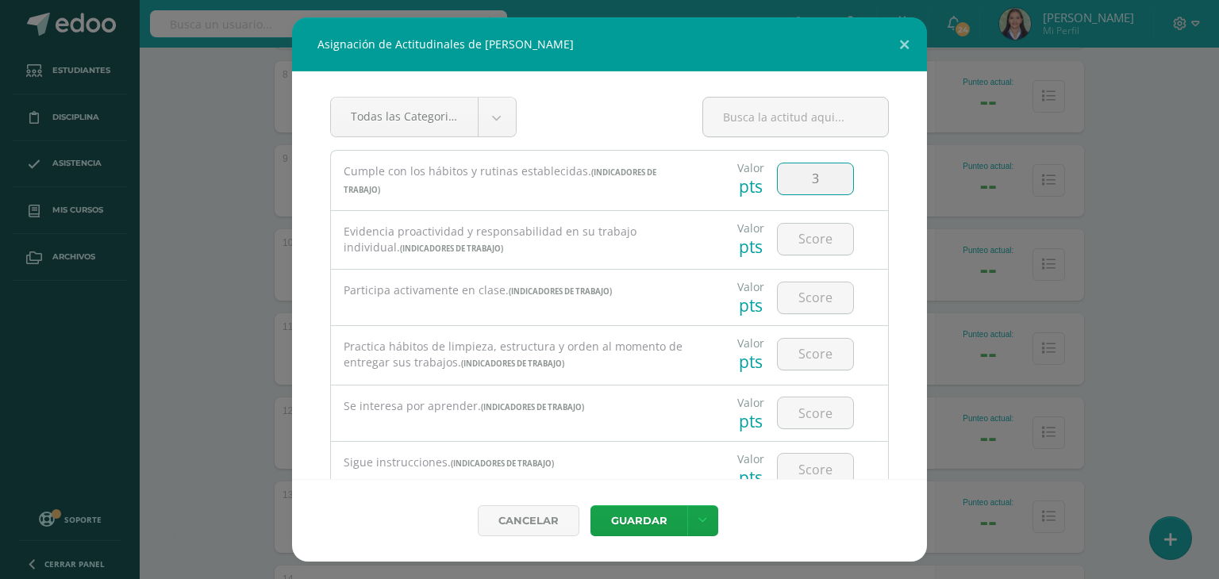
type input "3"
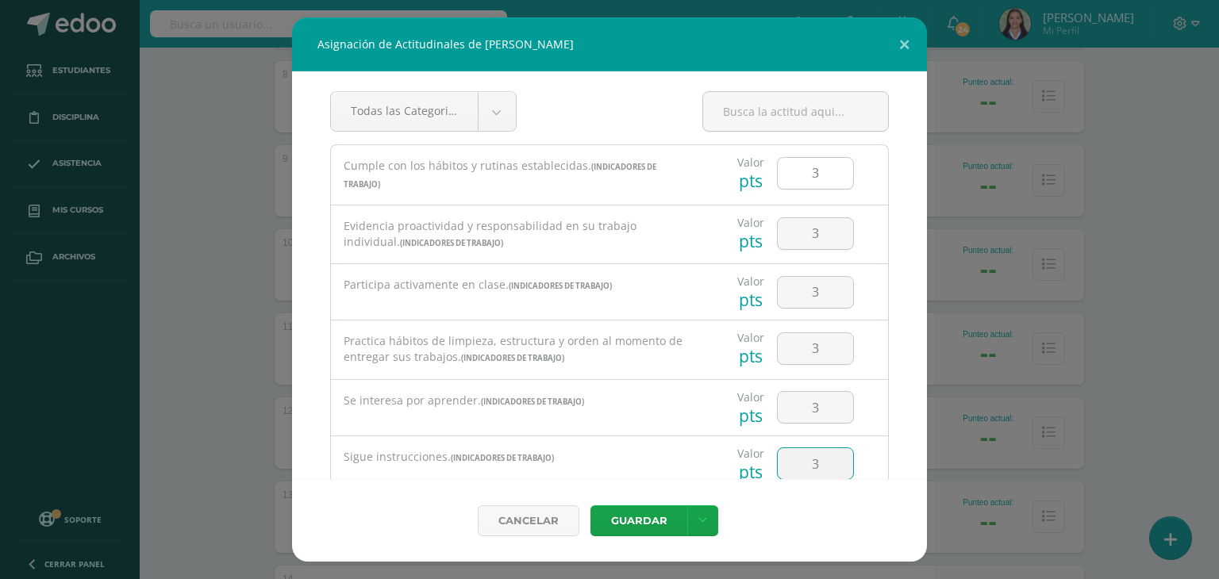
type input "3"
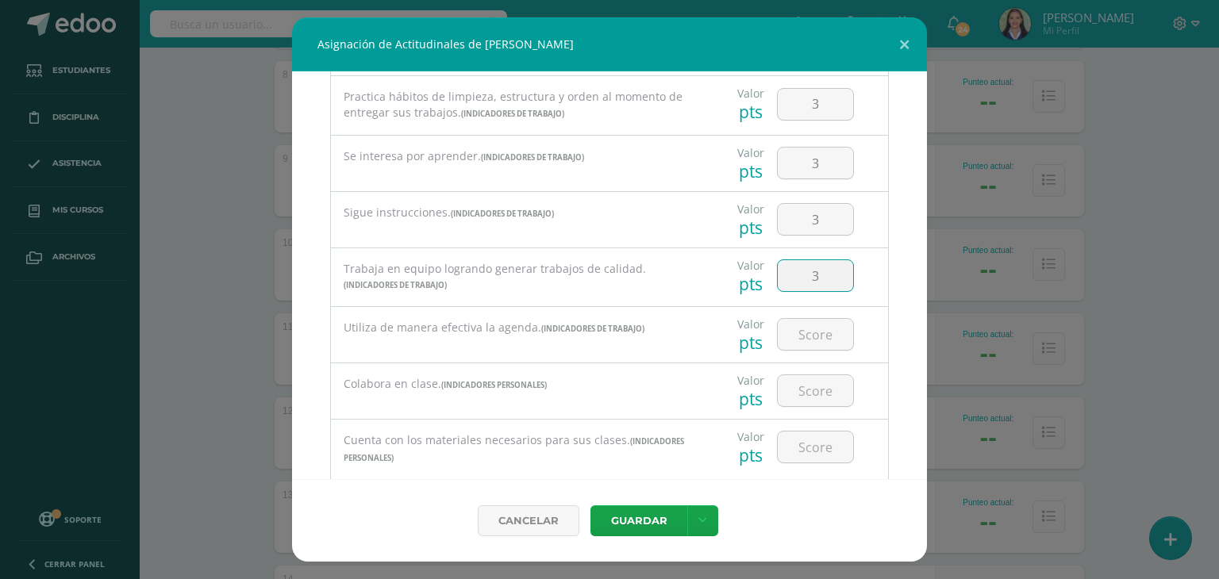
type input "3"
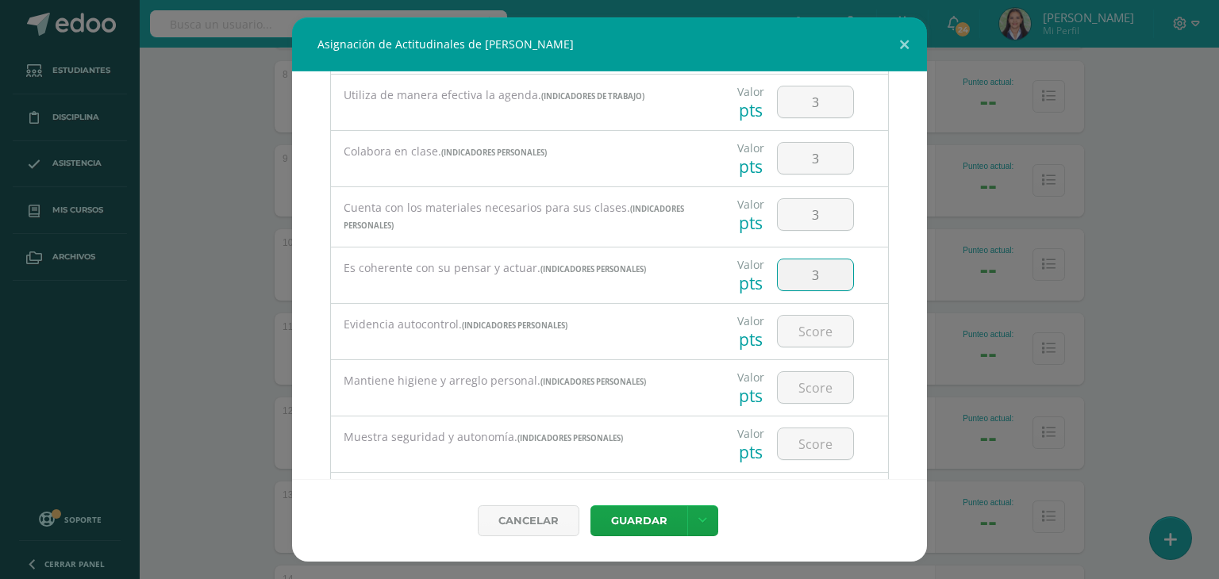
type input "3"
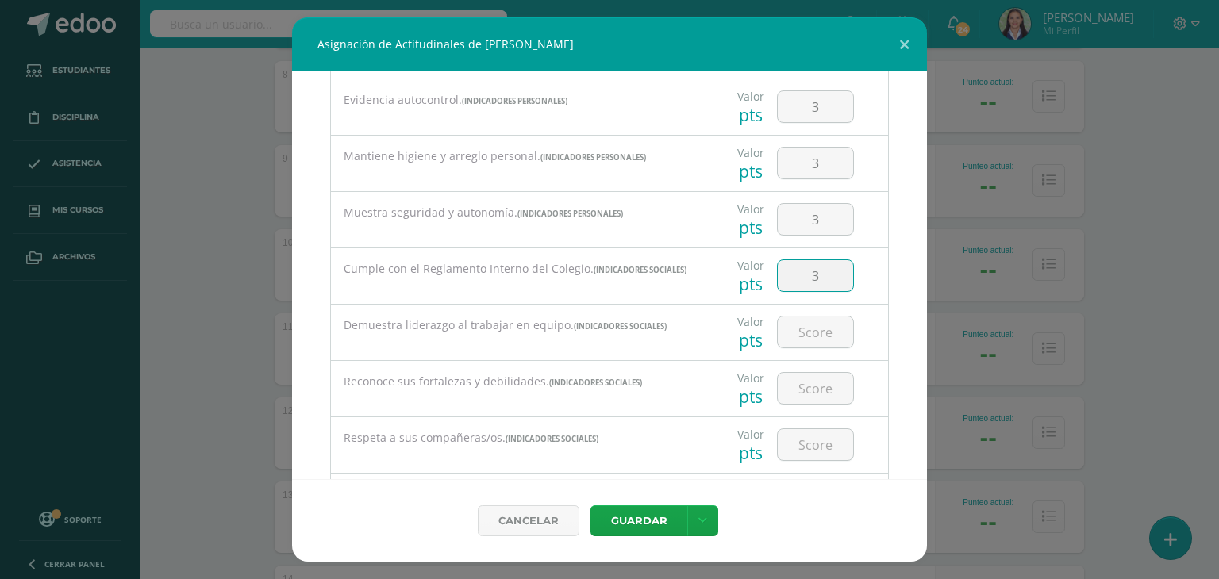
type input "3"
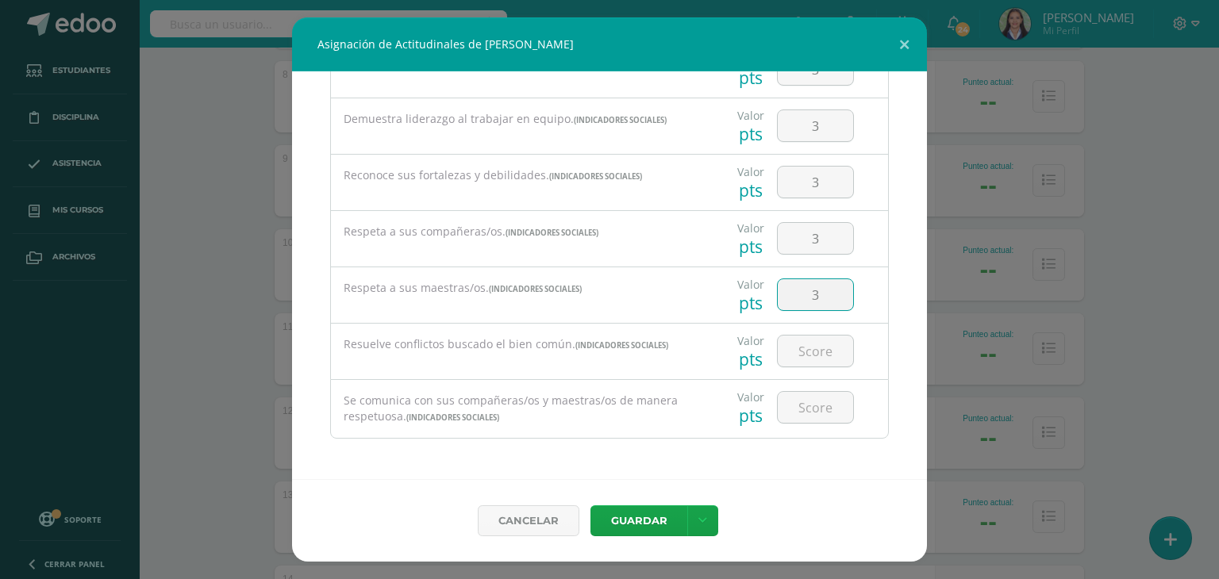
type input "3"
click at [690, 514] on link at bounding box center [702, 521] width 31 height 31
click at [650, 462] on link "Guardar y poblar en todos mis cursos" at bounding box center [670, 461] width 175 height 38
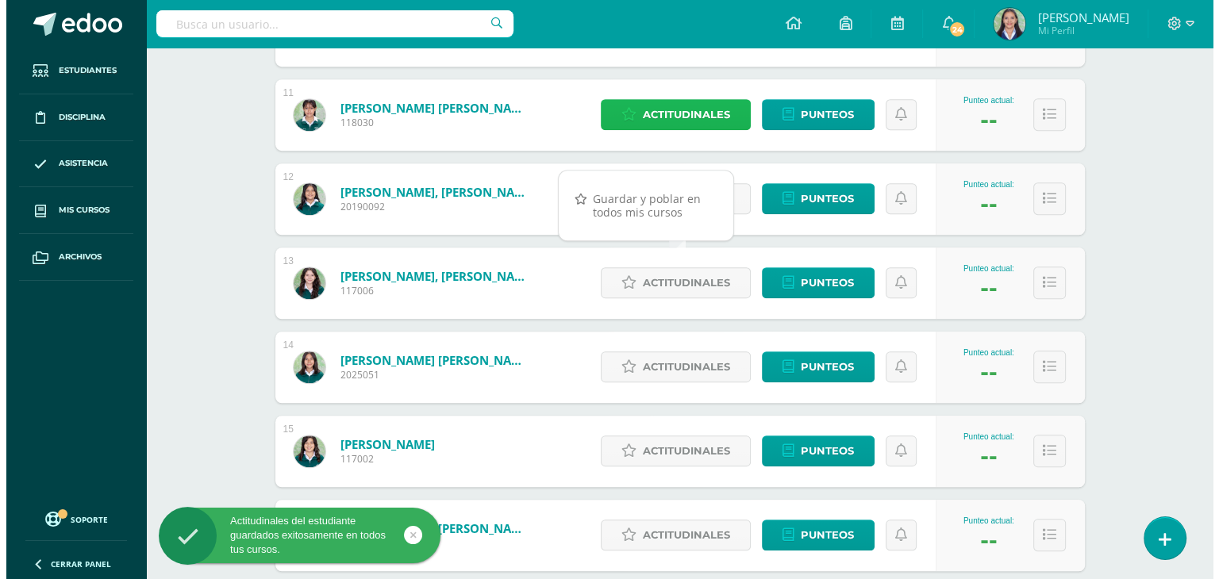
scroll to position [1111, 0]
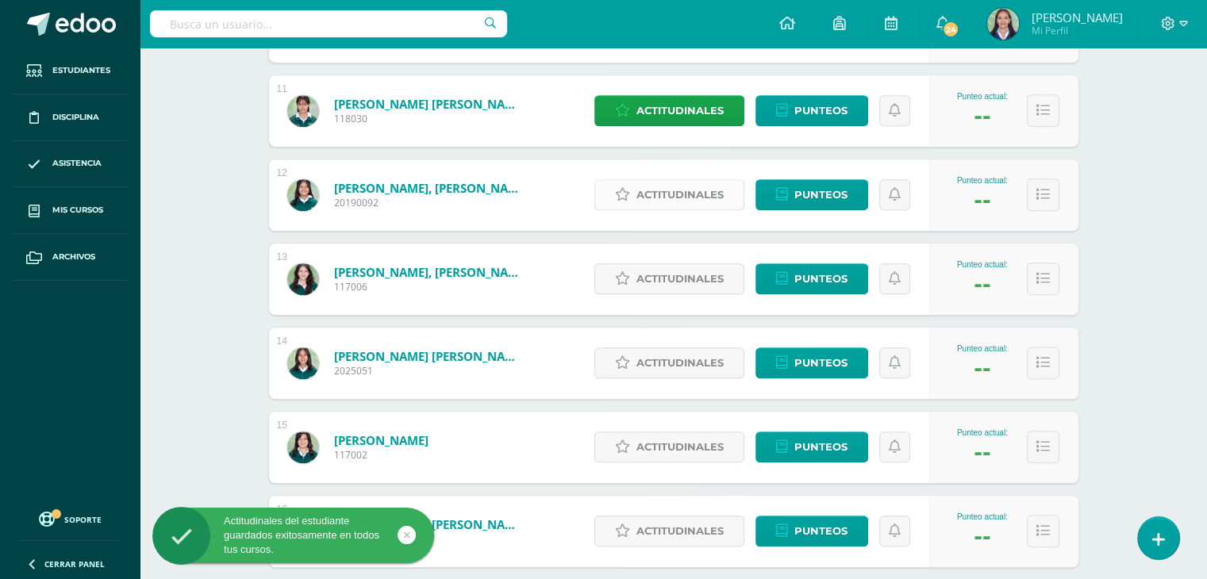
click at [657, 201] on span "Actitudinales" at bounding box center [680, 194] width 87 height 29
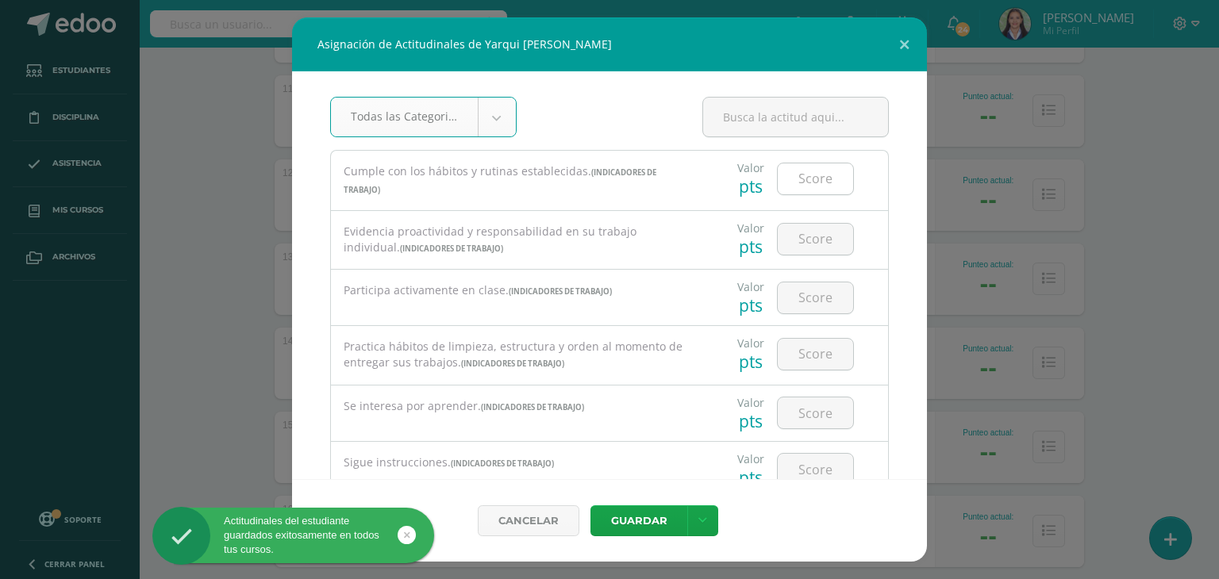
click at [795, 183] on input "number" at bounding box center [815, 179] width 75 height 31
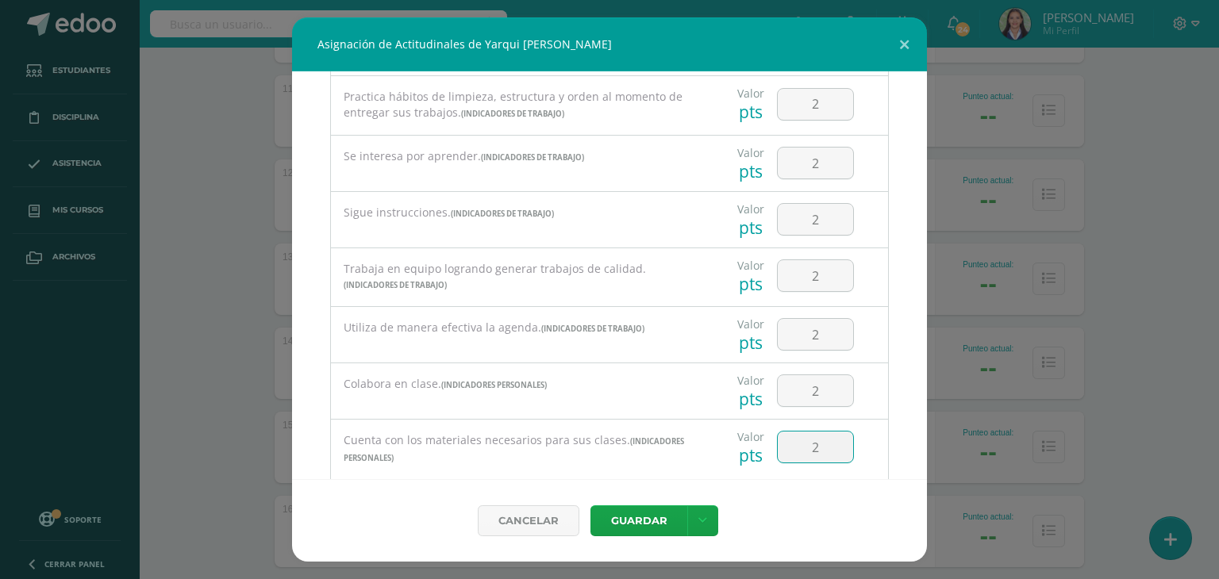
scroll to position [483, 0]
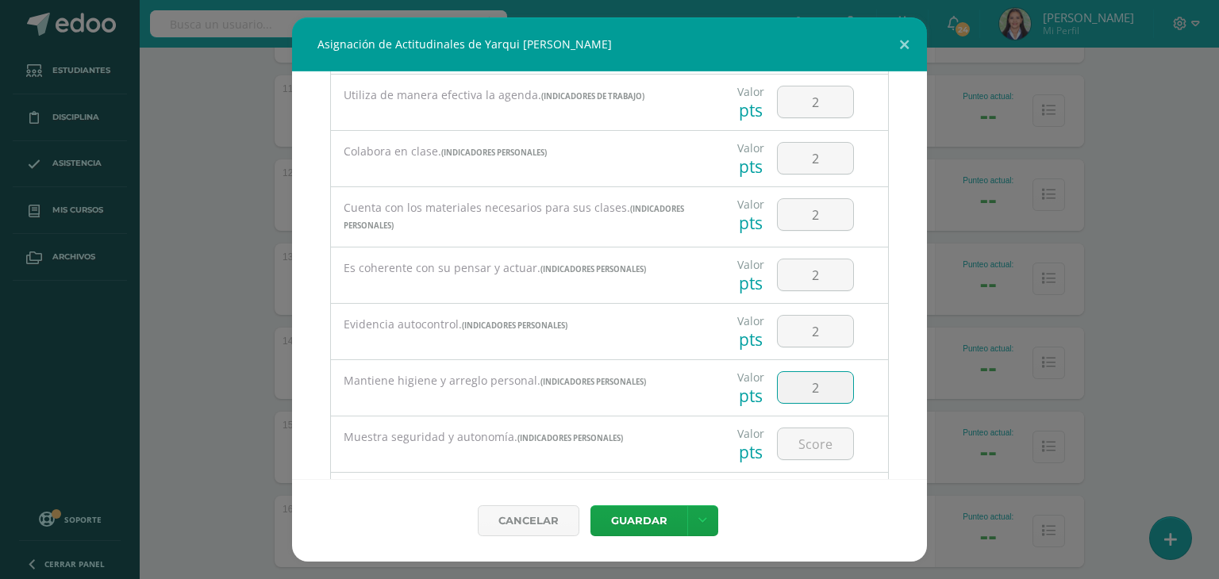
click at [815, 379] on input "2" at bounding box center [815, 387] width 75 height 31
click at [832, 221] on input "2" at bounding box center [815, 214] width 75 height 31
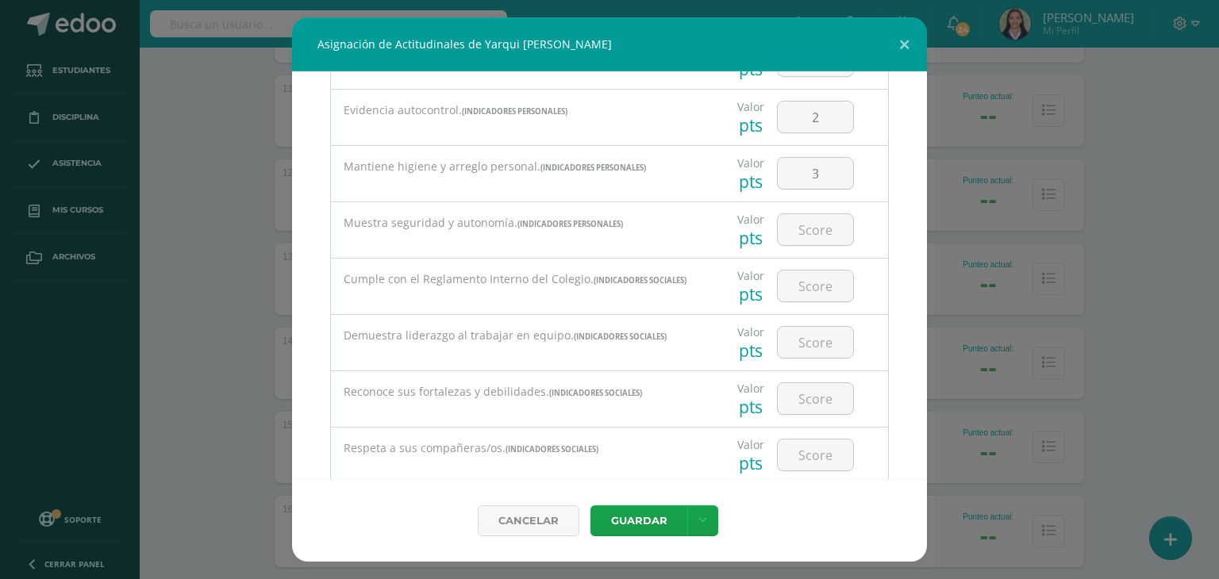
scroll to position [721, 0]
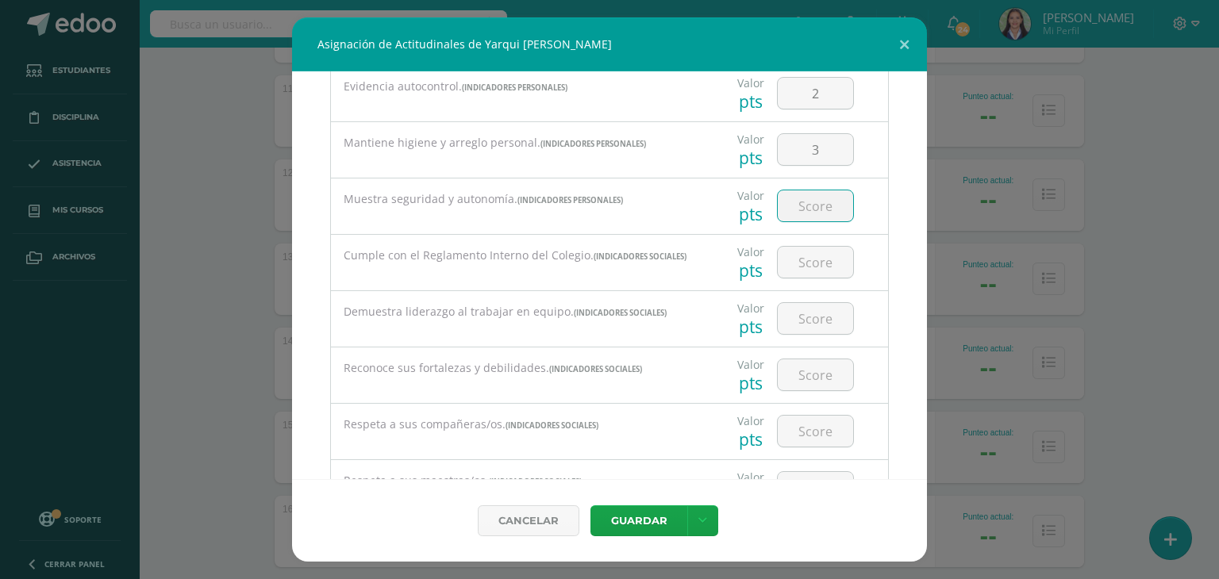
click at [819, 210] on input "number" at bounding box center [815, 205] width 75 height 31
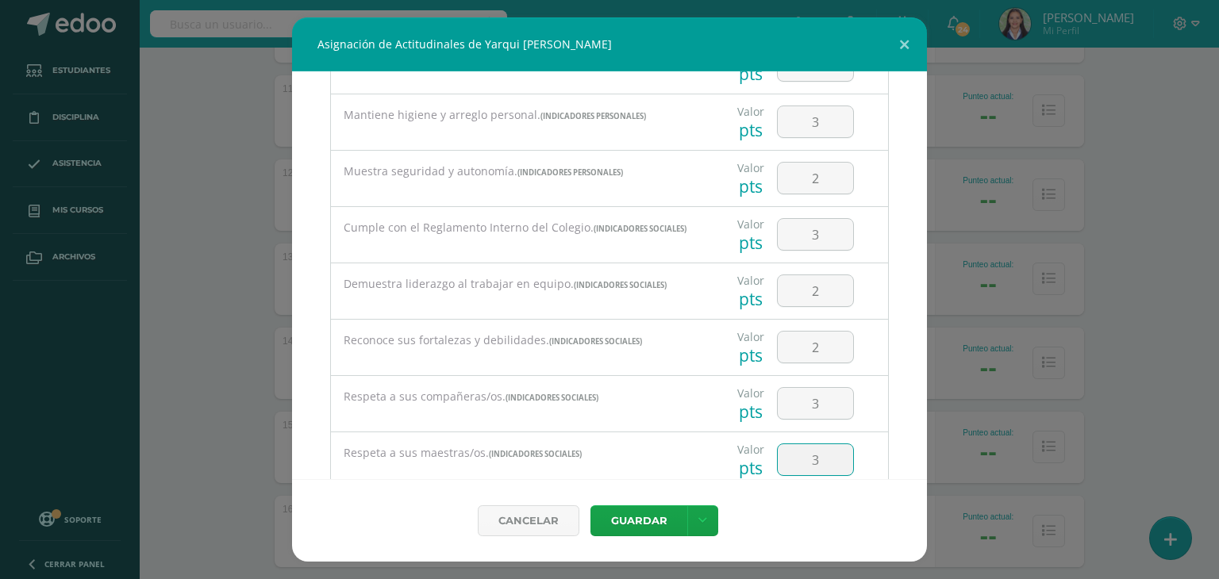
scroll to position [917, 0]
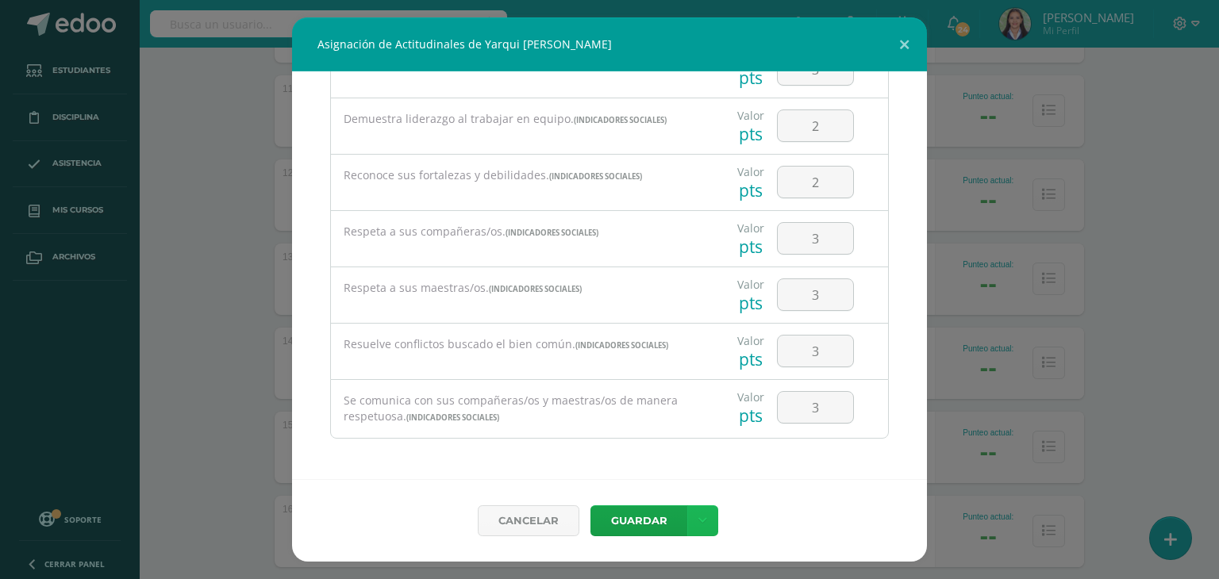
click at [706, 513] on link at bounding box center [702, 521] width 31 height 31
click at [662, 457] on link "Guardar y poblar en todos mis cursos" at bounding box center [670, 461] width 175 height 38
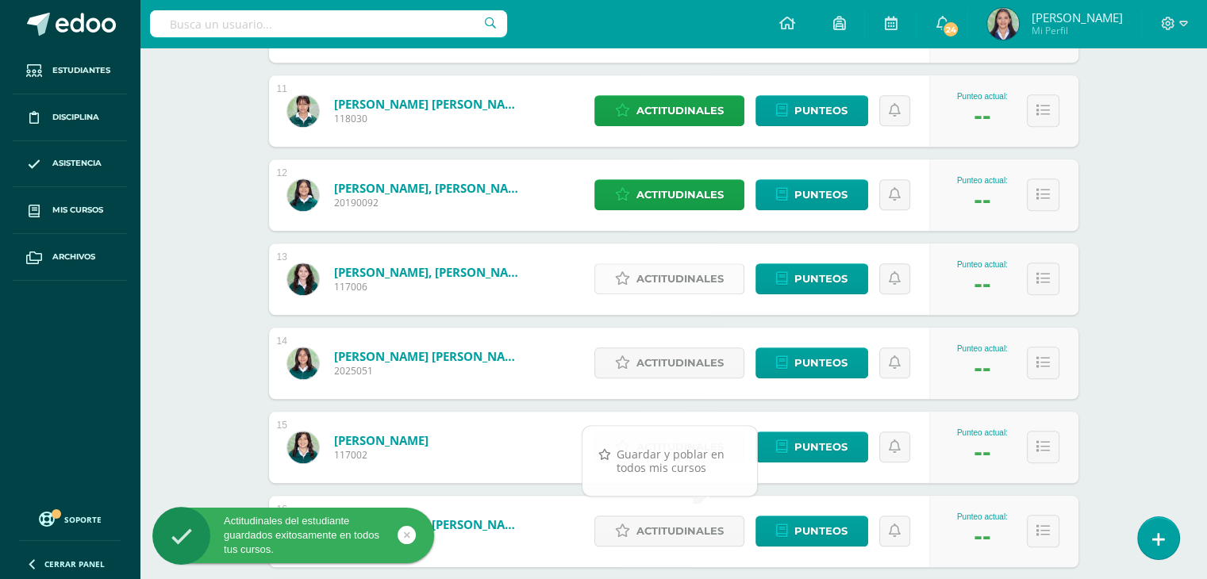
click at [675, 280] on span "Actitudinales" at bounding box center [680, 278] width 87 height 29
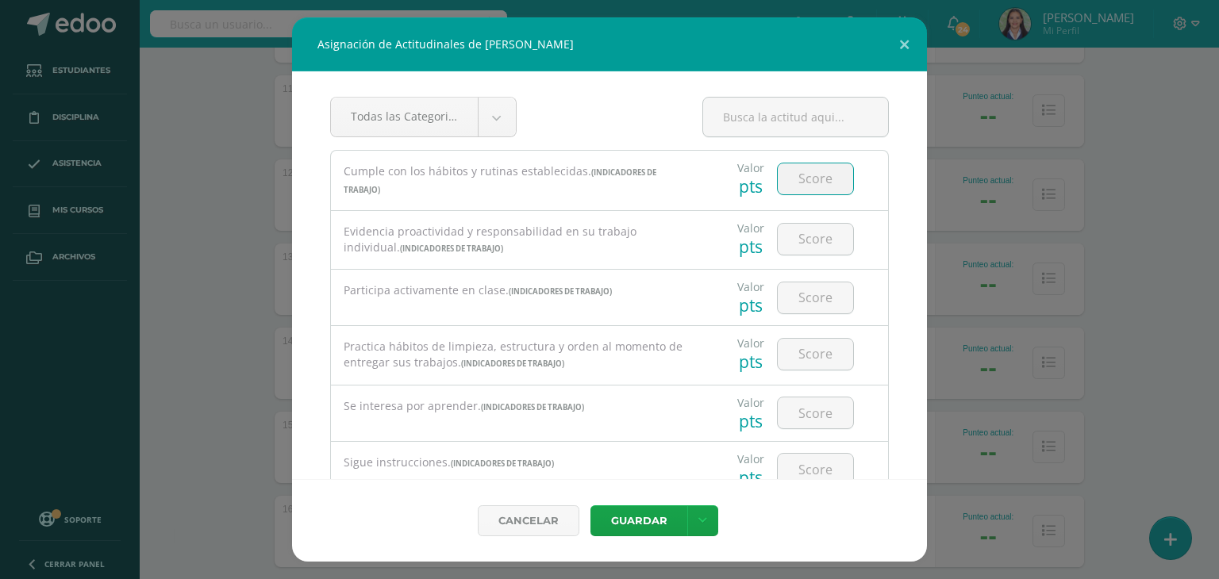
drag, startPoint x: 788, startPoint y: 168, endPoint x: 791, endPoint y: 176, distance: 8.3
click at [788, 169] on input "number" at bounding box center [815, 179] width 75 height 31
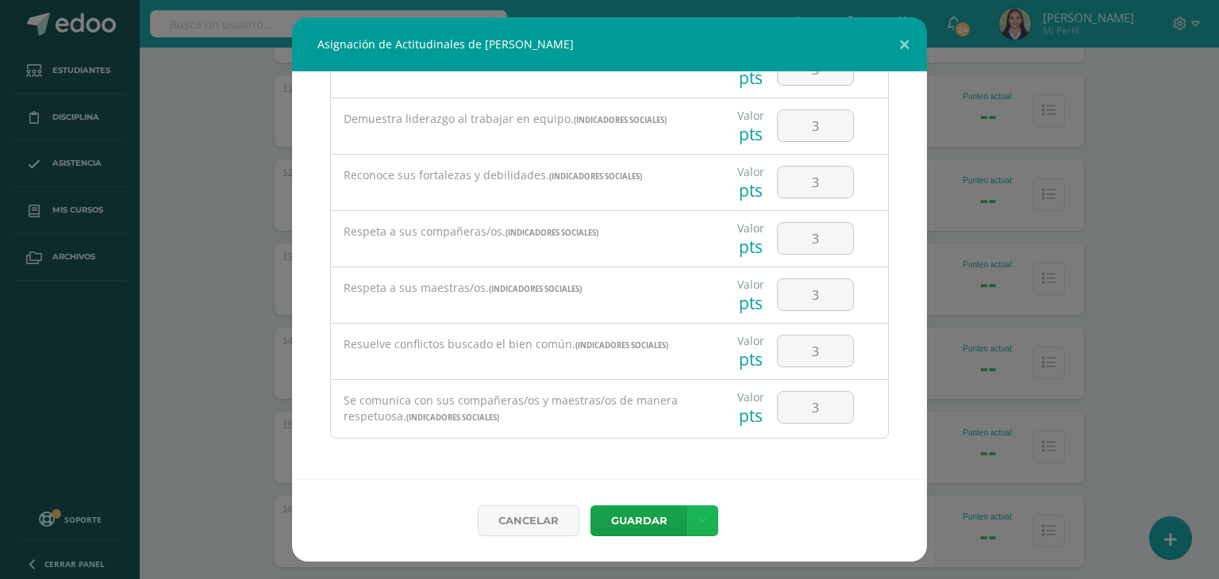
click at [703, 521] on icon at bounding box center [702, 520] width 9 height 13
click at [652, 467] on link "Guardar y poblar en todos mis cursos" at bounding box center [670, 461] width 175 height 38
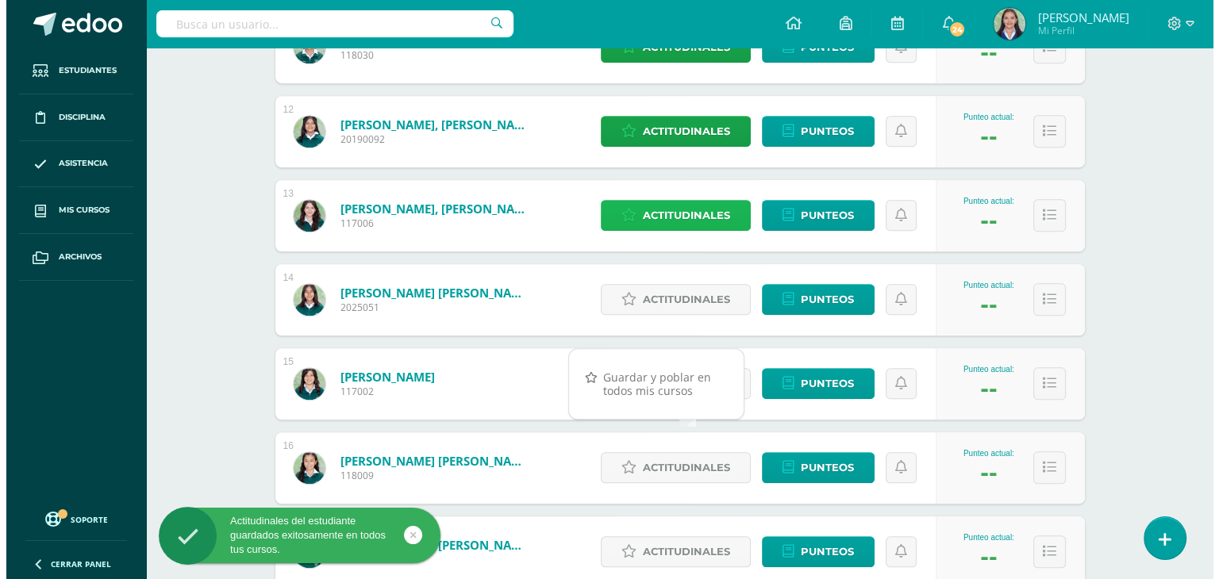
scroll to position [1270, 0]
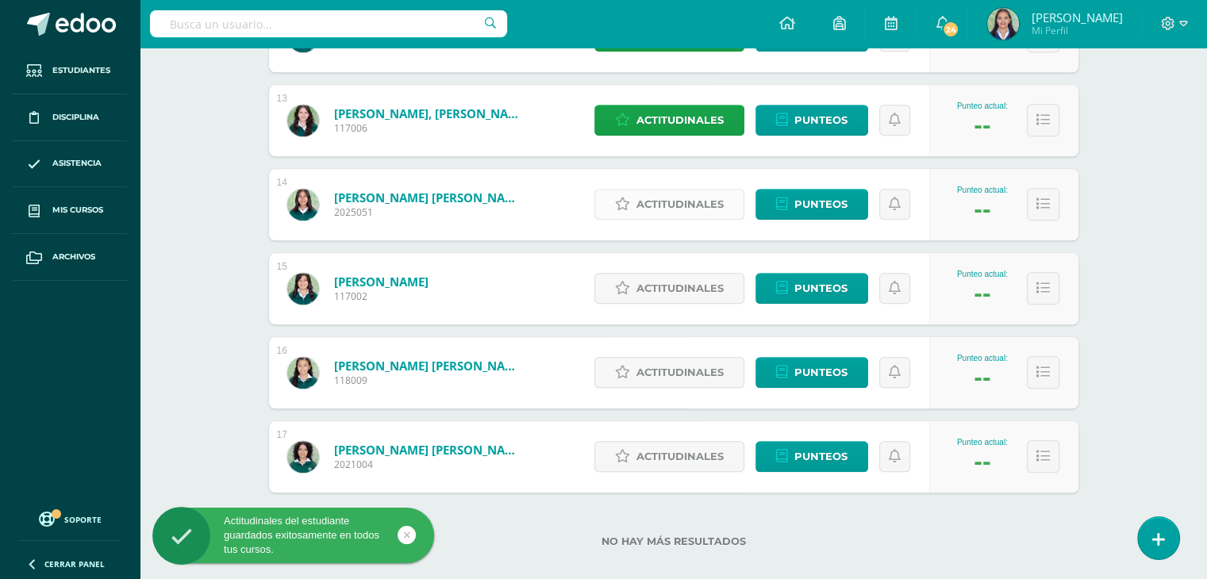
click at [667, 204] on span "Actitudinales" at bounding box center [680, 204] width 87 height 29
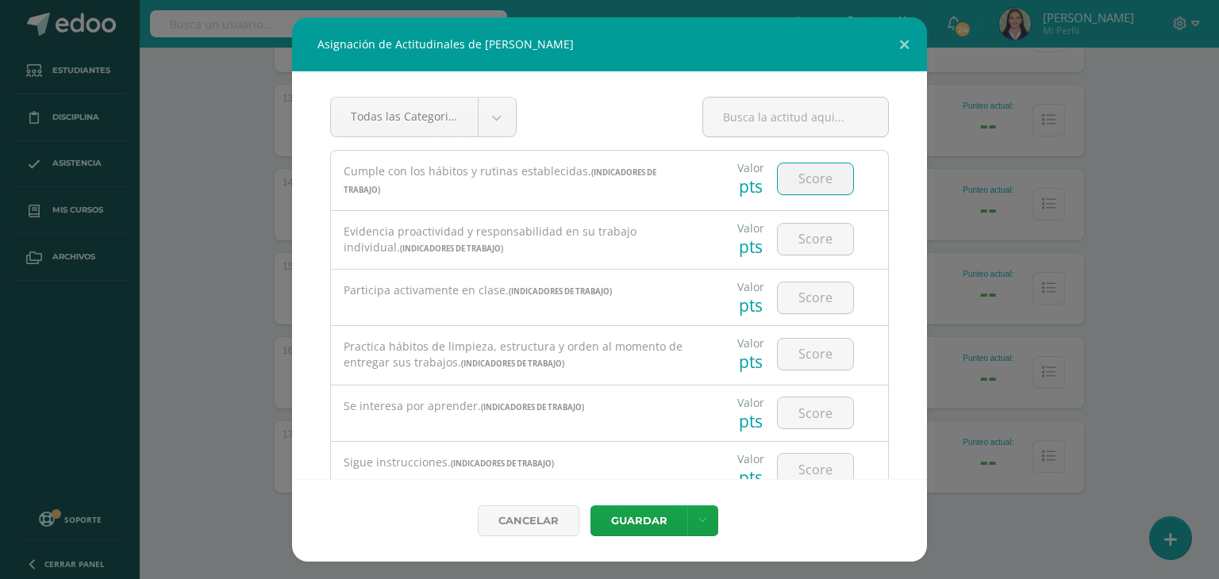
click at [818, 179] on input "number" at bounding box center [815, 179] width 75 height 31
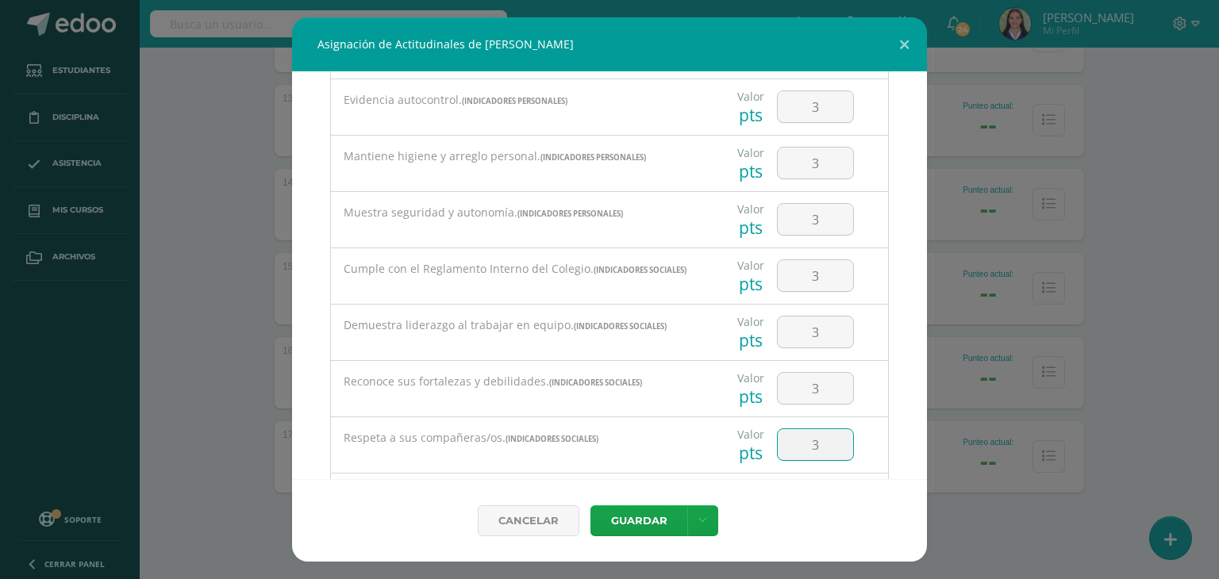
scroll to position [917, 0]
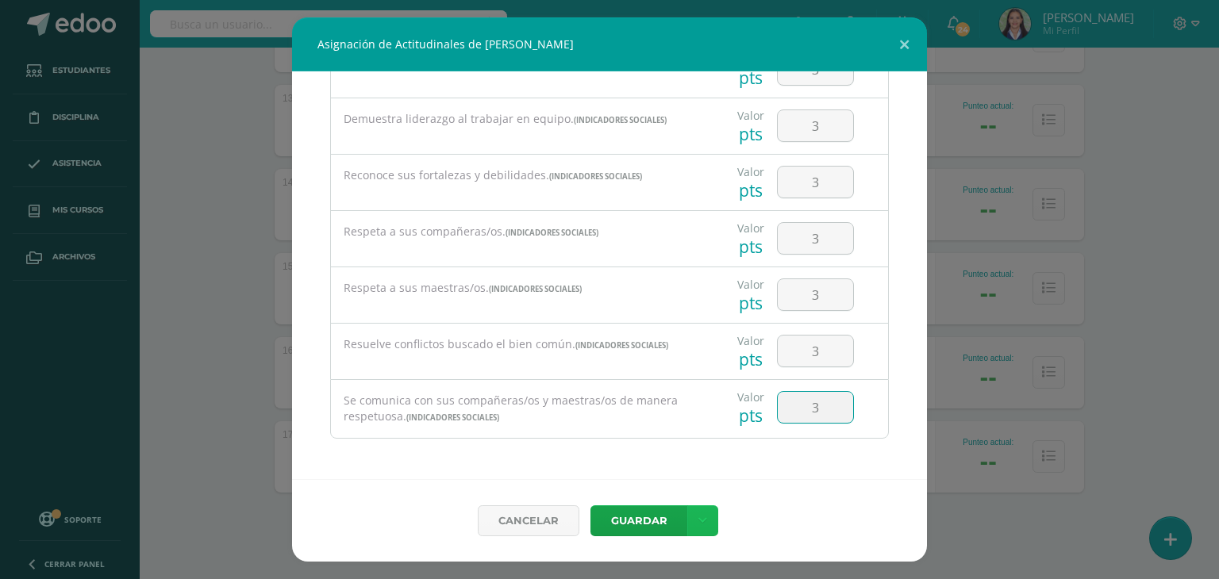
click at [703, 521] on icon at bounding box center [702, 520] width 9 height 13
click at [668, 464] on link "Guardar y poblar en todos mis cursos" at bounding box center [670, 461] width 175 height 38
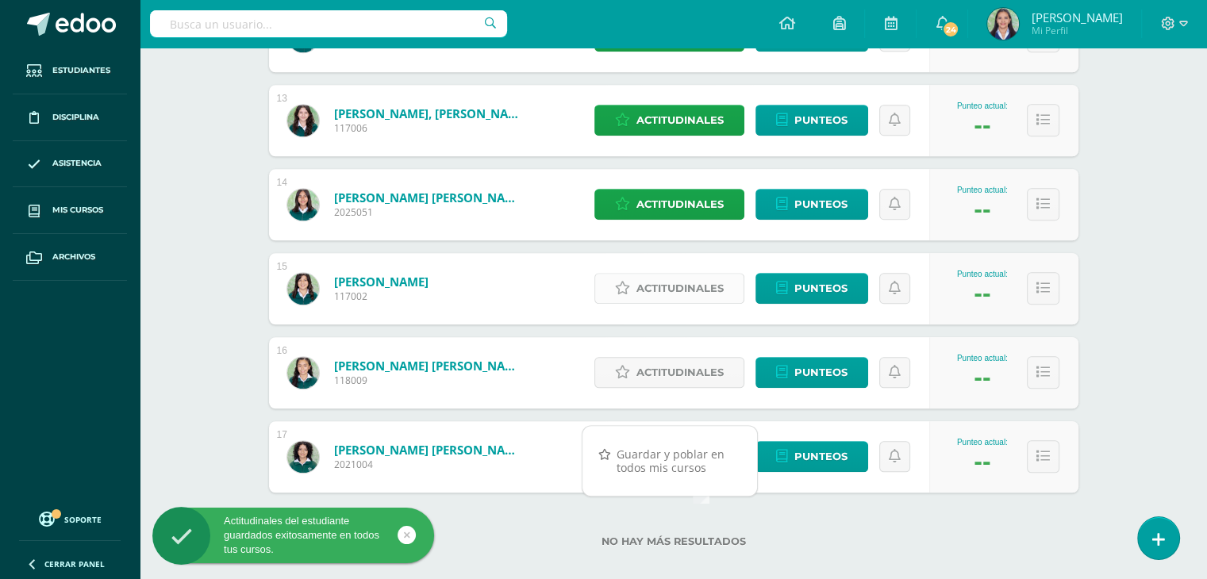
click at [679, 294] on span "Actitudinales" at bounding box center [680, 288] width 87 height 29
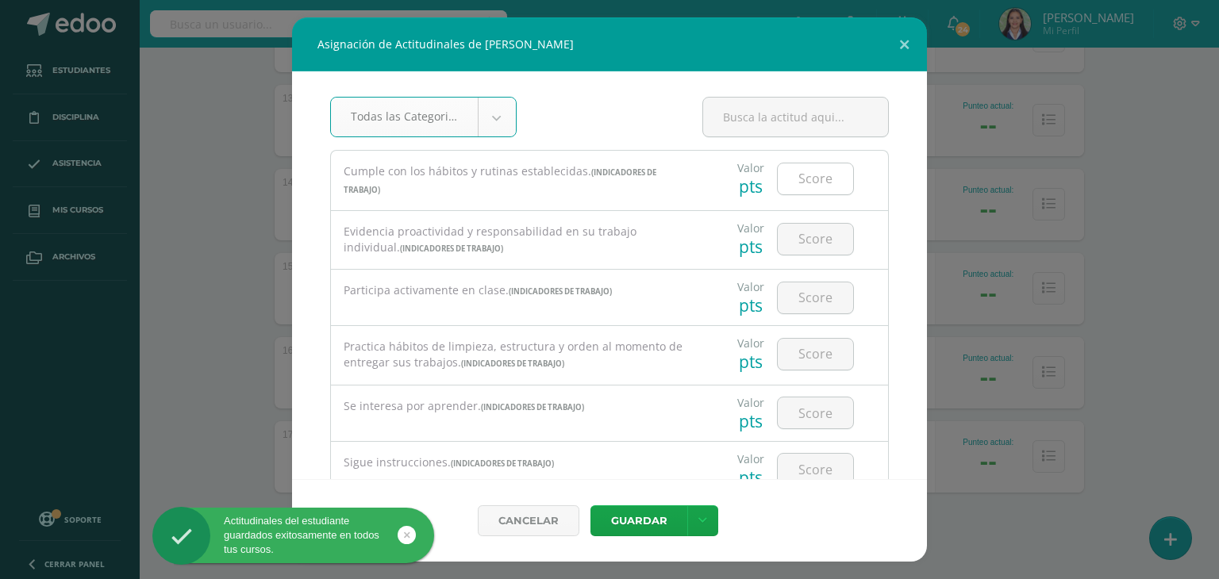
click at [804, 179] on input "number" at bounding box center [815, 179] width 75 height 31
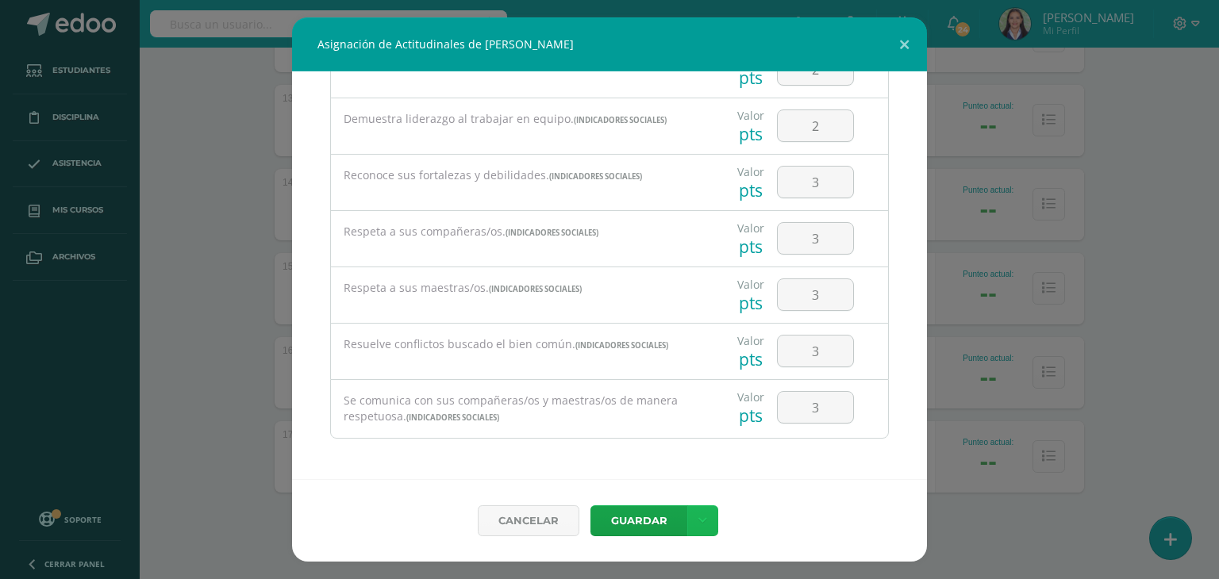
click at [702, 519] on icon at bounding box center [702, 520] width 9 height 13
click at [648, 460] on link "Guardar y poblar en todos mis cursos" at bounding box center [670, 461] width 175 height 38
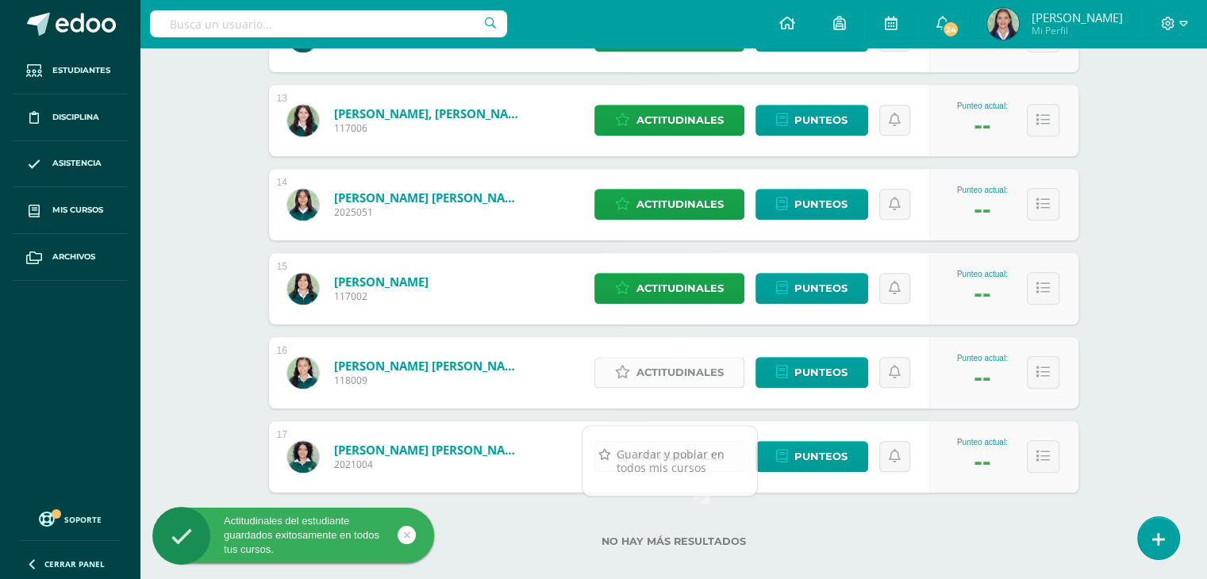
click at [714, 375] on span "Actitudinales" at bounding box center [680, 372] width 87 height 29
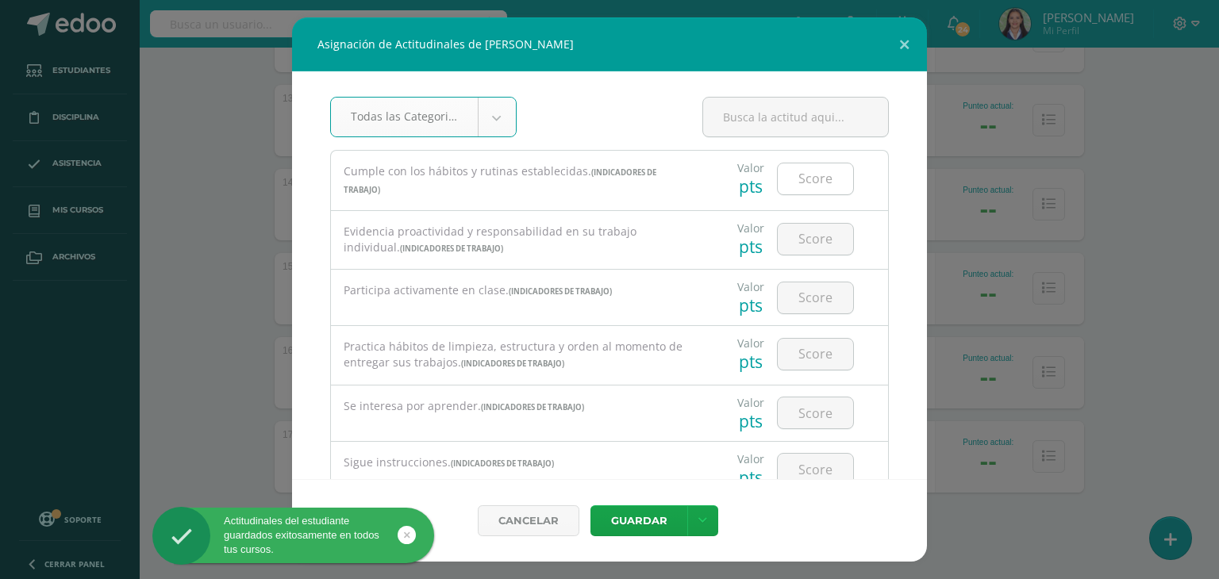
click at [805, 182] on input "number" at bounding box center [815, 179] width 75 height 31
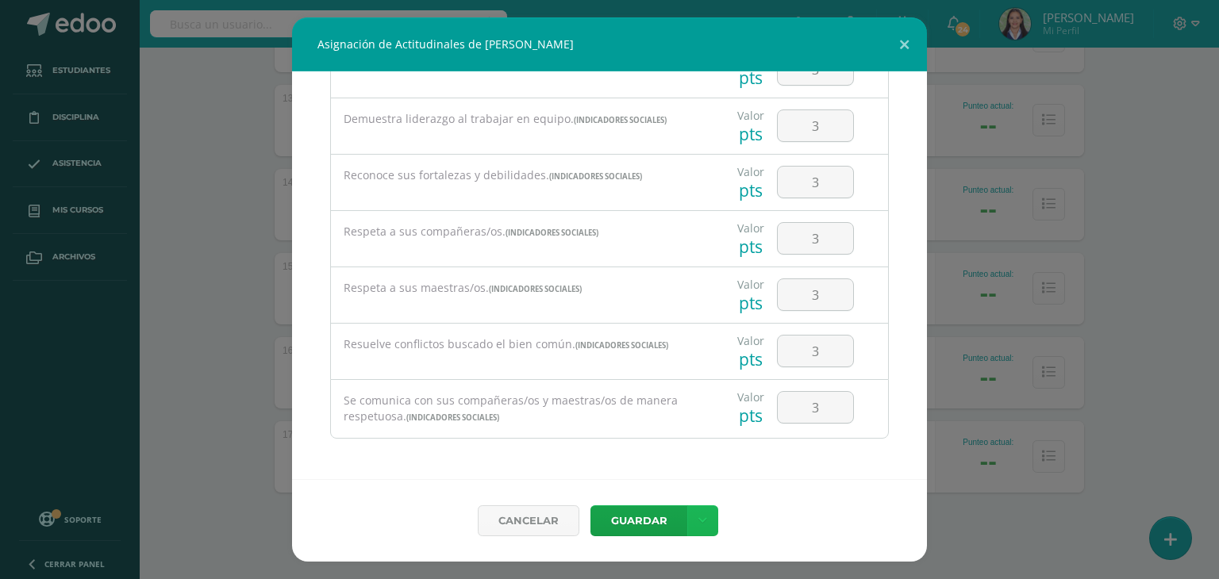
click at [699, 512] on link at bounding box center [702, 521] width 31 height 31
click at [662, 460] on link "Guardar y poblar en todos mis cursos" at bounding box center [670, 461] width 175 height 38
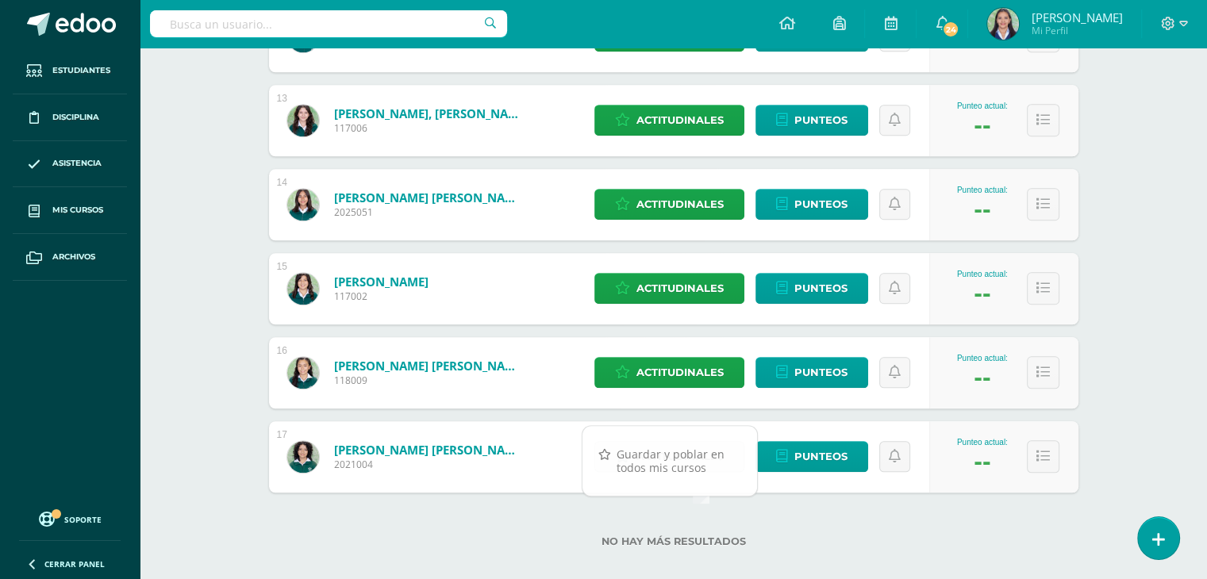
click at [835, 529] on div "No hay más resultados" at bounding box center [674, 530] width 810 height 74
click at [672, 449] on span "Actitudinales" at bounding box center [680, 456] width 87 height 29
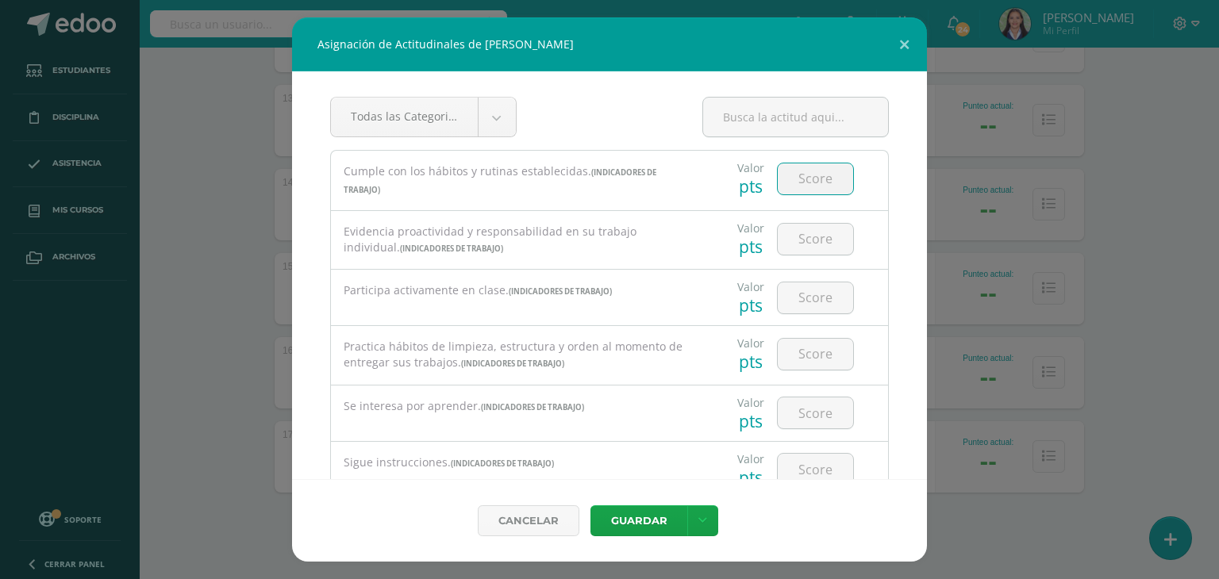
click at [829, 179] on input "number" at bounding box center [815, 179] width 75 height 31
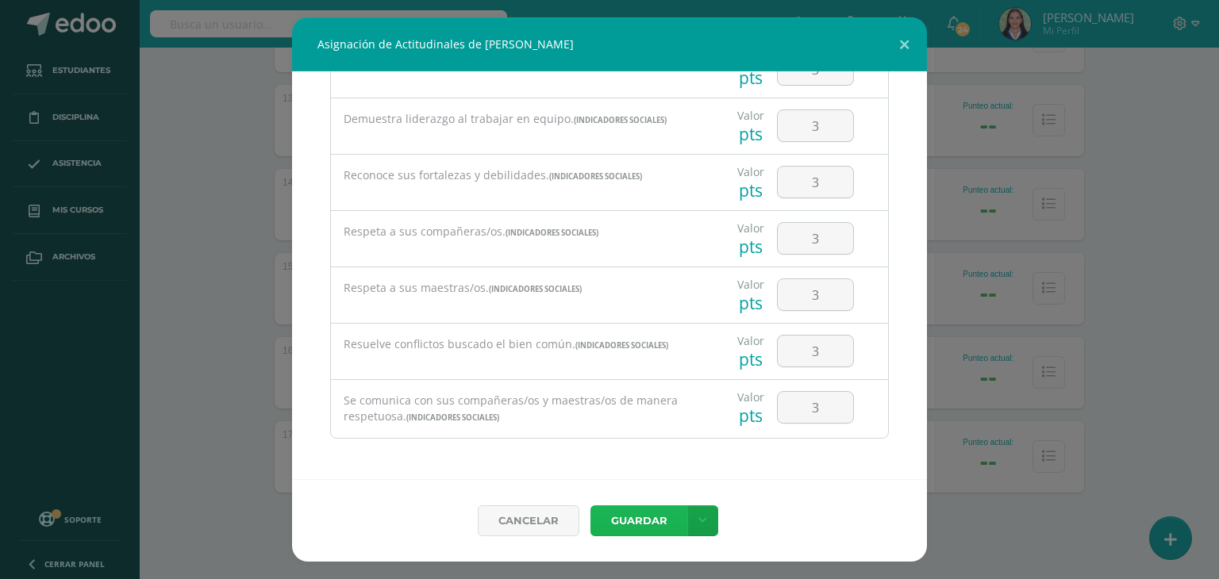
click at [683, 510] on button "Guardar" at bounding box center [639, 521] width 97 height 31
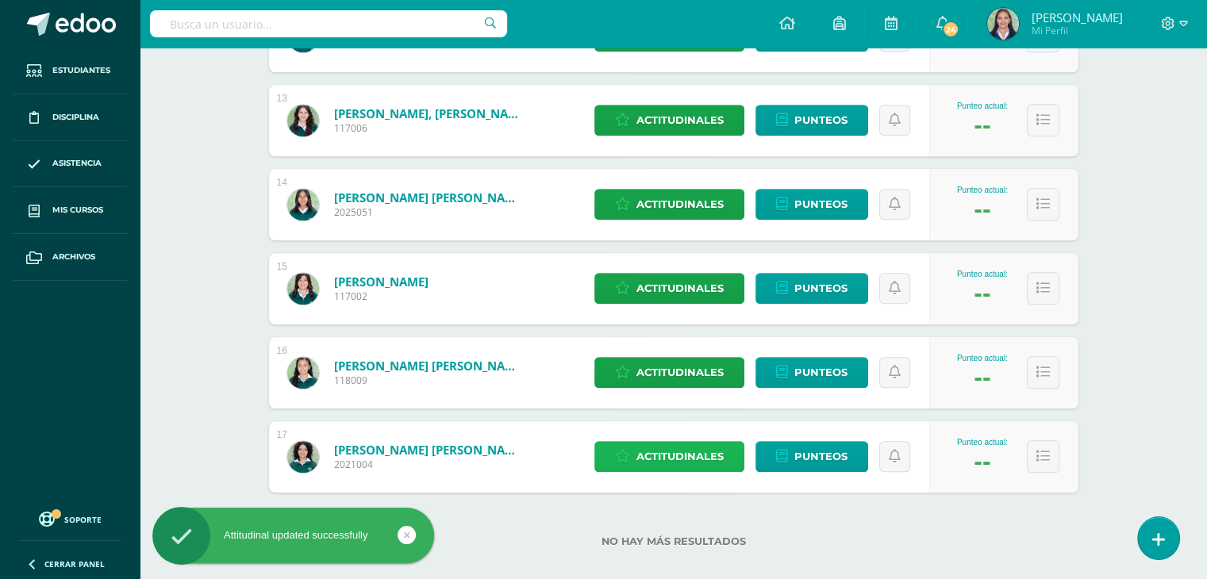
click at [712, 458] on span "Actitudinales" at bounding box center [680, 456] width 87 height 29
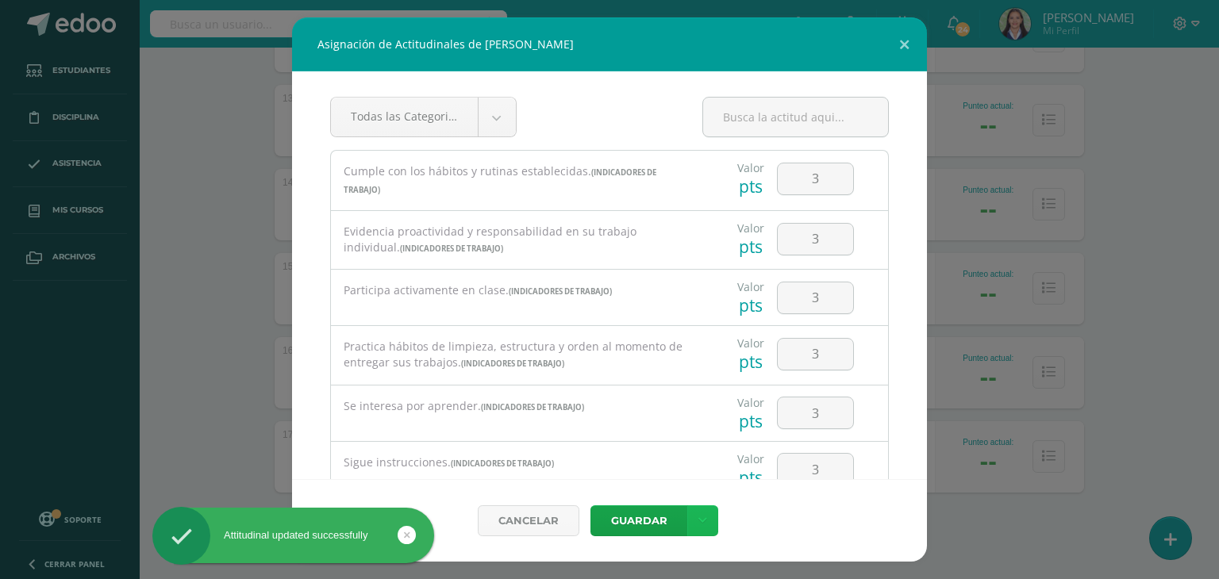
click at [705, 514] on icon at bounding box center [702, 520] width 9 height 13
click at [668, 460] on link "Guardar y poblar en todos mis cursos" at bounding box center [670, 461] width 175 height 38
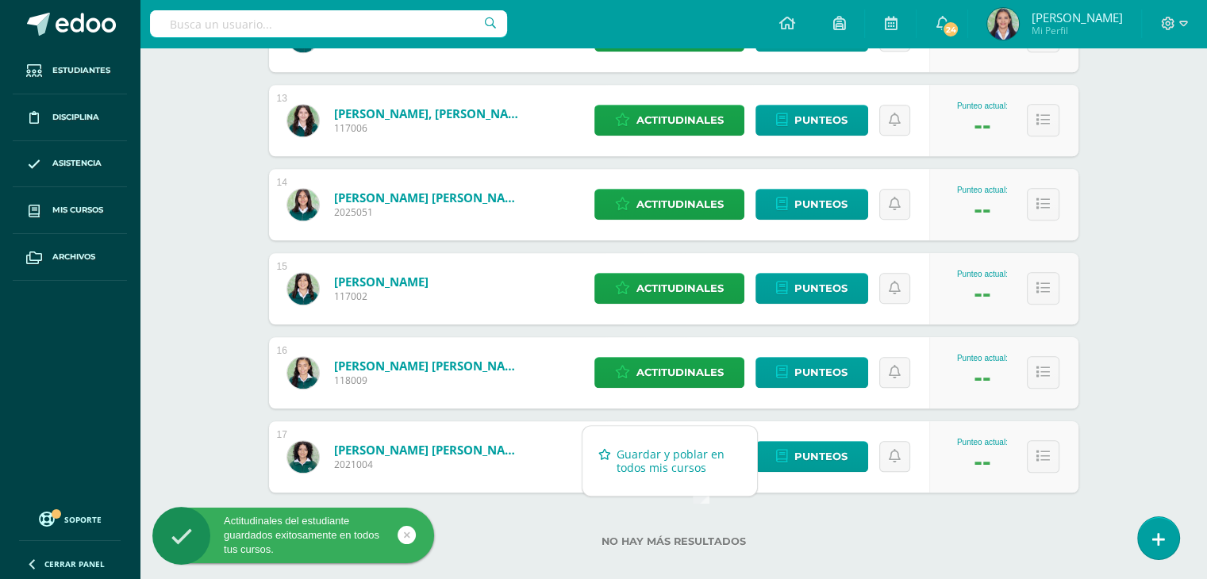
click at [668, 460] on link "Guardar y poblar en todos mis cursos" at bounding box center [670, 461] width 175 height 38
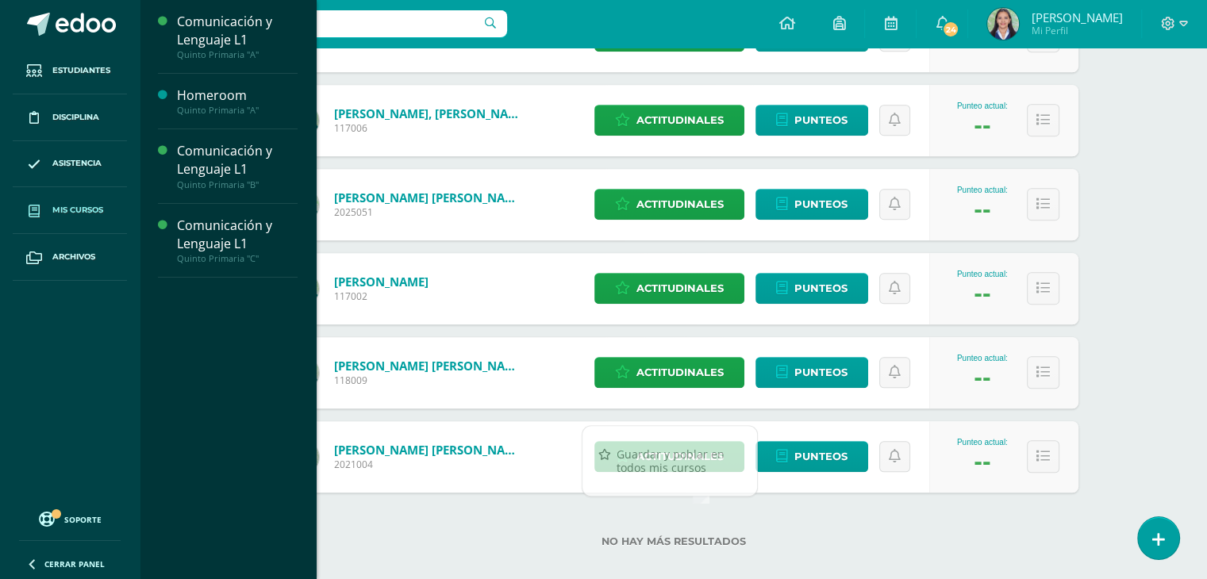
click at [85, 207] on span "Mis cursos" at bounding box center [77, 210] width 51 height 13
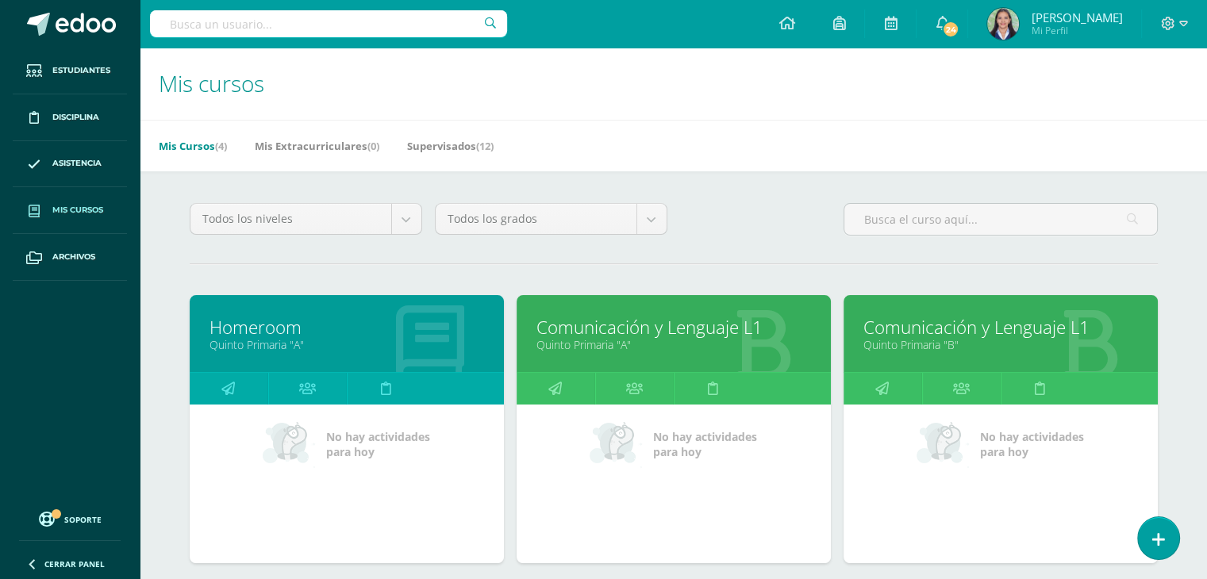
click at [595, 337] on link "Quinto Primaria "A"" at bounding box center [674, 344] width 275 height 15
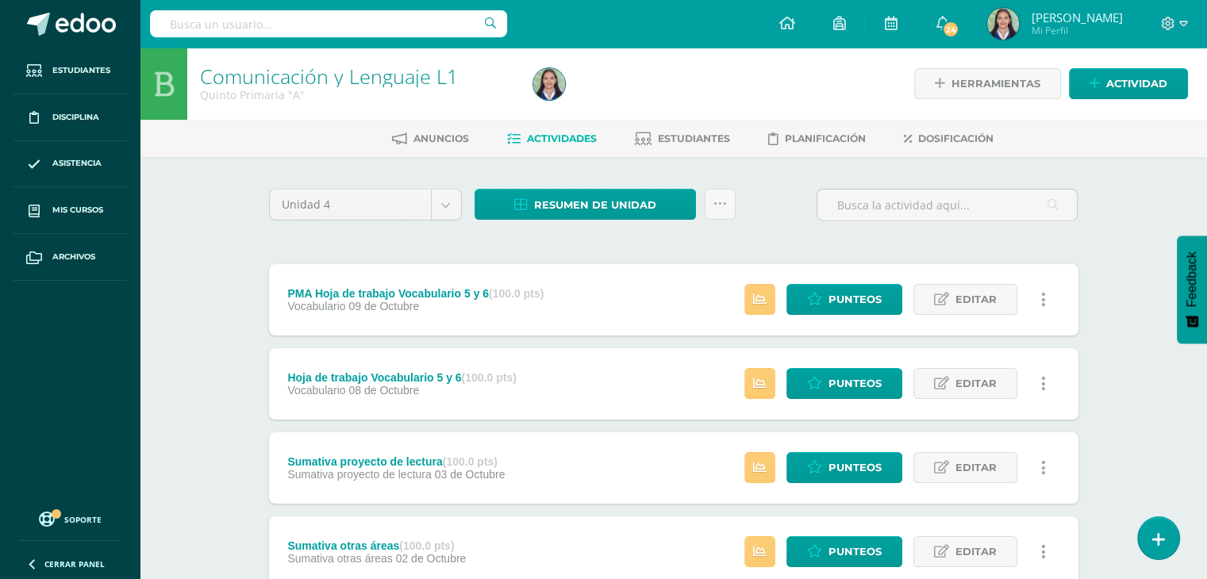
scroll to position [397, 0]
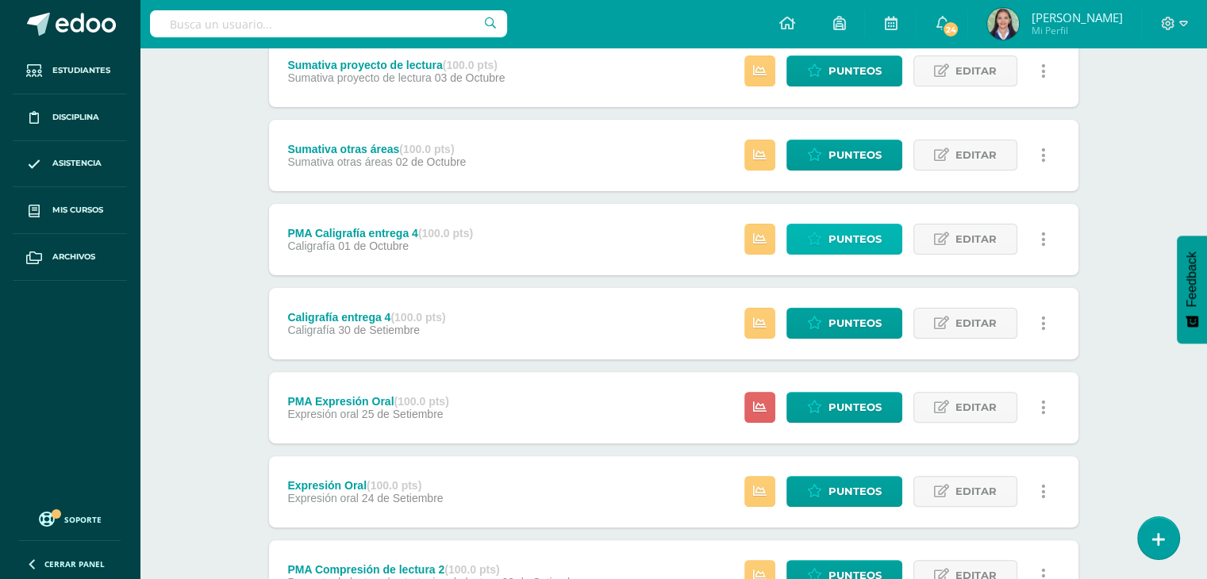
click at [822, 237] on icon at bounding box center [814, 239] width 15 height 13
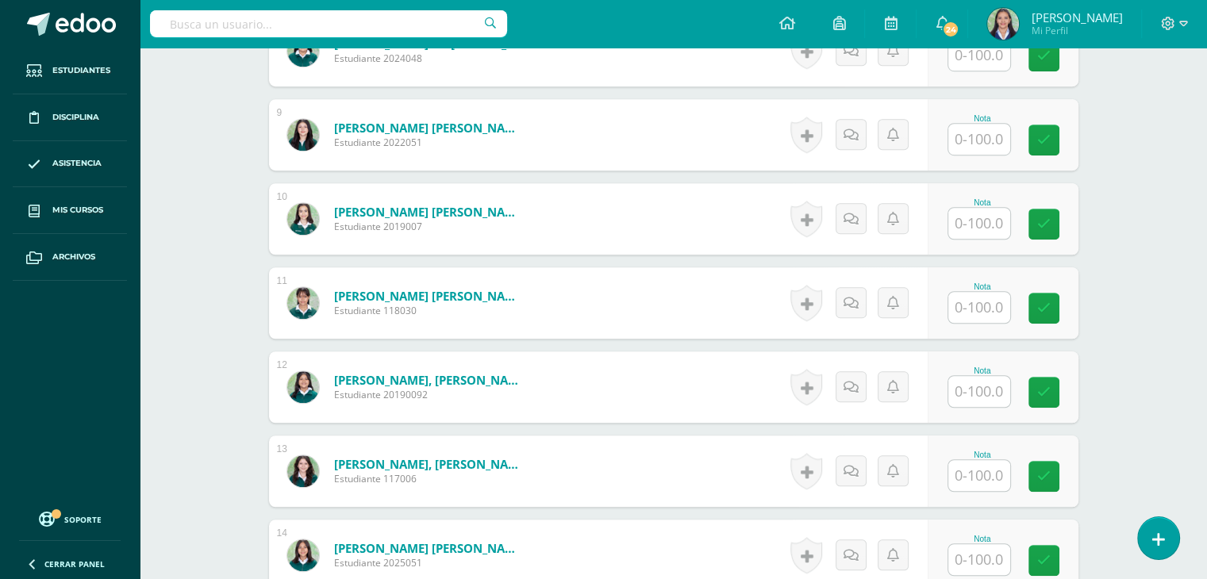
scroll to position [1151, 0]
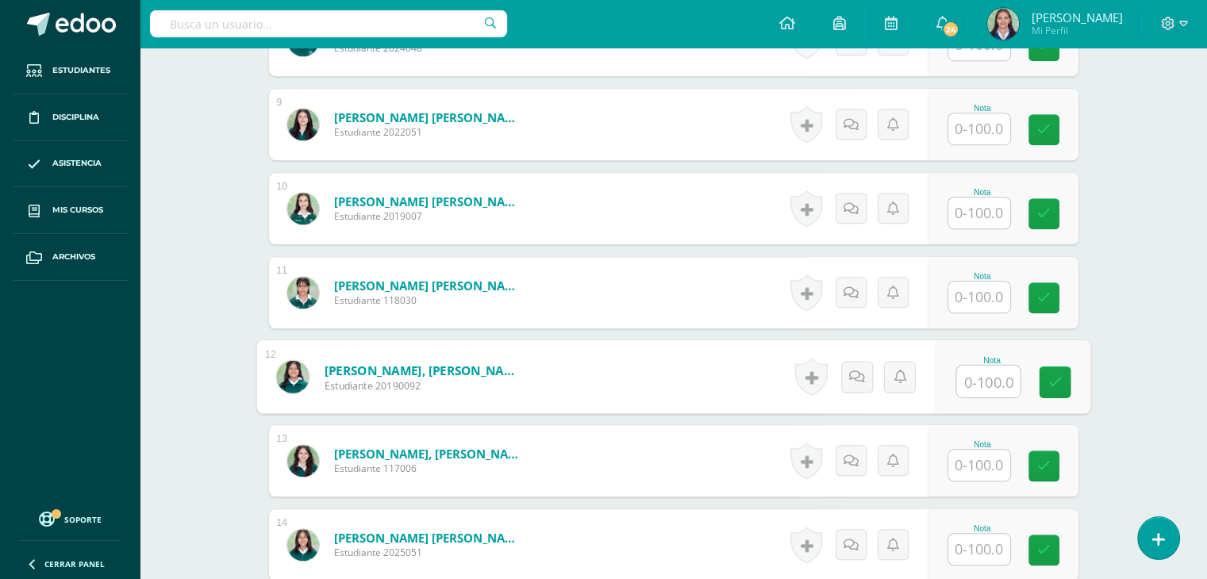
click at [984, 374] on input "text" at bounding box center [987, 382] width 63 height 32
type input "69"
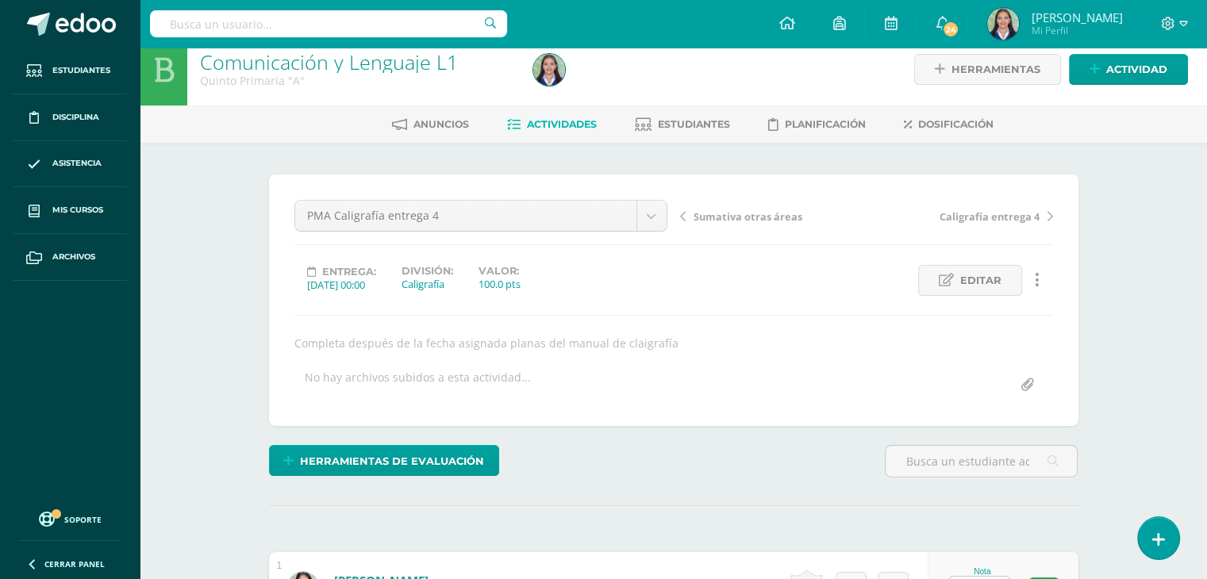
scroll to position [0, 0]
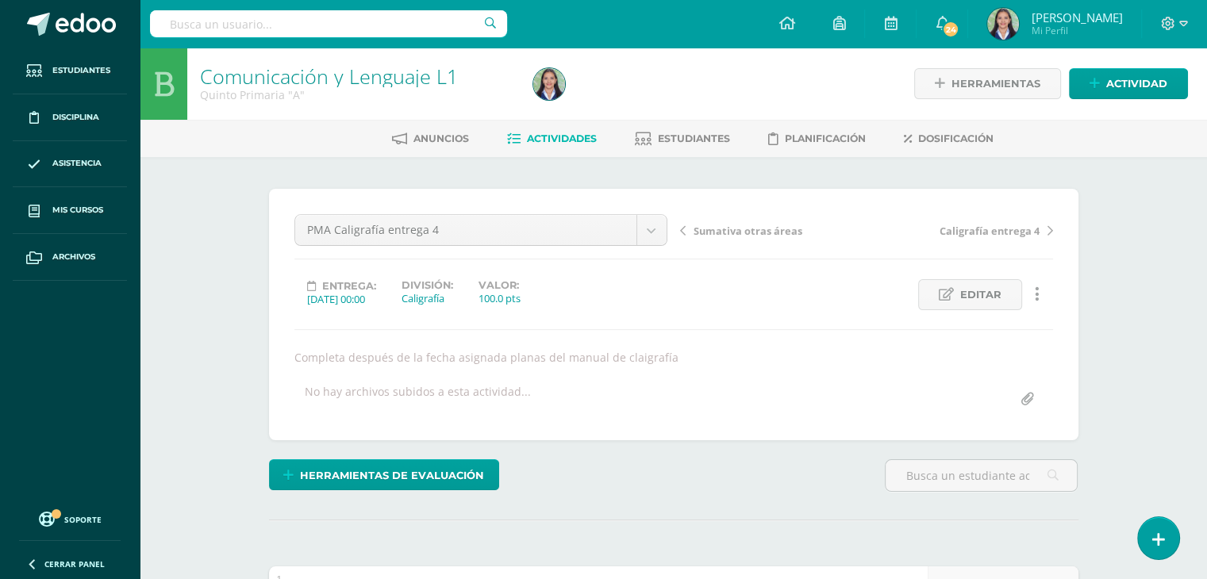
click at [965, 230] on span "Caligrafía entrega 4" at bounding box center [990, 231] width 100 height 14
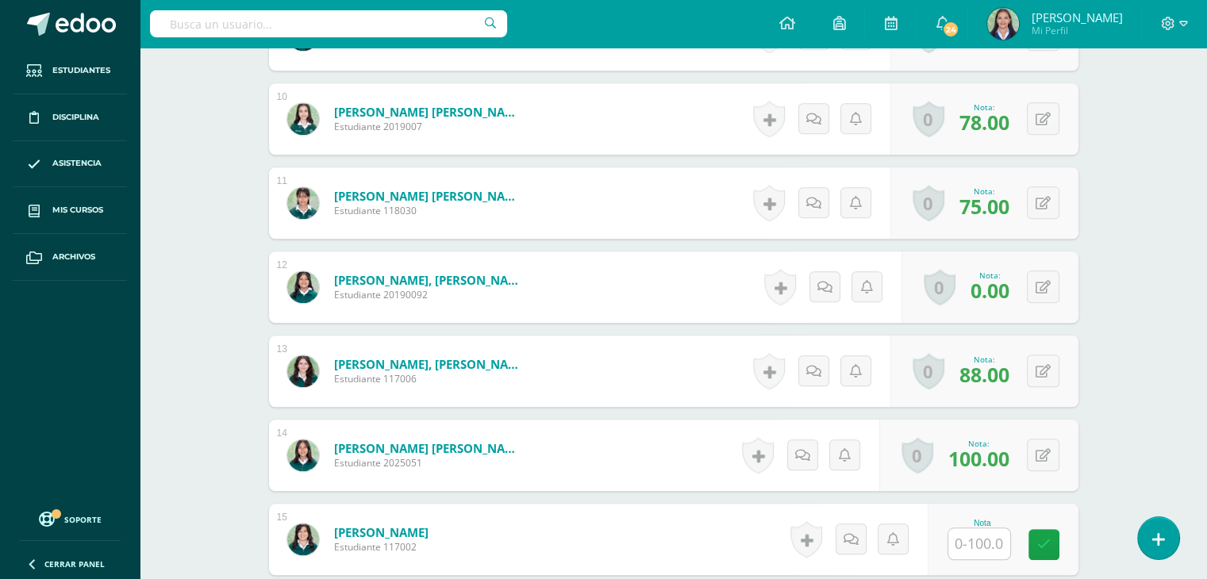
scroll to position [1558, 0]
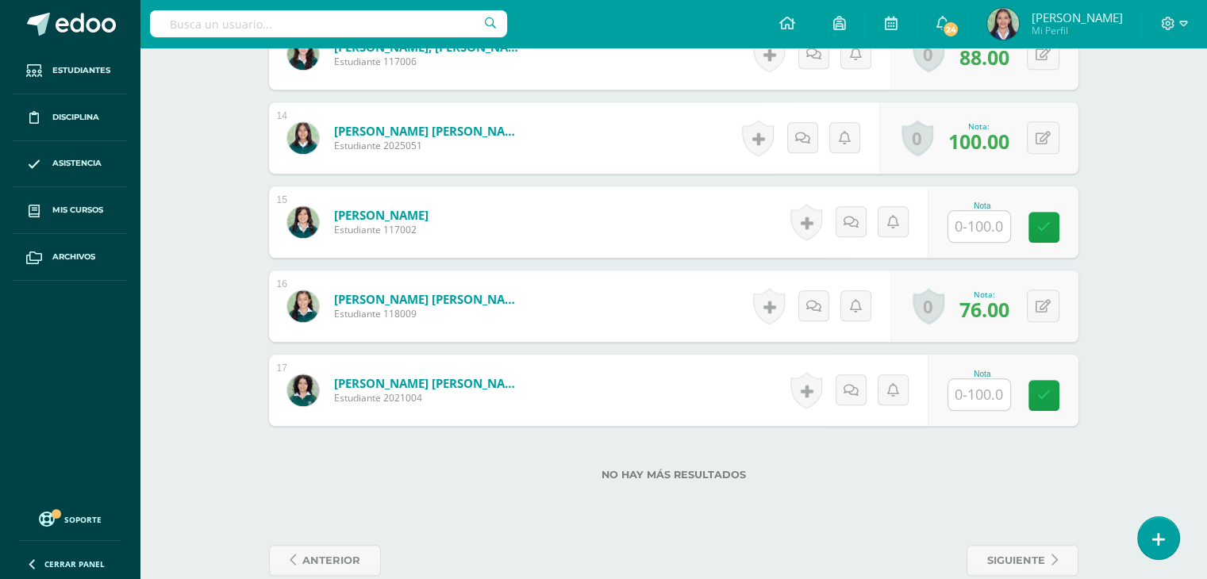
click at [972, 229] on input "text" at bounding box center [980, 226] width 62 height 31
type input "0"
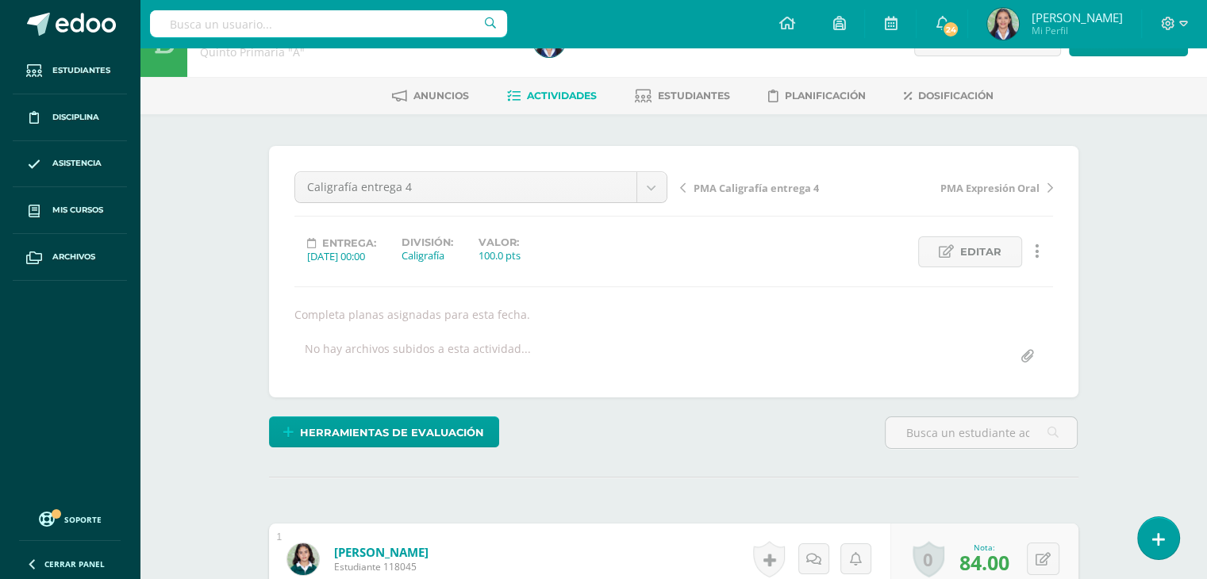
scroll to position [0, 0]
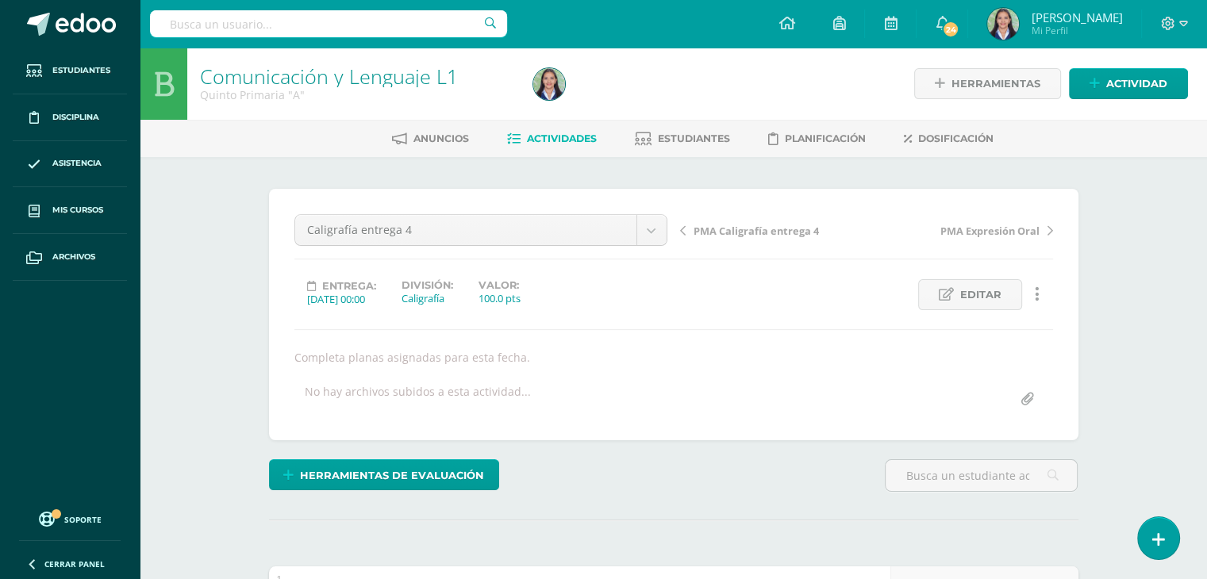
click at [547, 139] on span "Actividades" at bounding box center [562, 139] width 70 height 12
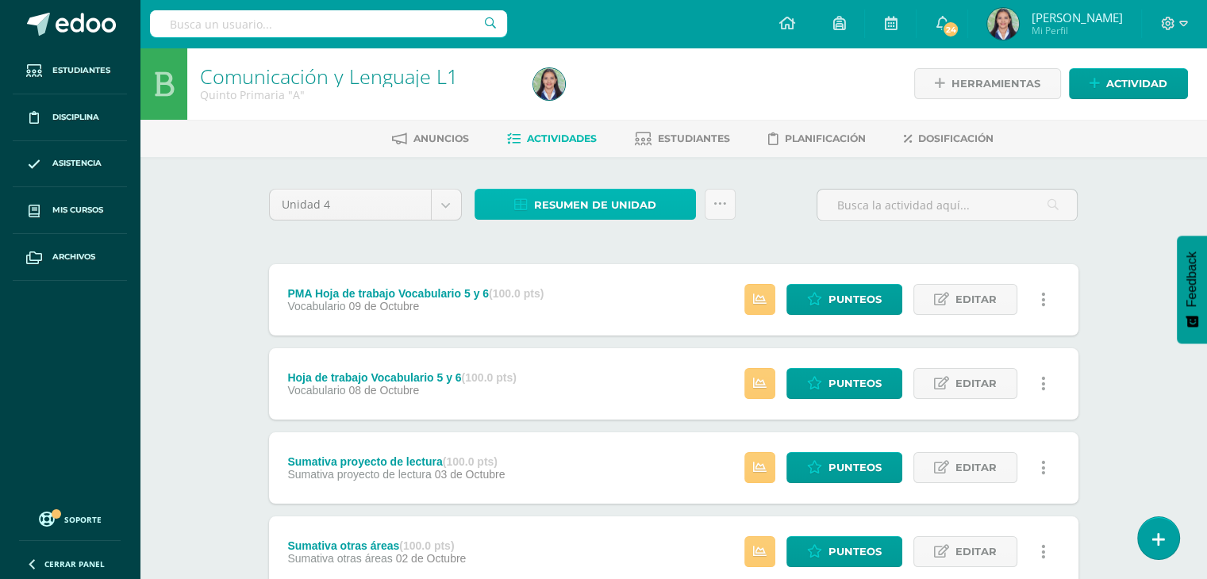
click at [563, 198] on span "Resumen de unidad" at bounding box center [595, 204] width 122 height 29
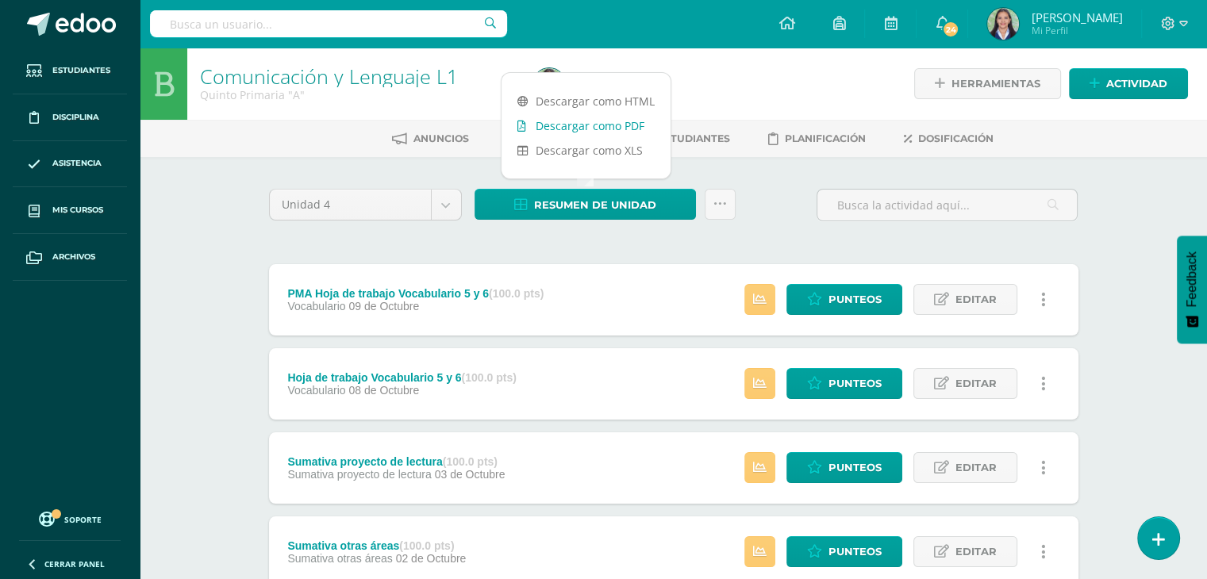
click at [584, 125] on link "Descargar como PDF" at bounding box center [586, 126] width 169 height 25
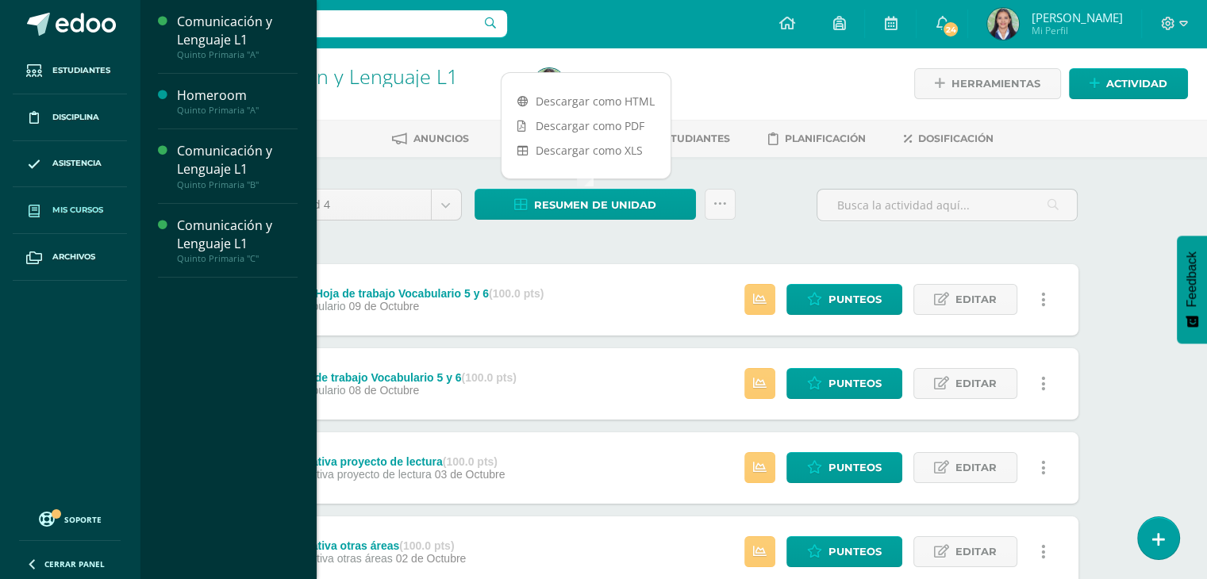
click at [89, 215] on span "Mis cursos" at bounding box center [77, 210] width 51 height 13
click at [92, 208] on span "Mis cursos" at bounding box center [77, 210] width 51 height 13
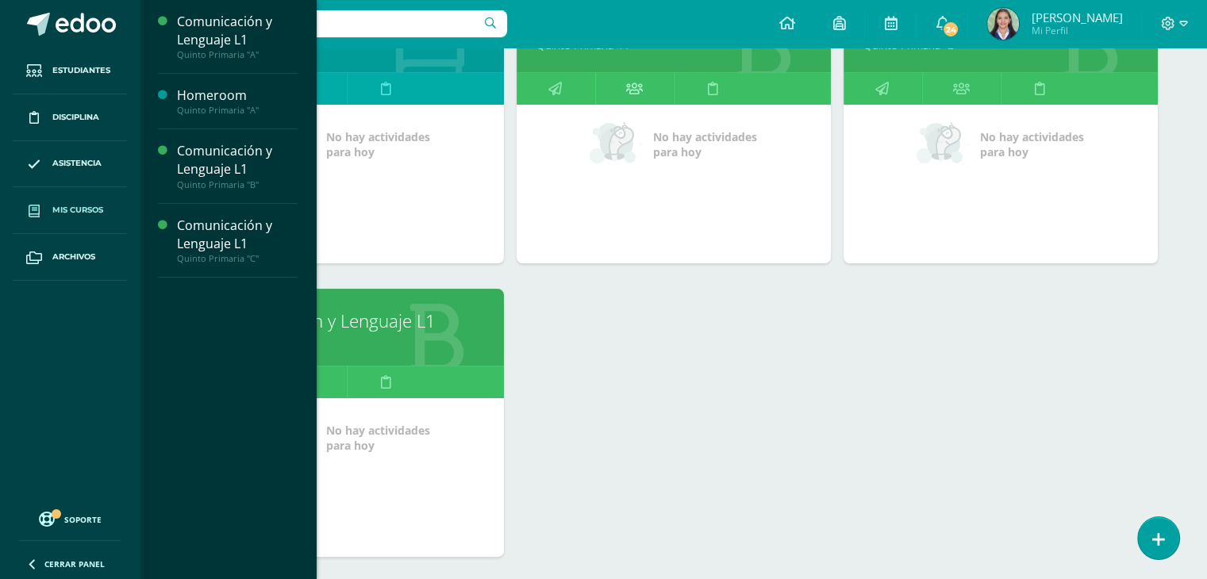
scroll to position [317, 0]
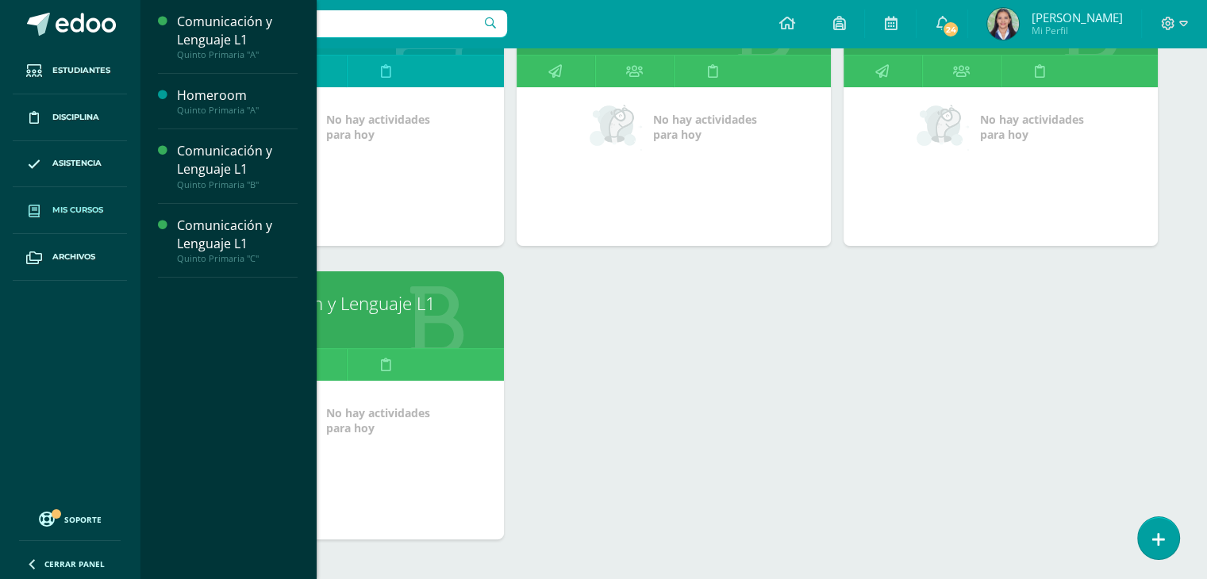
click at [405, 298] on link "Comunicación y Lenguaje L1" at bounding box center [347, 303] width 275 height 25
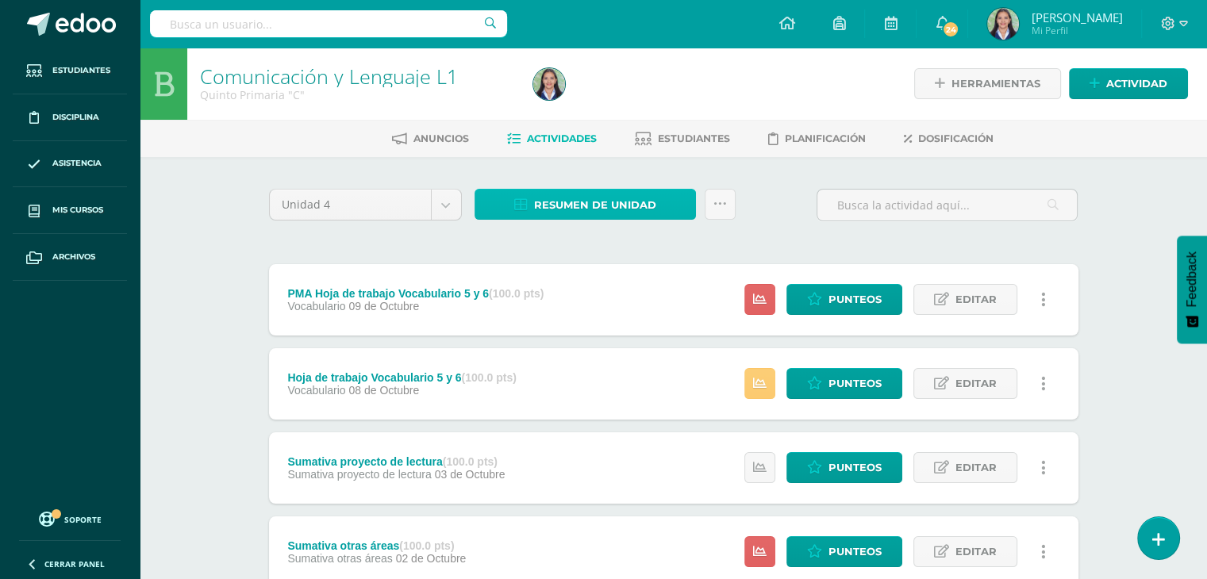
click at [570, 198] on span "Resumen de unidad" at bounding box center [595, 204] width 122 height 29
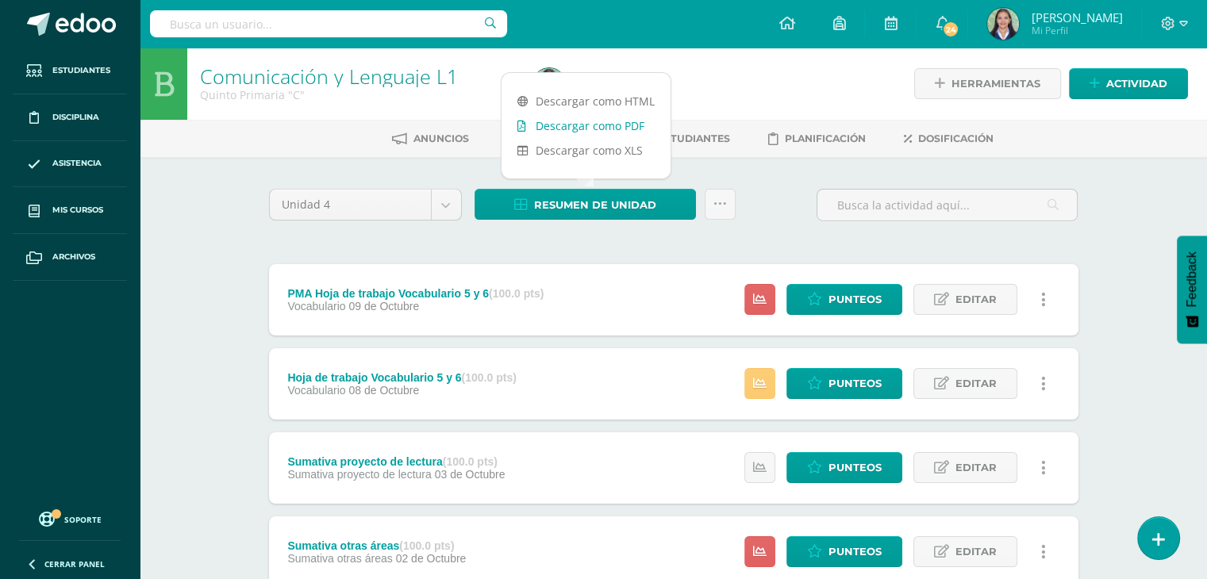
click at [575, 128] on link "Descargar como PDF" at bounding box center [586, 126] width 169 height 25
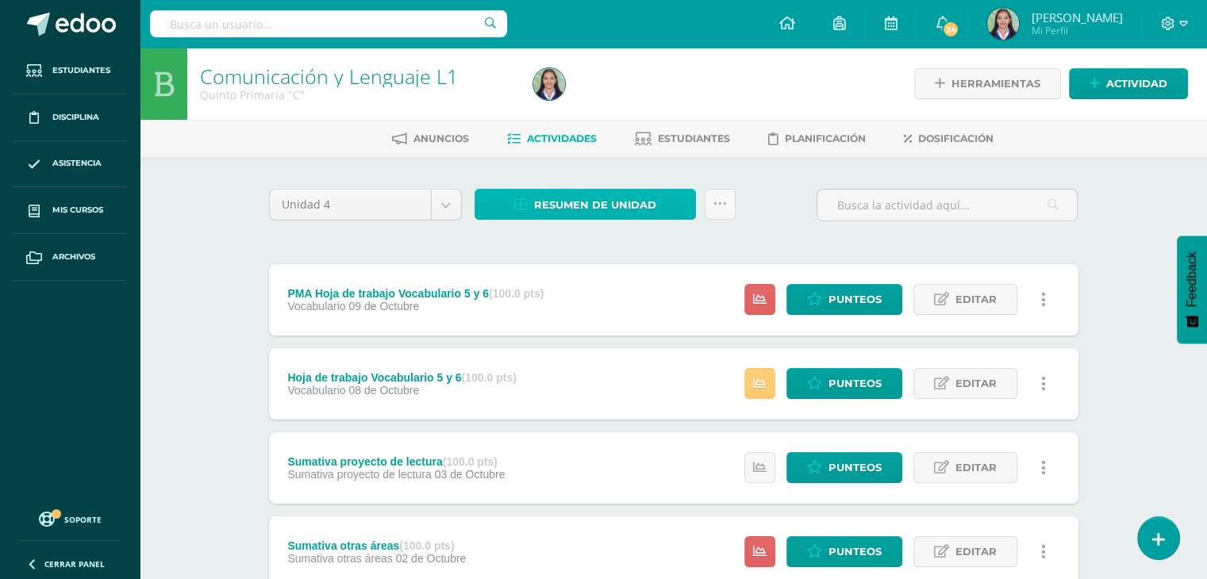
click at [567, 214] on span "Resumen de unidad" at bounding box center [595, 204] width 122 height 29
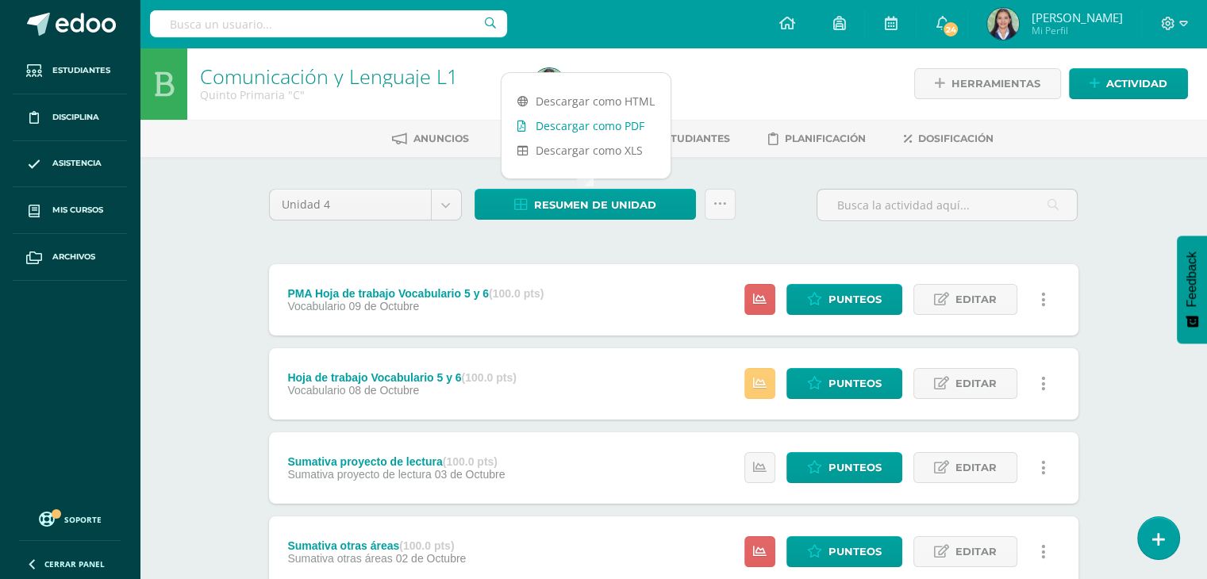
click at [588, 126] on link "Descargar como PDF" at bounding box center [586, 126] width 169 height 25
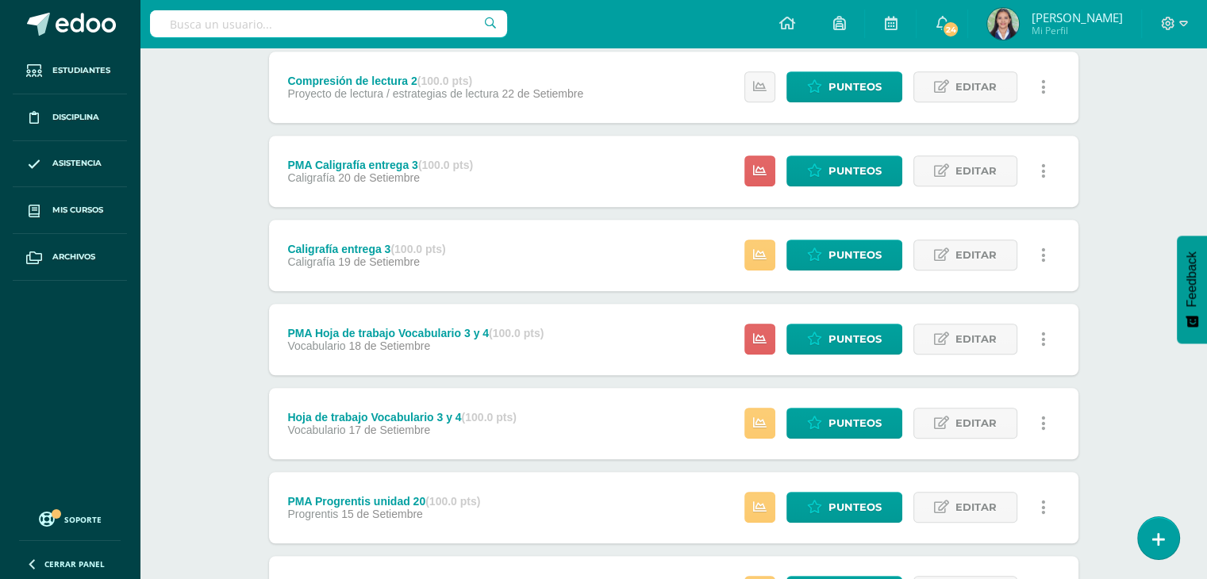
scroll to position [1010, 0]
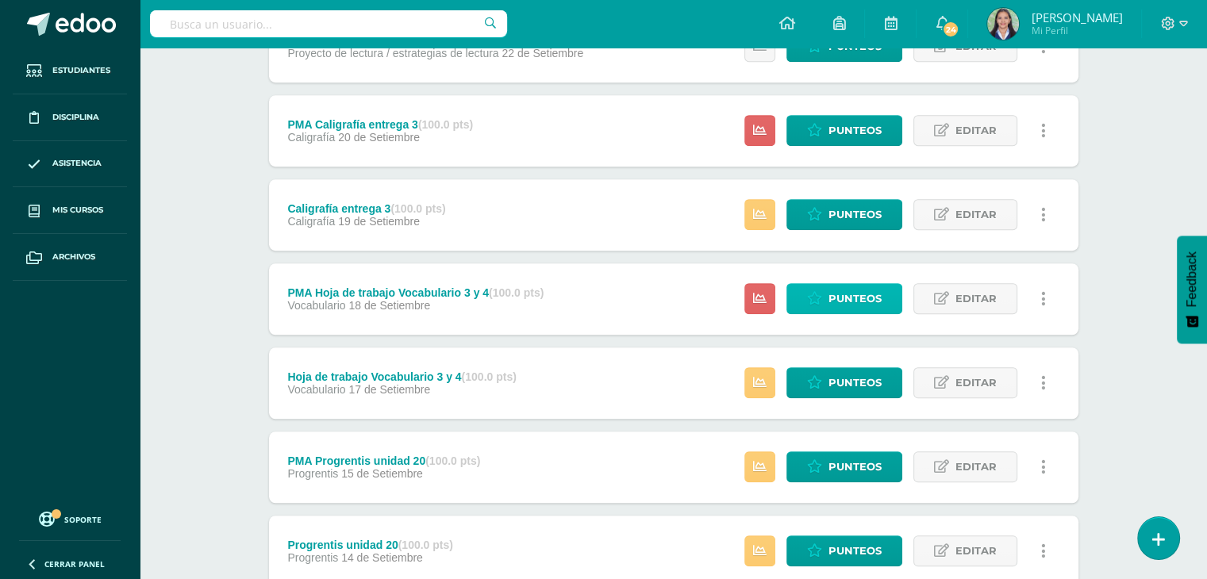
click at [810, 295] on icon at bounding box center [814, 298] width 15 height 13
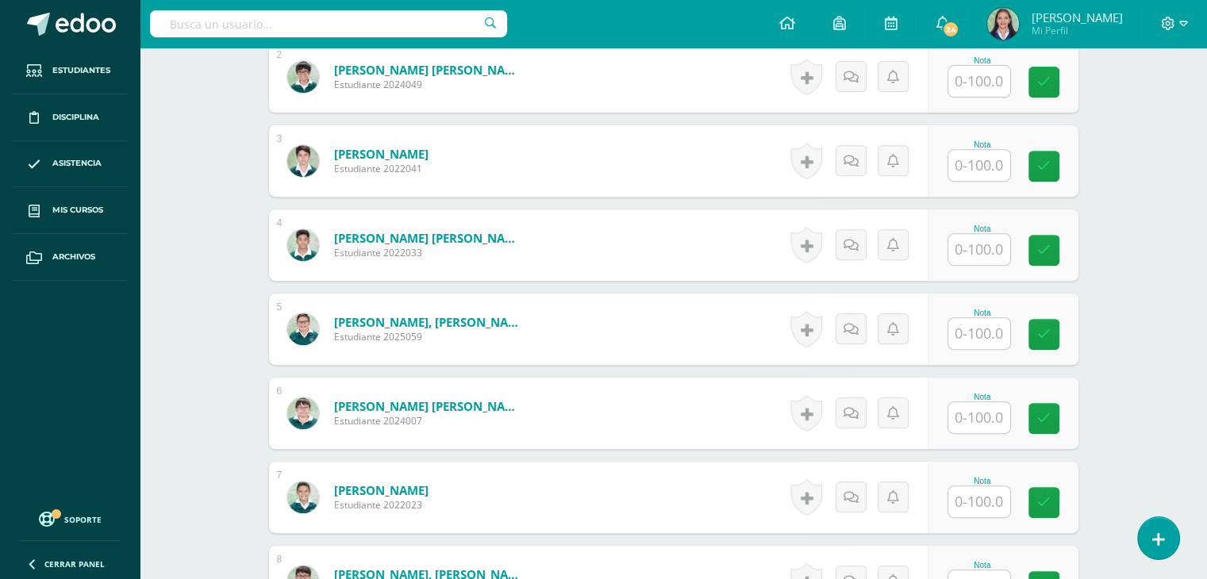
scroll to position [636, 0]
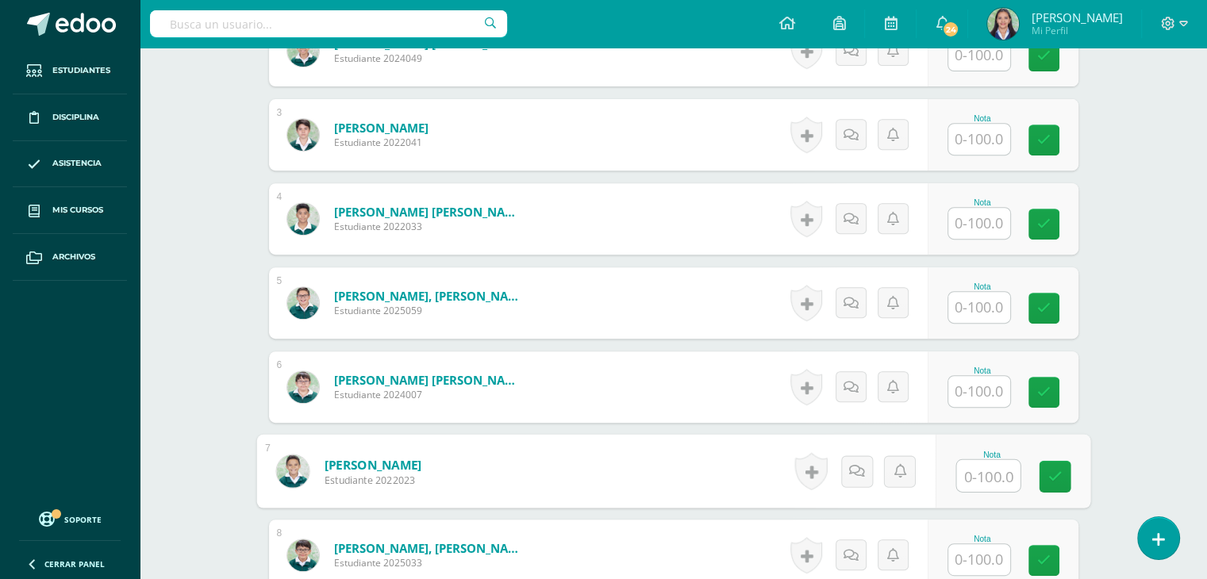
click at [984, 480] on input "text" at bounding box center [987, 476] width 63 height 32
type input "80"
